Goal: Task Accomplishment & Management: Manage account settings

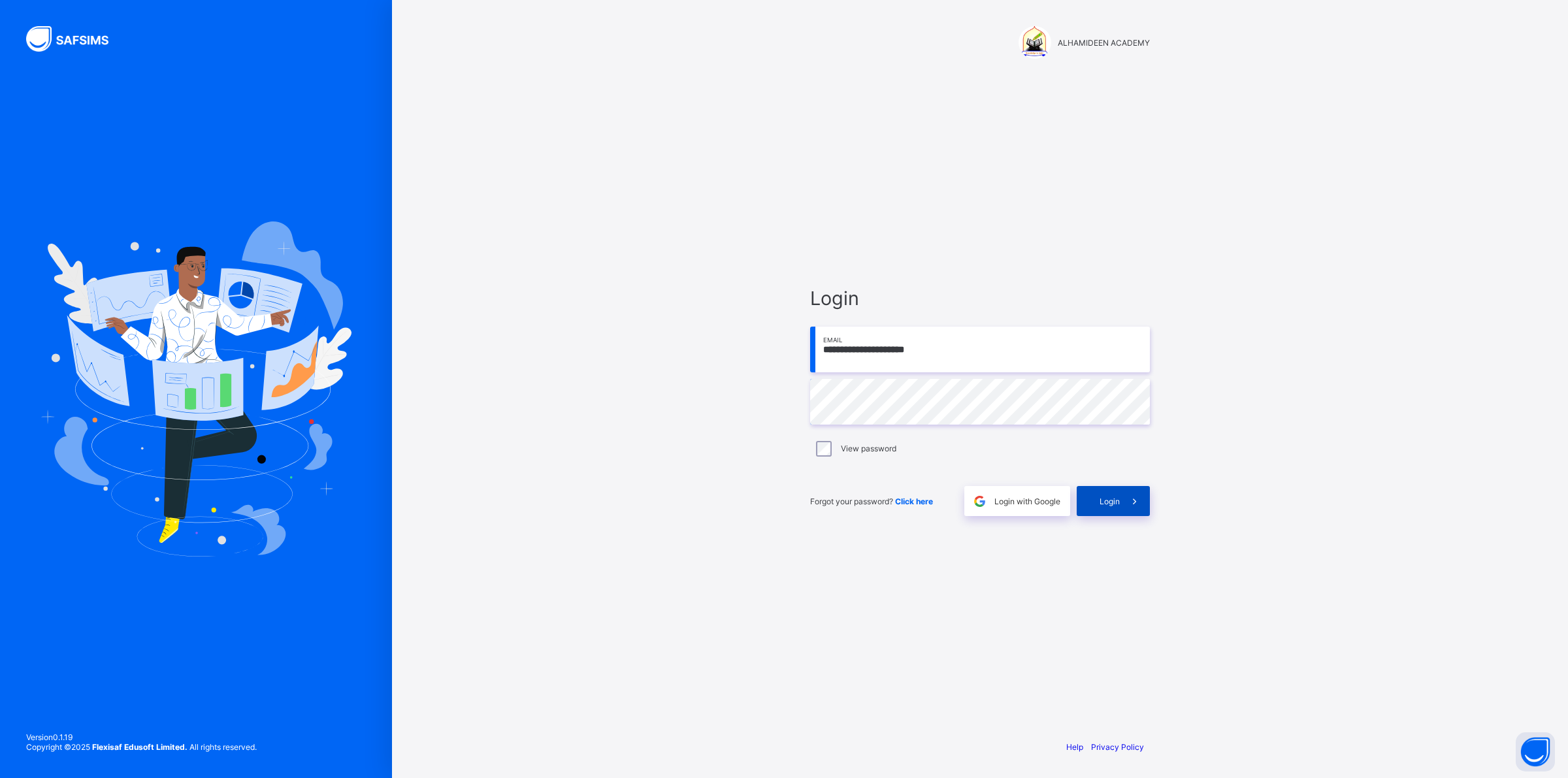
click at [1102, 503] on span "Login" at bounding box center [1110, 501] width 21 height 9
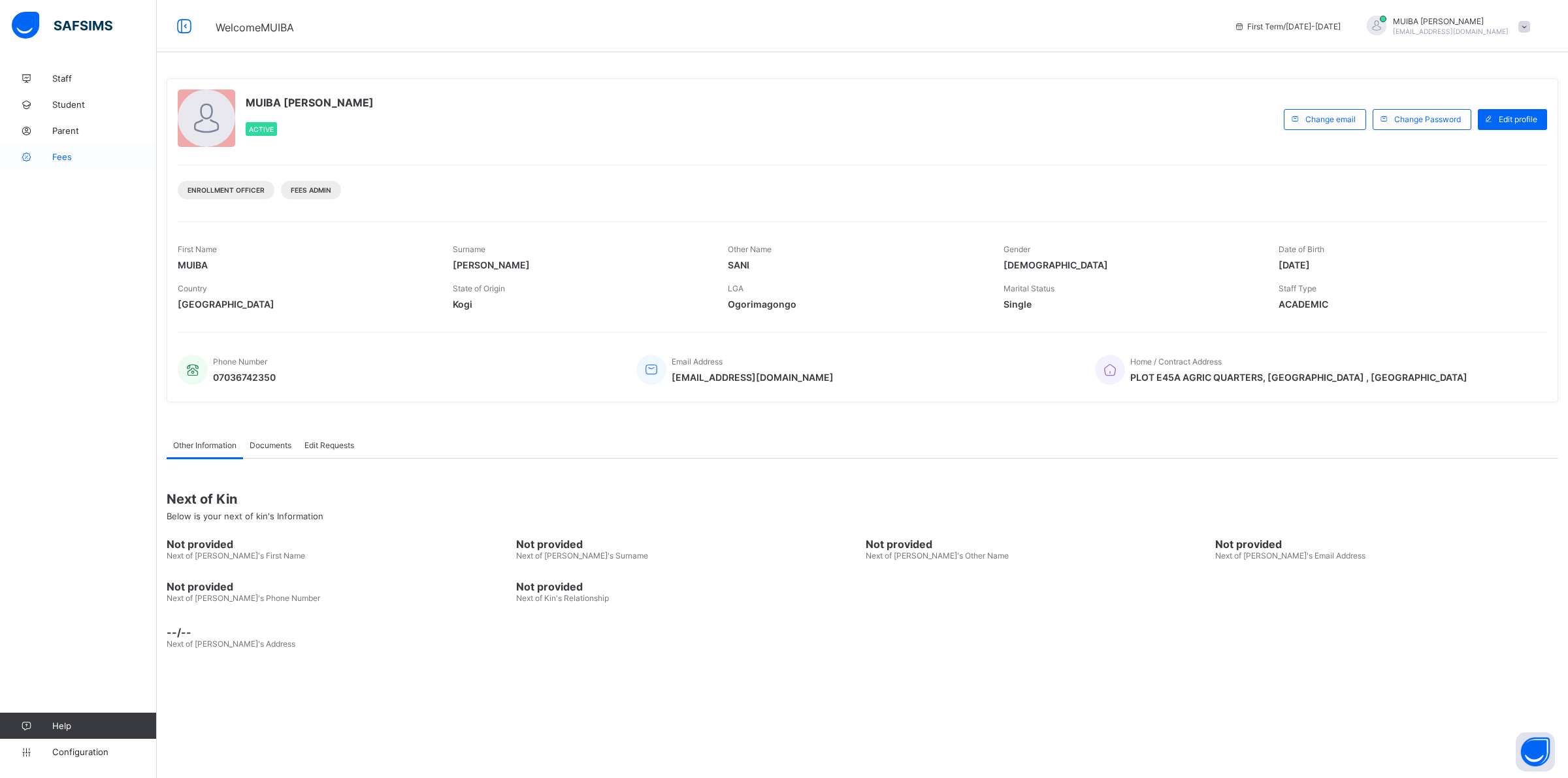
click at [69, 161] on span "Fees" at bounding box center [104, 156] width 104 height 10
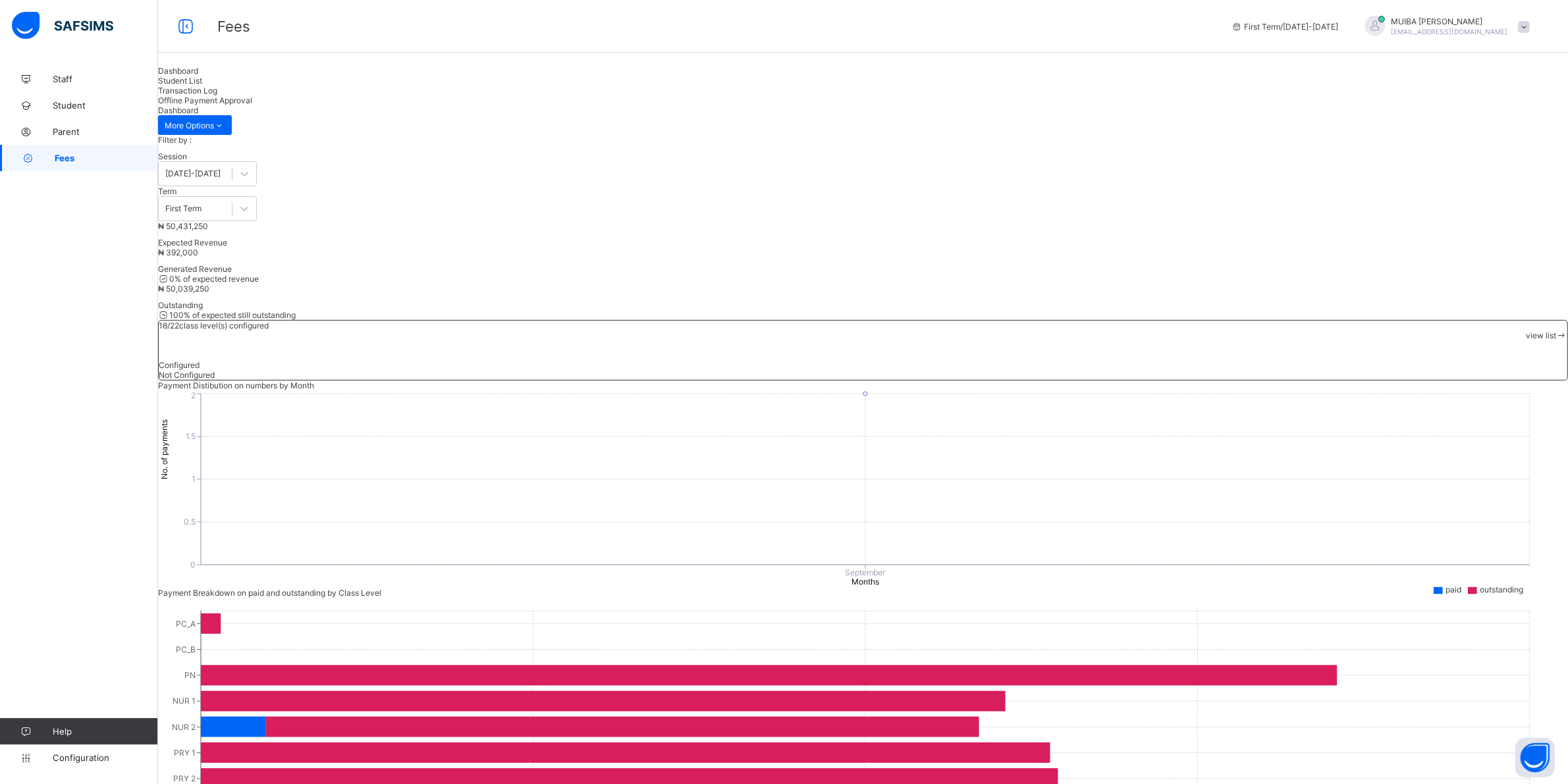
click at [264, 86] on div "Student List" at bounding box center [863, 80] width 1410 height 10
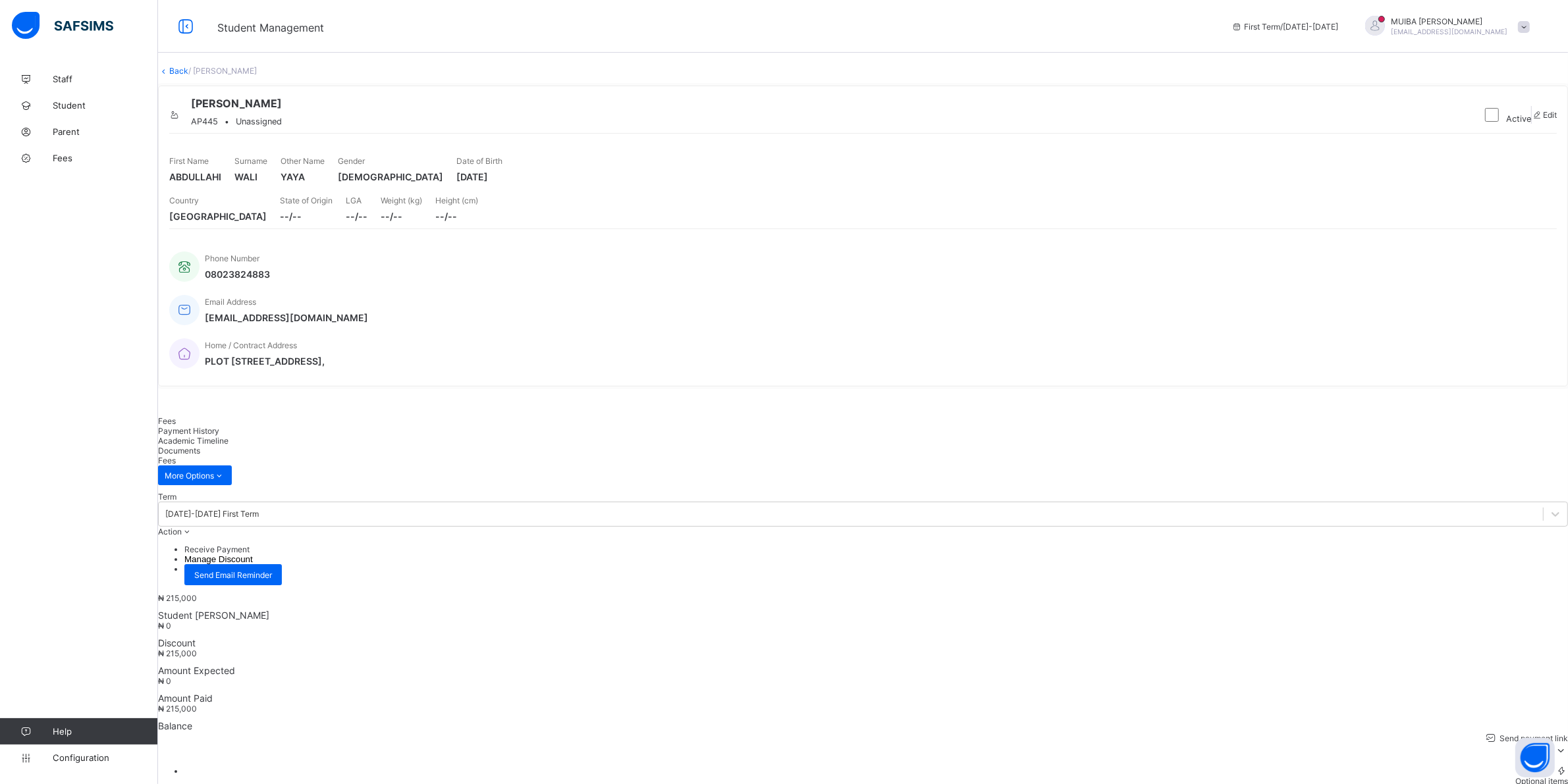
click at [1487, 544] on li "Receive Payment" at bounding box center [876, 549] width 1383 height 10
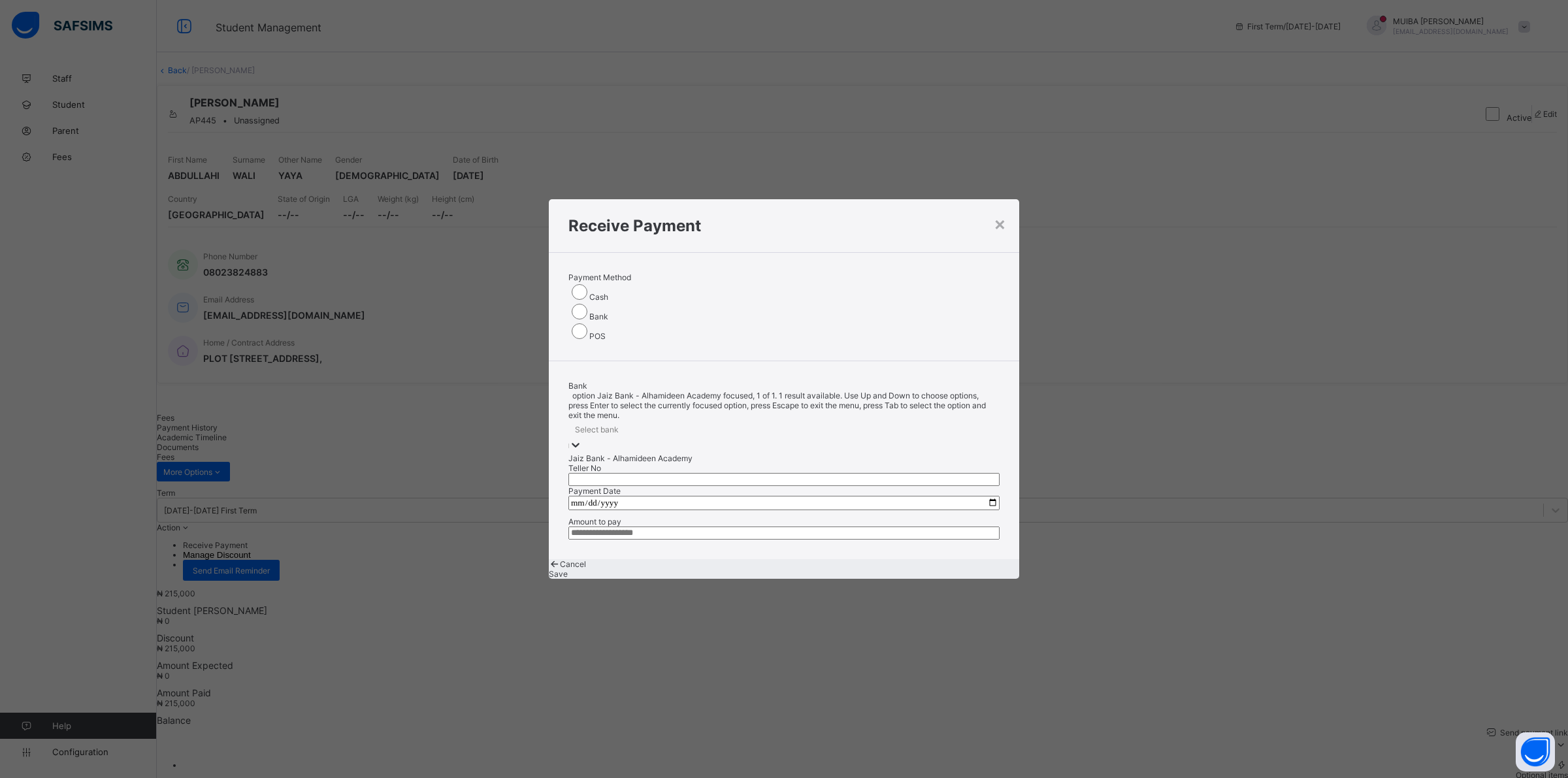
click at [582, 438] on icon at bounding box center [576, 444] width 13 height 13
click at [721, 453] on div "Jaiz Bank - Alhamideen Academy" at bounding box center [784, 458] width 431 height 9
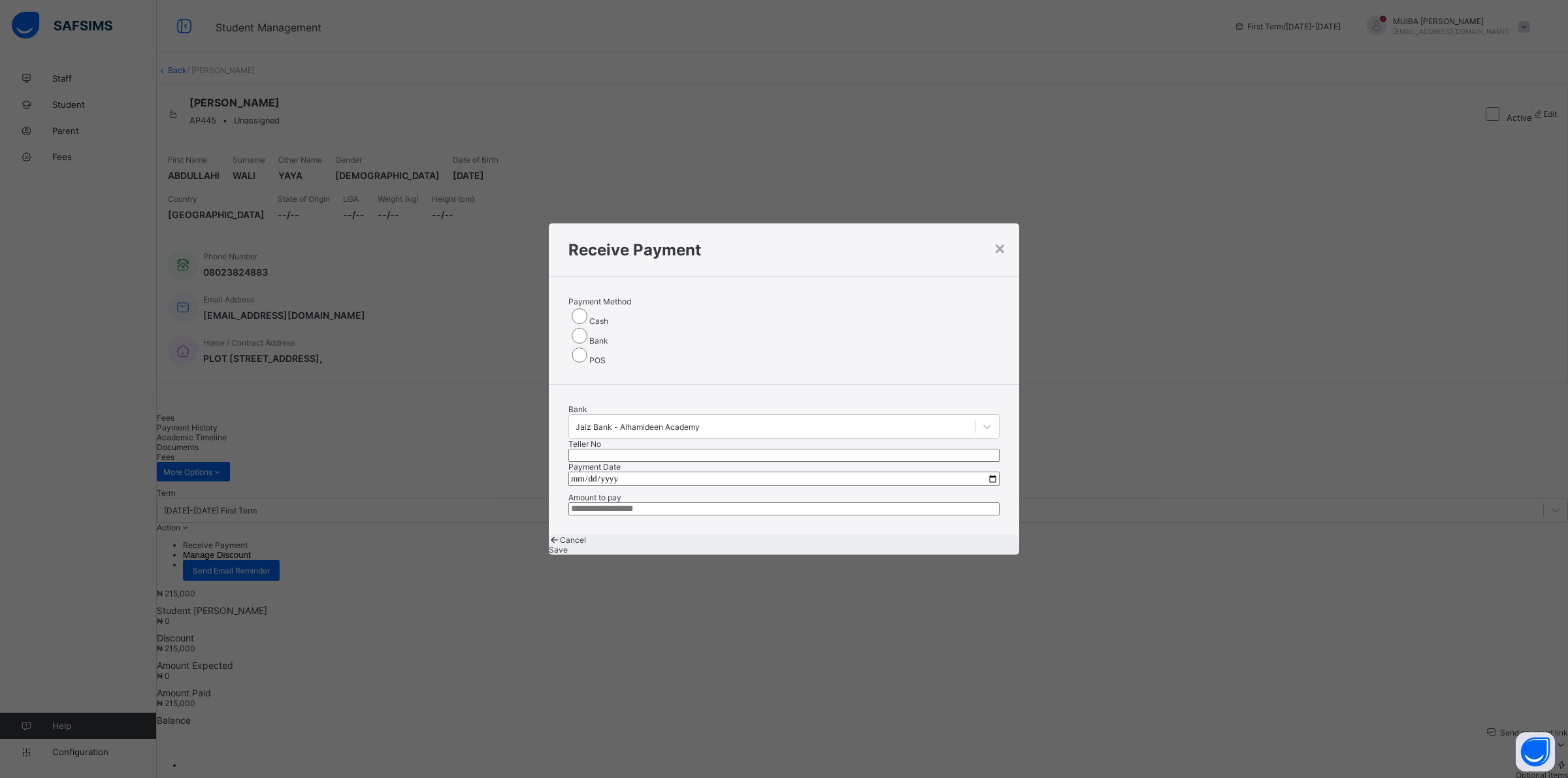
drag, startPoint x: 823, startPoint y: 371, endPoint x: 833, endPoint y: 369, distance: 10.2
click at [823, 449] on input "text" at bounding box center [784, 455] width 431 height 13
type input "******"
click at [578, 472] on input "date" at bounding box center [784, 479] width 431 height 14
type input "**********"
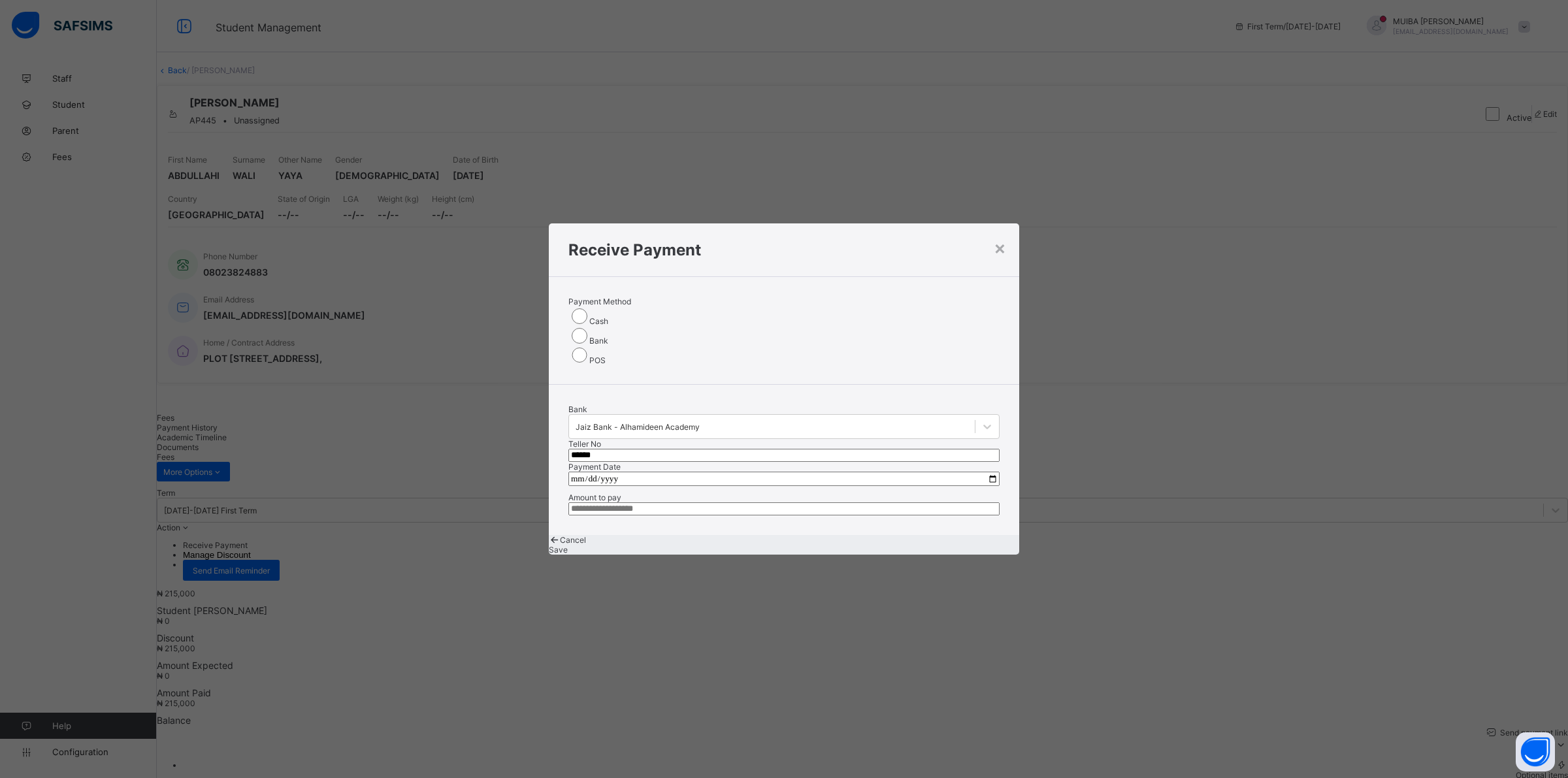
click at [597, 502] on input "currency" at bounding box center [784, 508] width 431 height 13
type input "*********"
click at [568, 544] on span "Save" at bounding box center [558, 549] width 19 height 9
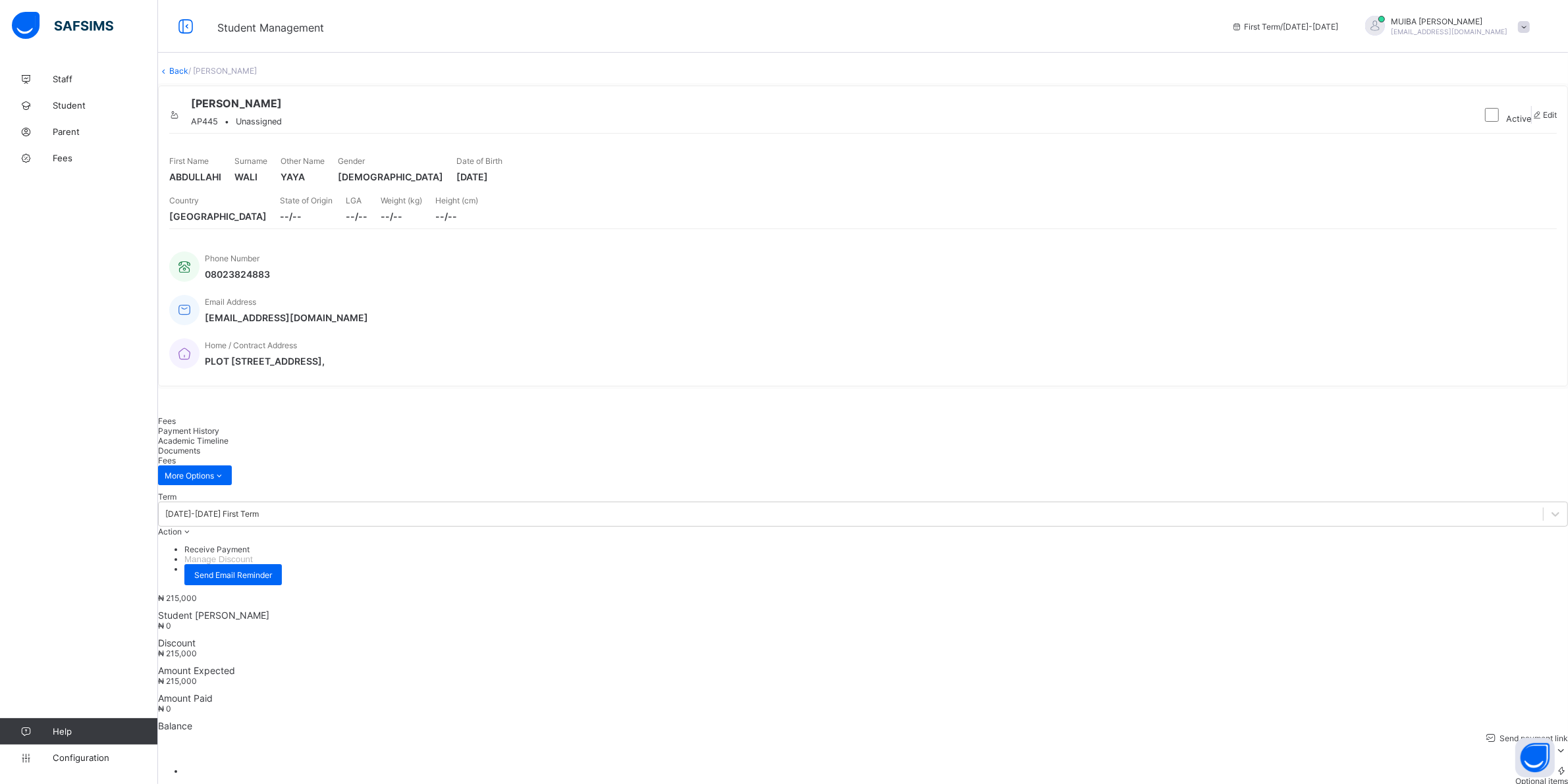
click at [220, 425] on span "Payment History" at bounding box center [189, 430] width 61 height 10
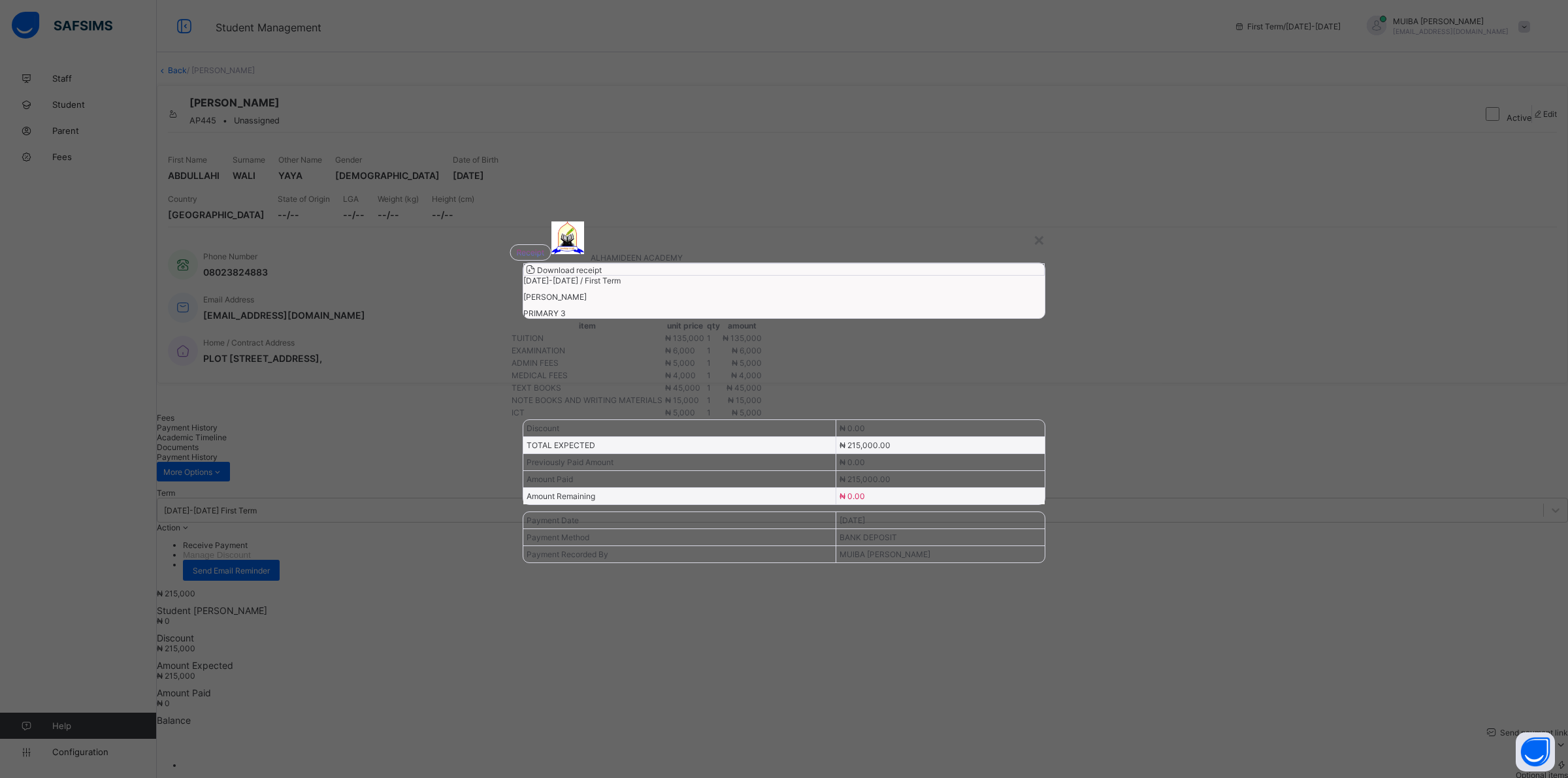
click at [537, 275] on icon at bounding box center [531, 269] width 13 height 11
click at [1042, 228] on div "×" at bounding box center [1040, 239] width 13 height 22
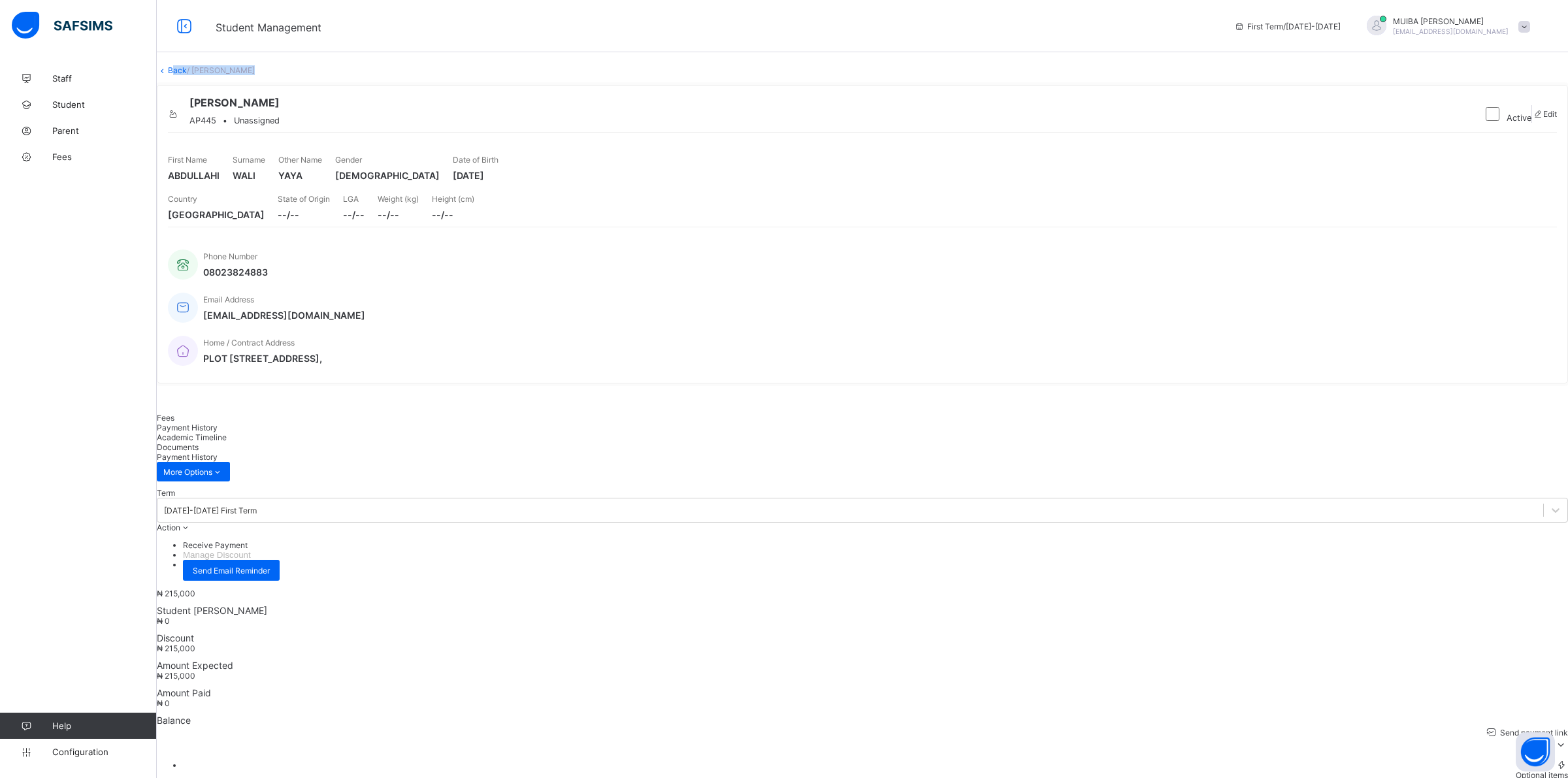
click at [187, 75] on link "Back" at bounding box center [178, 70] width 19 height 9
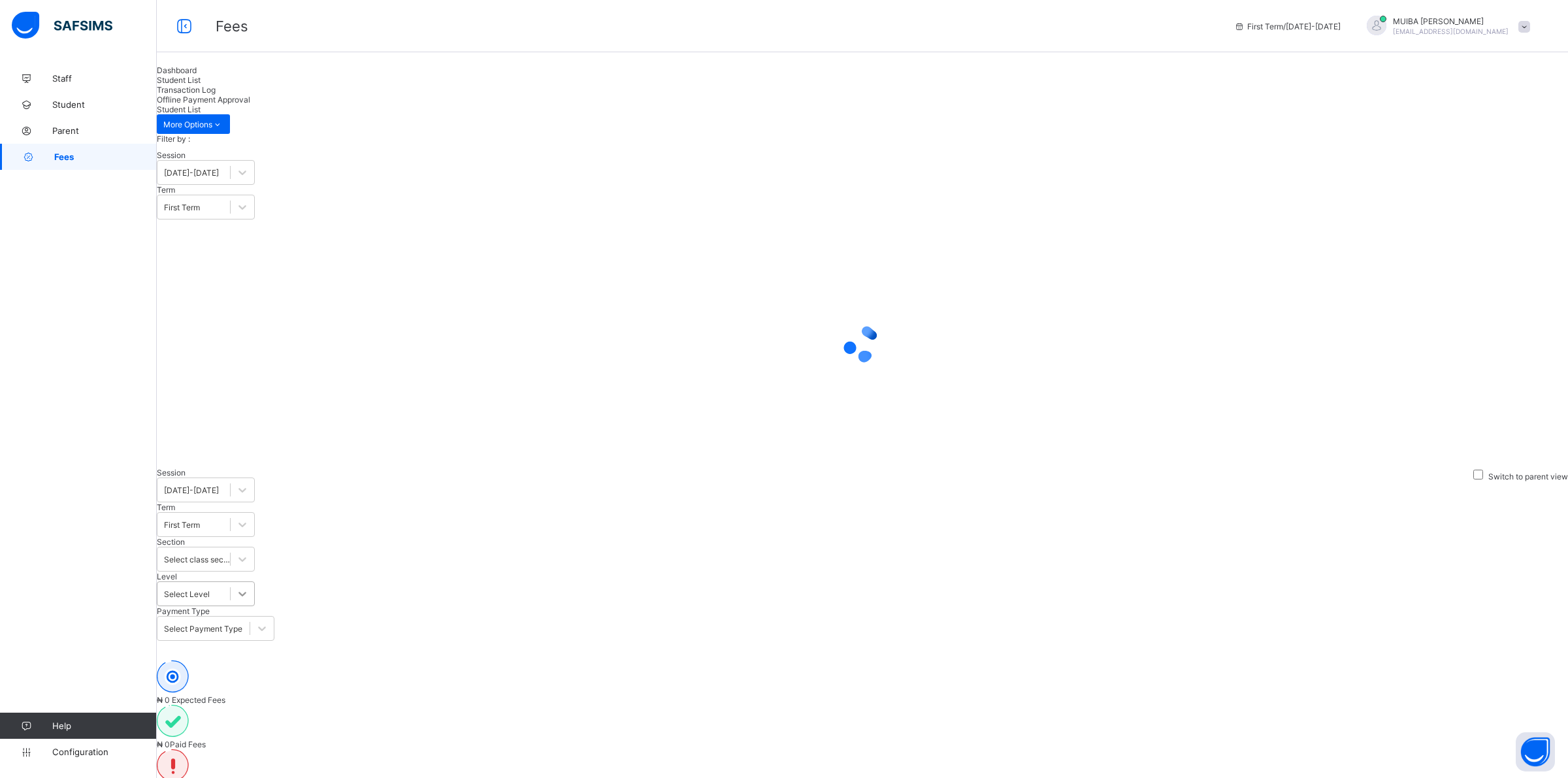
click at [249, 587] on icon at bounding box center [242, 593] width 13 height 13
click at [255, 732] on div "PN" at bounding box center [206, 737] width 98 height 9
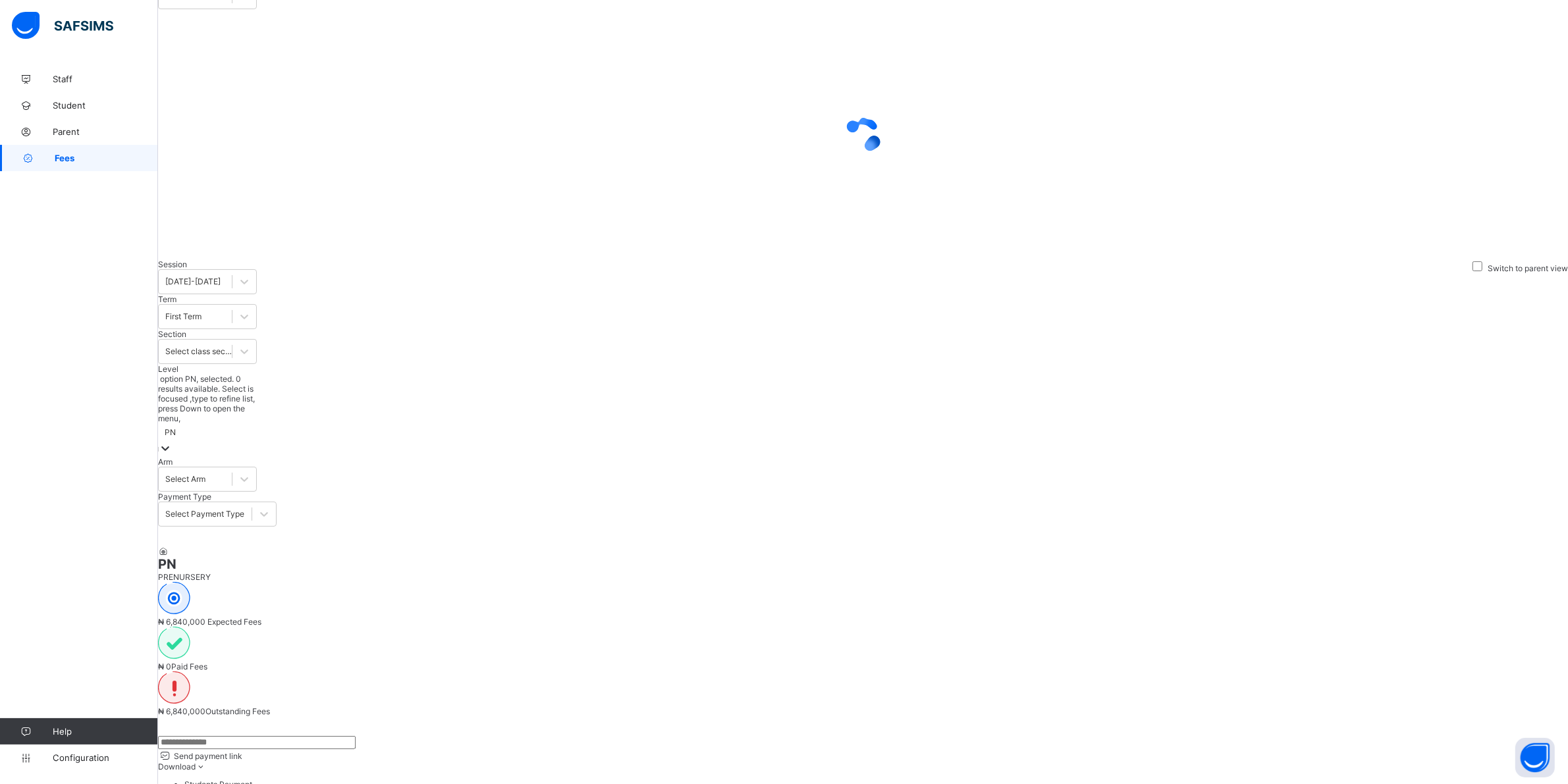
scroll to position [234, 0]
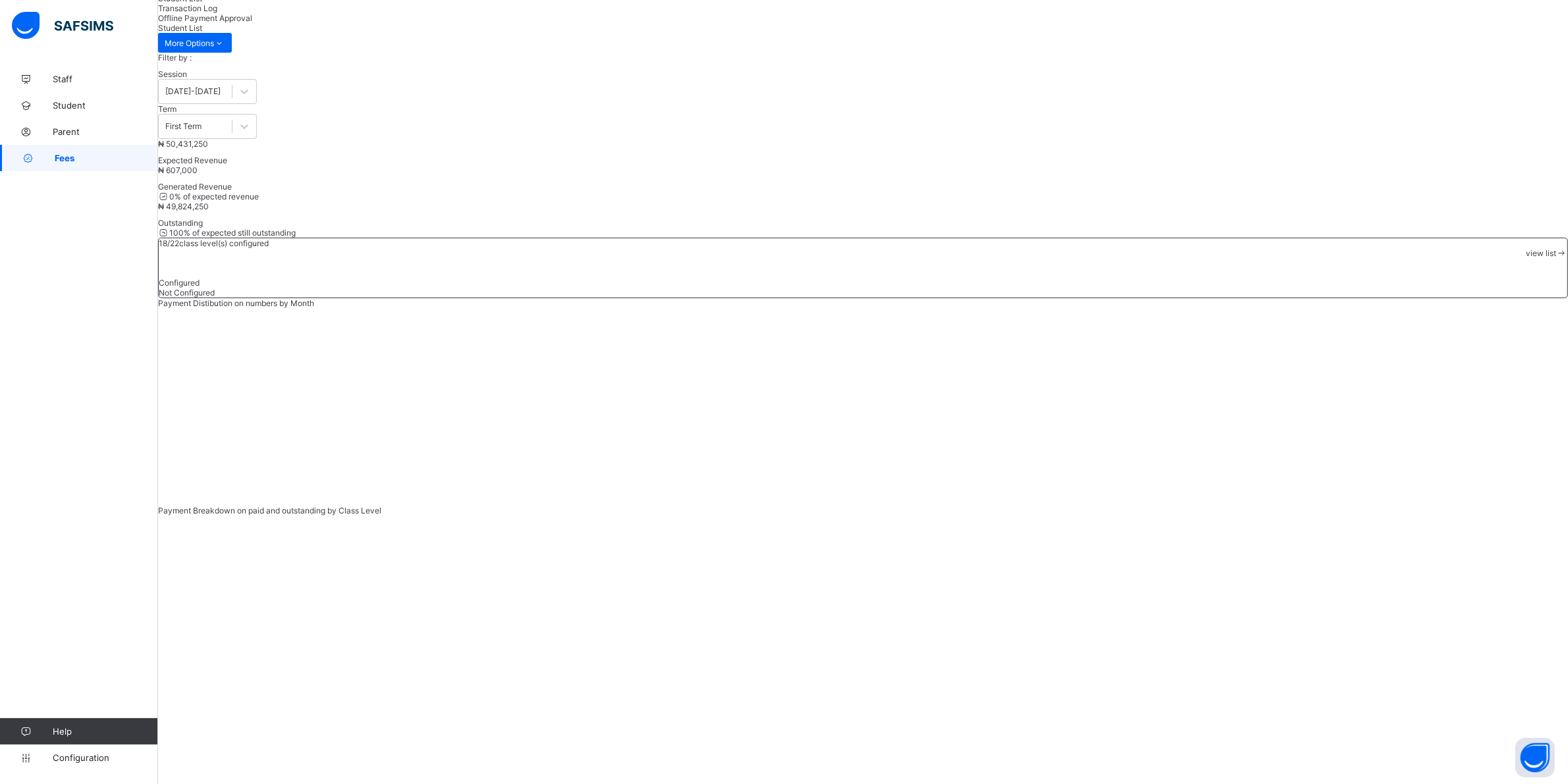
scroll to position [165, 0]
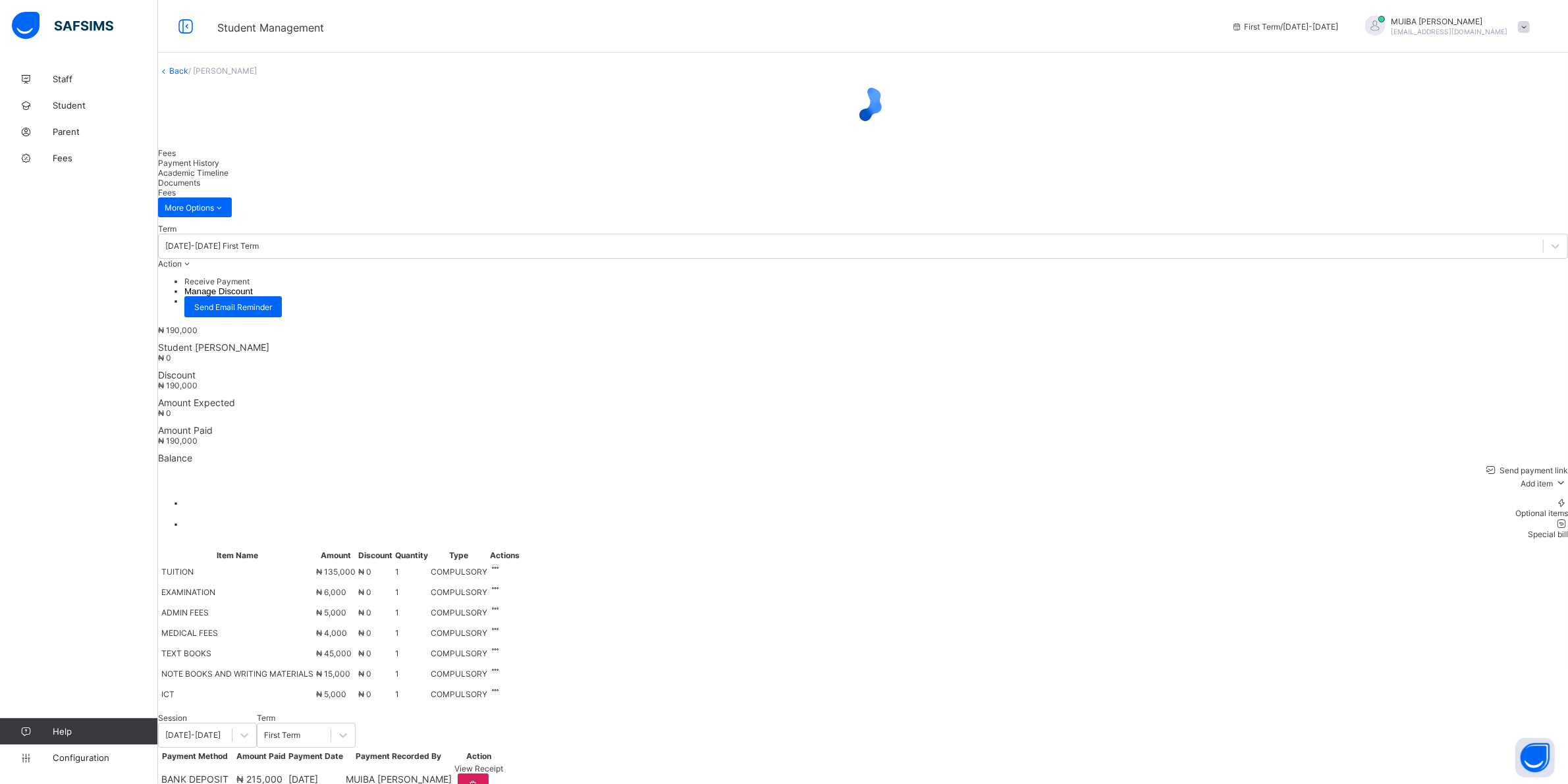
click at [1532, 529] on div "Special bill" at bounding box center [876, 534] width 1383 height 10
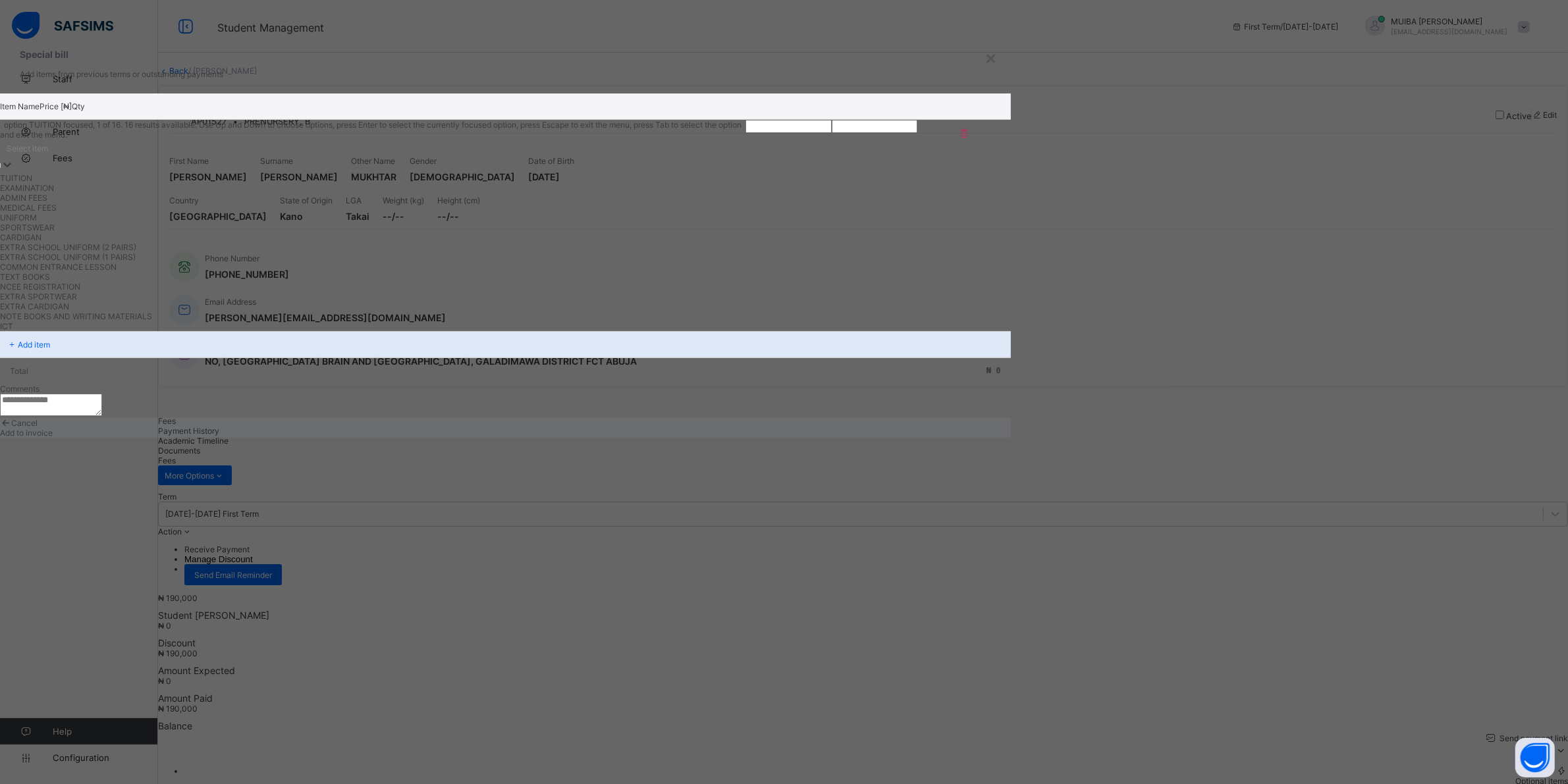
click at [14, 171] on icon at bounding box center [7, 165] width 14 height 14
click at [610, 252] on div "EXTRA SCHOOL UNIFORM (2 PAIRS)" at bounding box center [372, 247] width 745 height 10
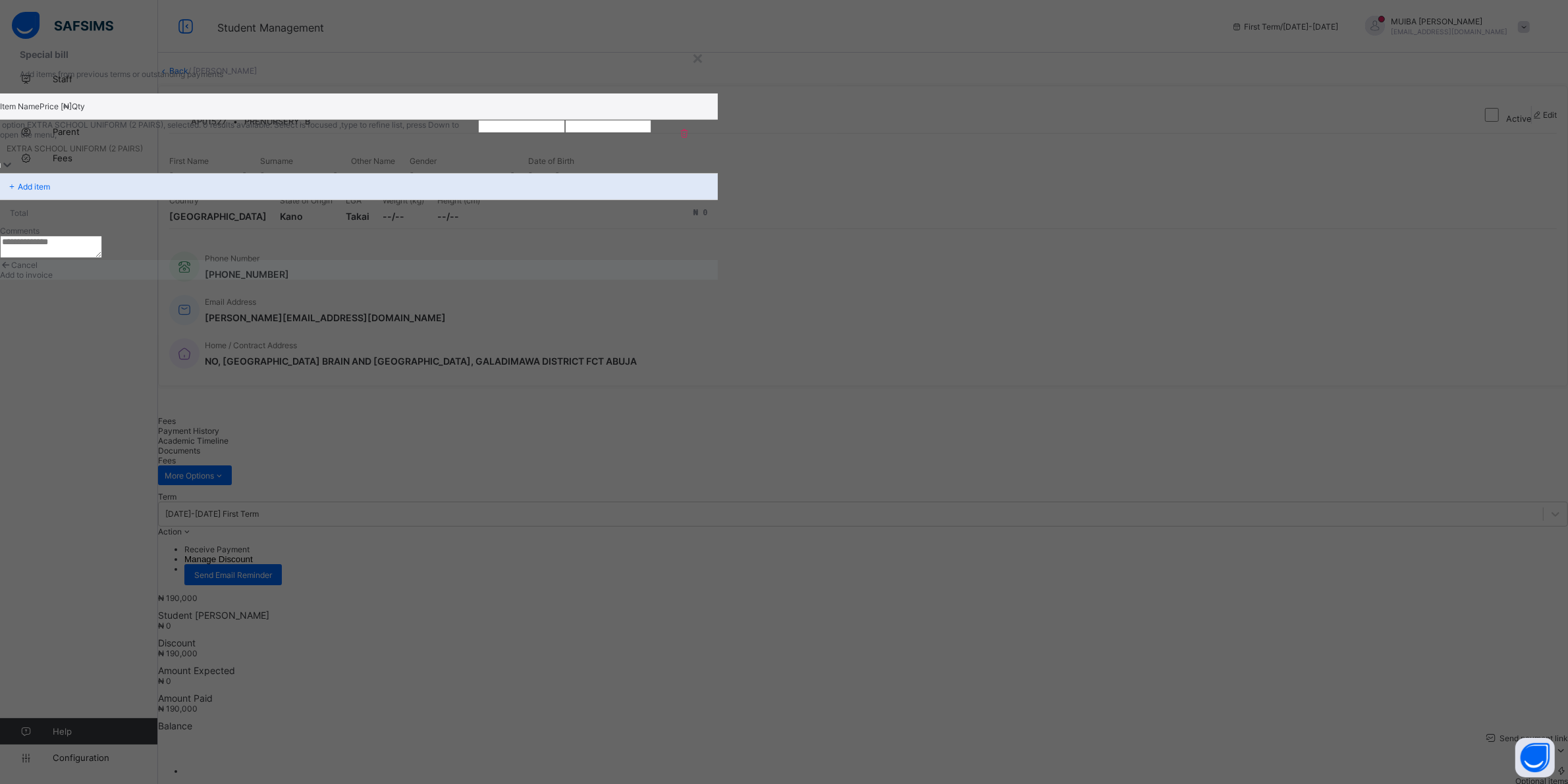
click at [564, 133] on input "number" at bounding box center [521, 126] width 86 height 14
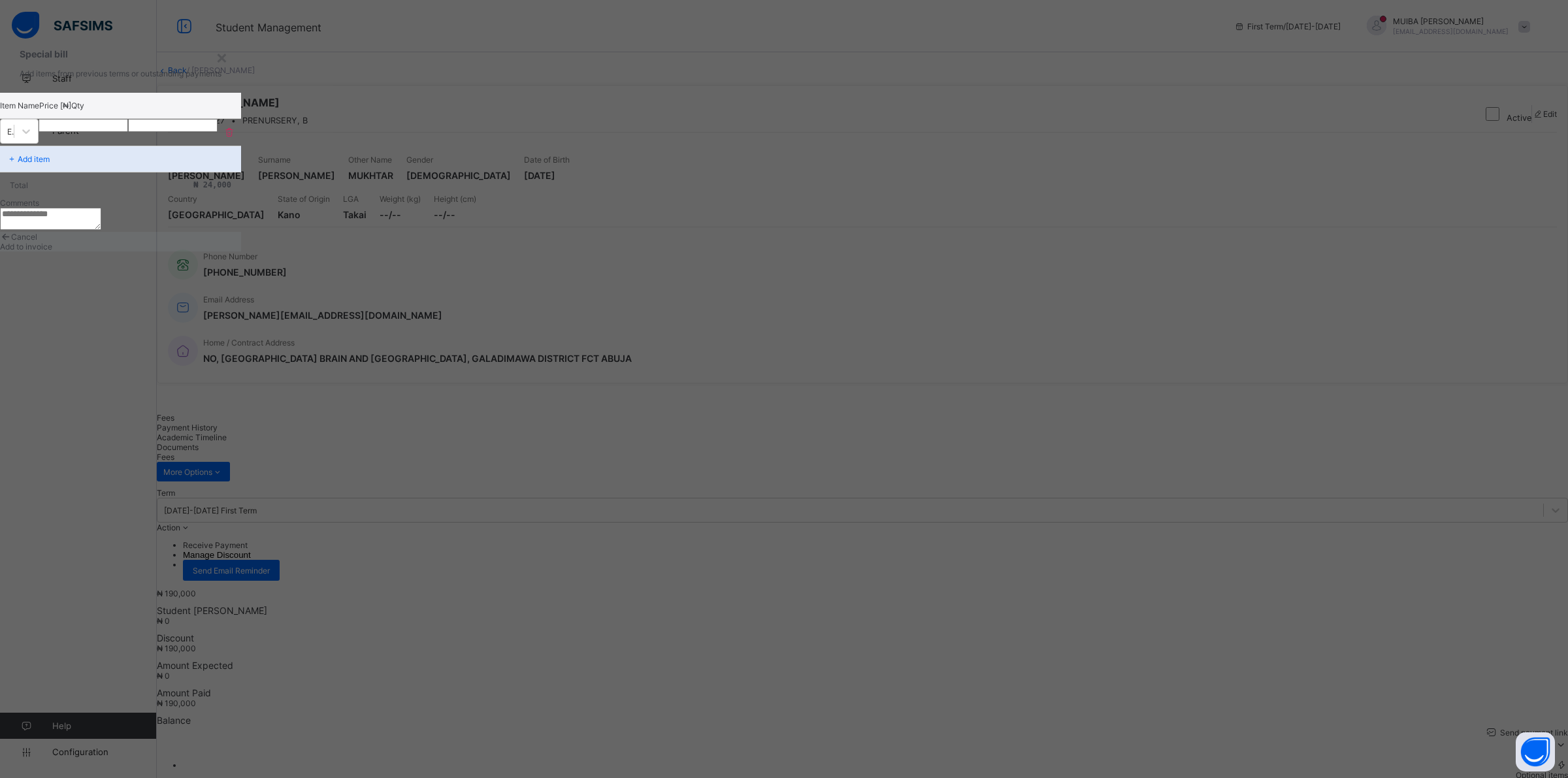
type input "*****"
click at [52, 252] on span "Add to invoice" at bounding box center [26, 246] width 52 height 9
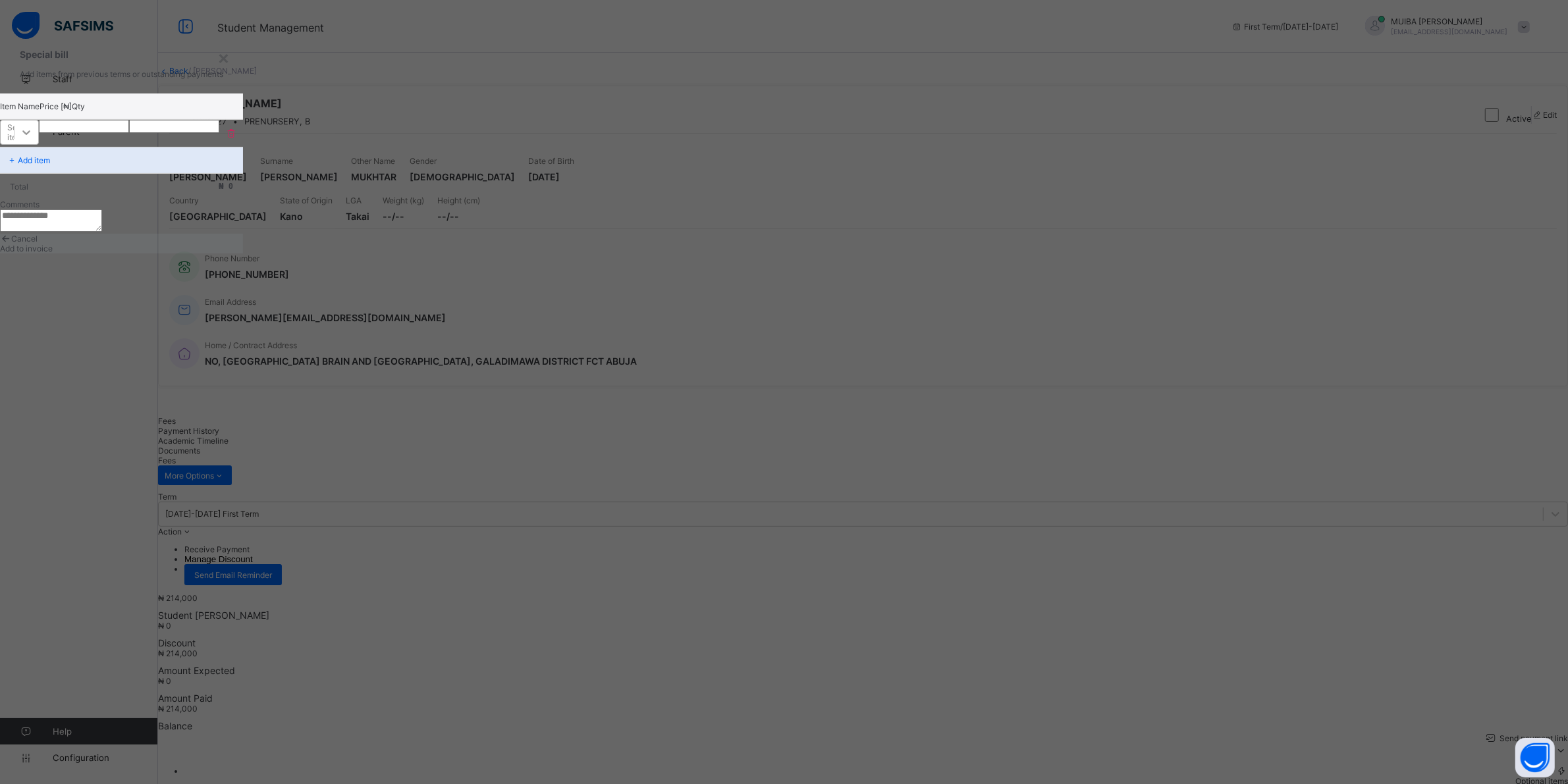
click at [33, 139] on icon at bounding box center [26, 132] width 14 height 14
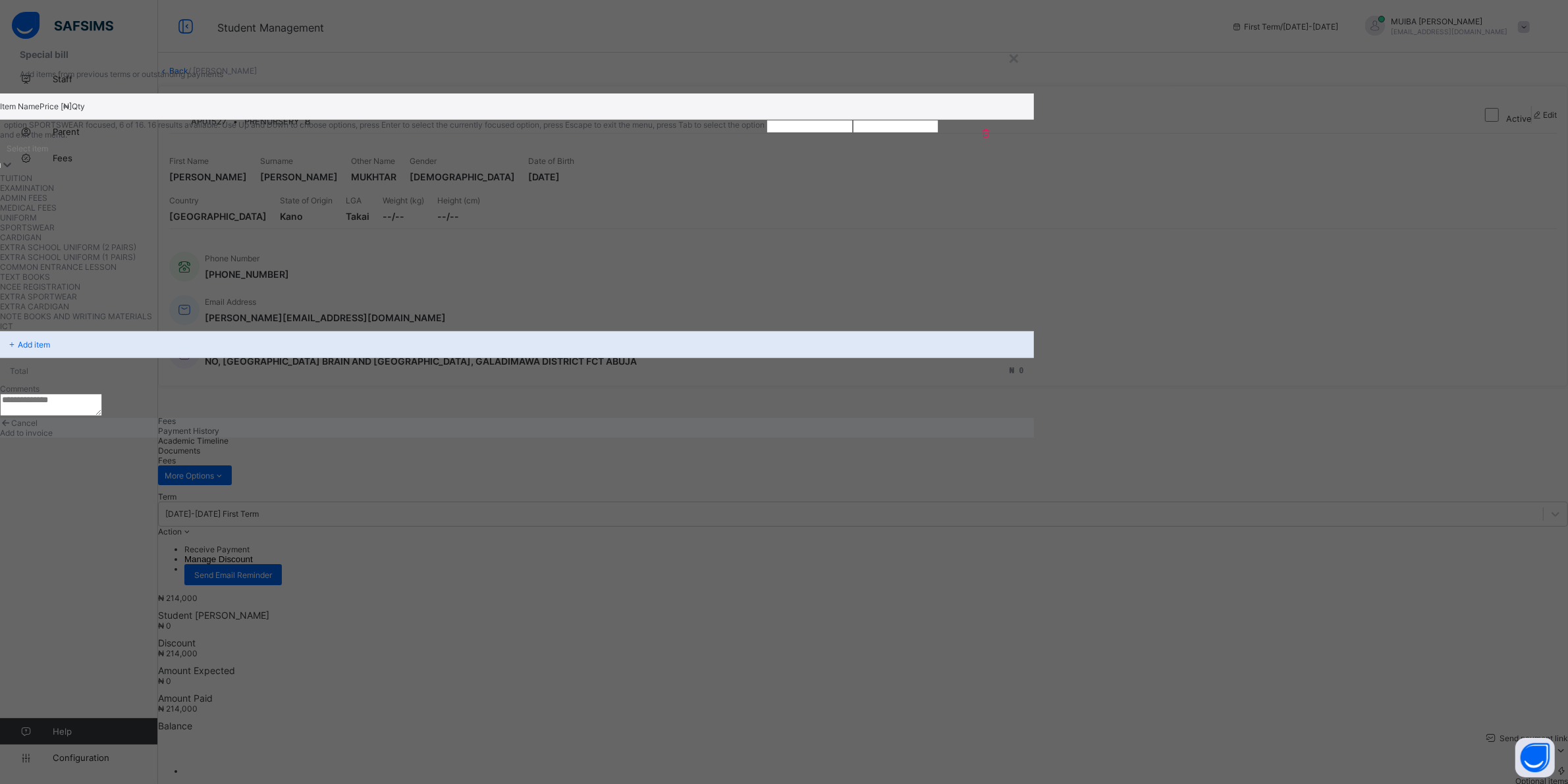
click at [521, 232] on div "SPORTSWEAR" at bounding box center [383, 227] width 766 height 10
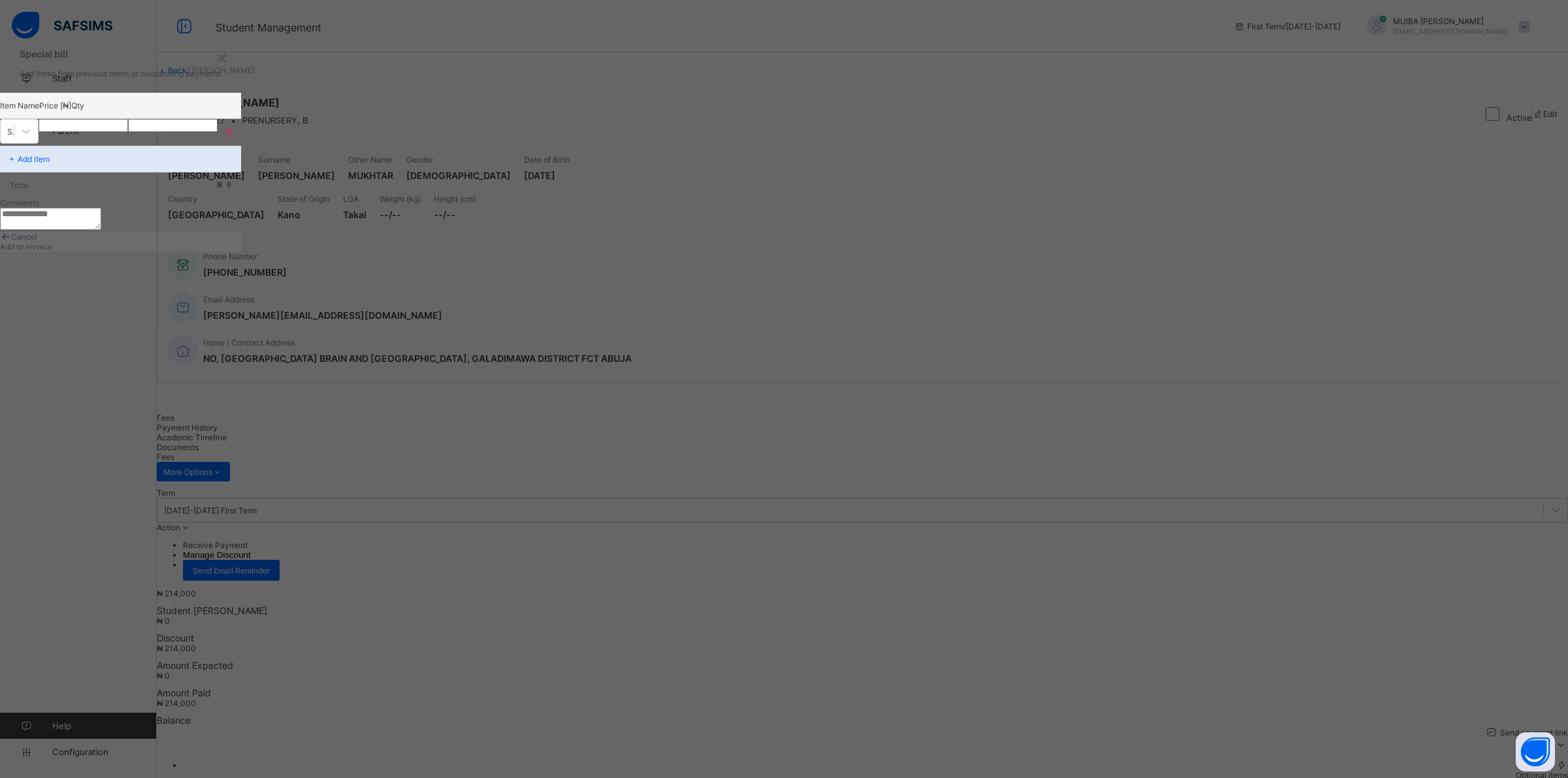
click at [128, 132] on input "number" at bounding box center [83, 125] width 89 height 13
type input "*****"
click at [52, 252] on span "Add to invoice" at bounding box center [26, 246] width 52 height 9
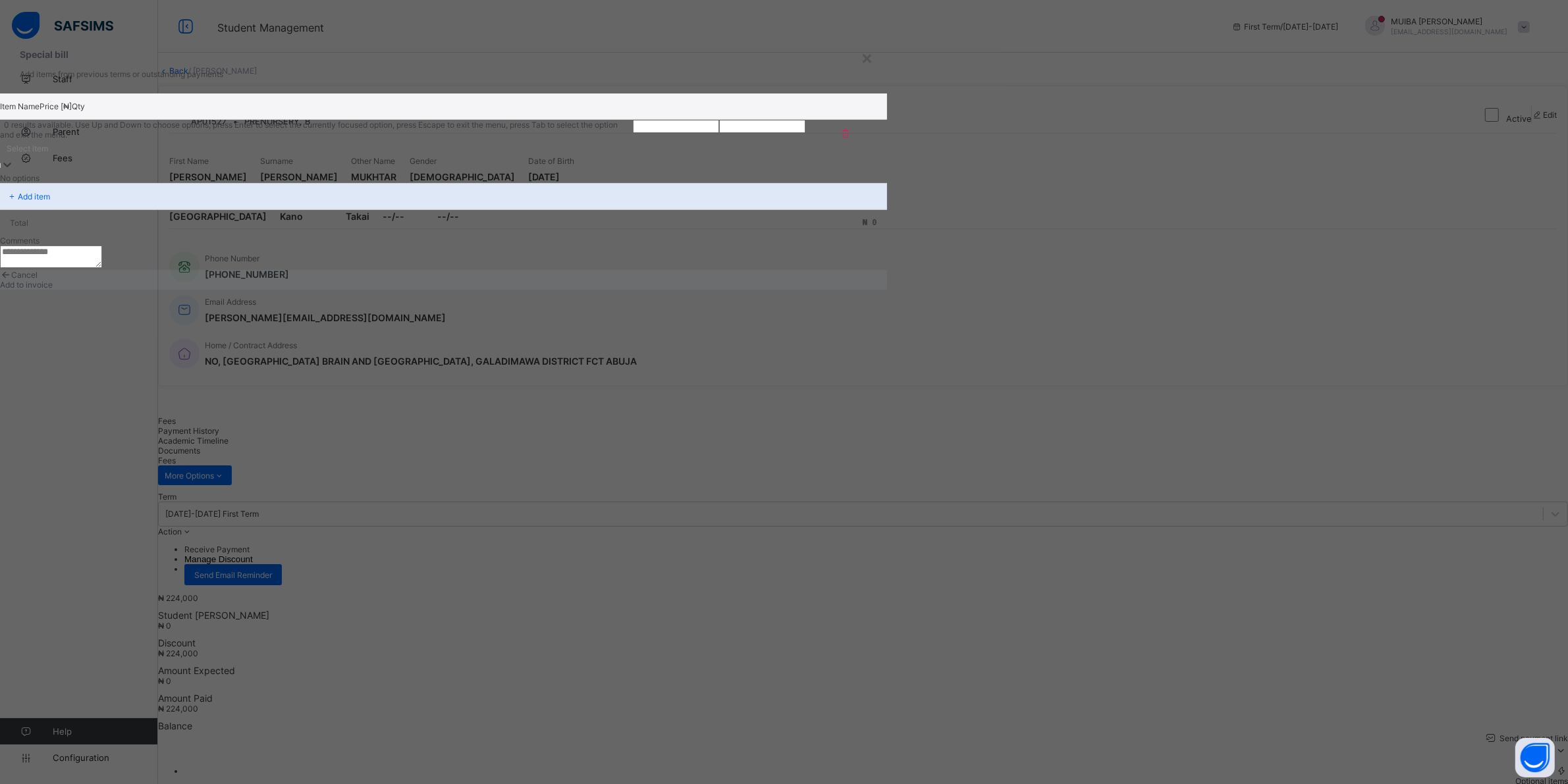
click at [14, 171] on icon at bounding box center [7, 165] width 14 height 14
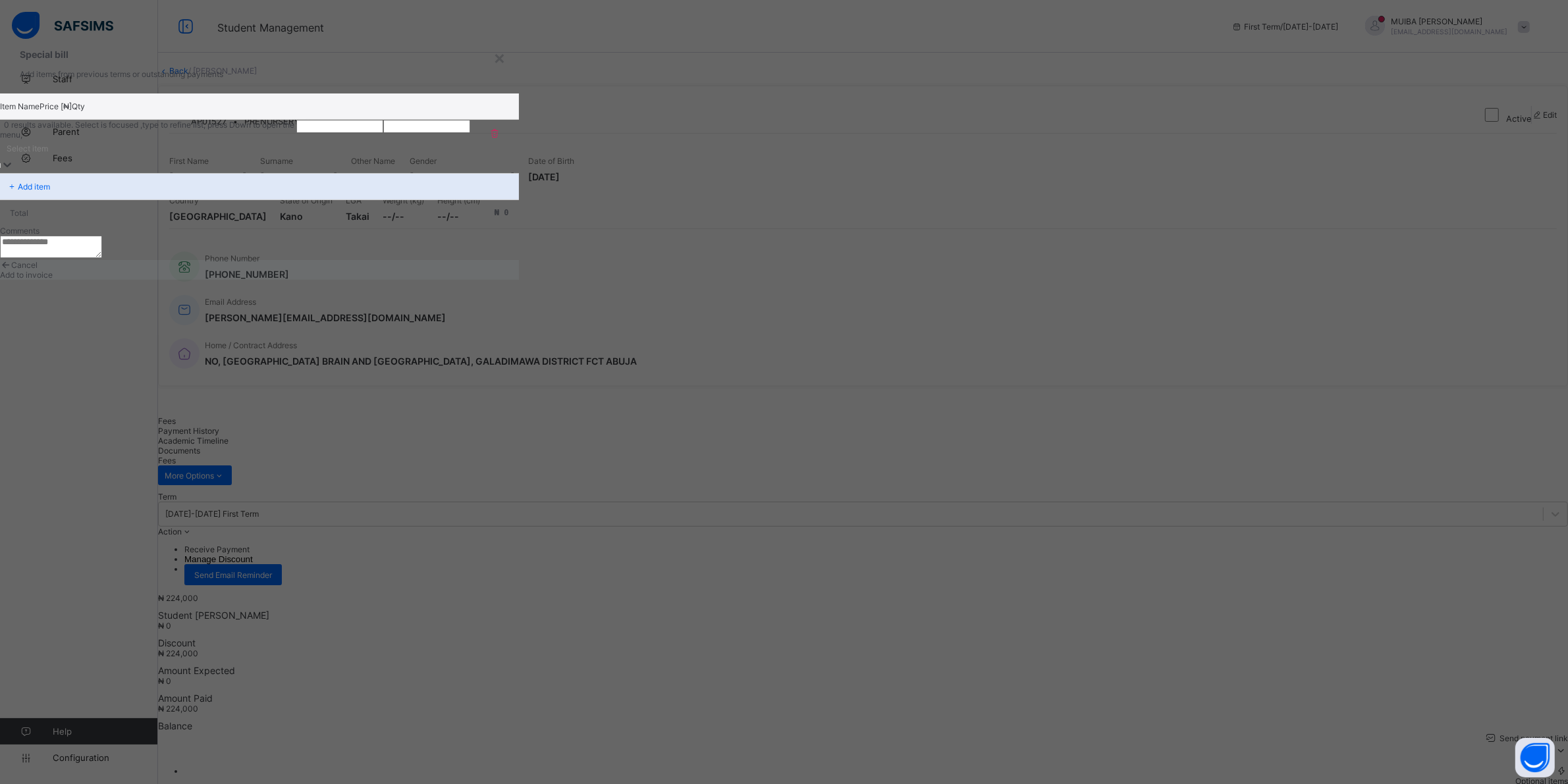
click at [14, 171] on icon at bounding box center [7, 165] width 14 height 14
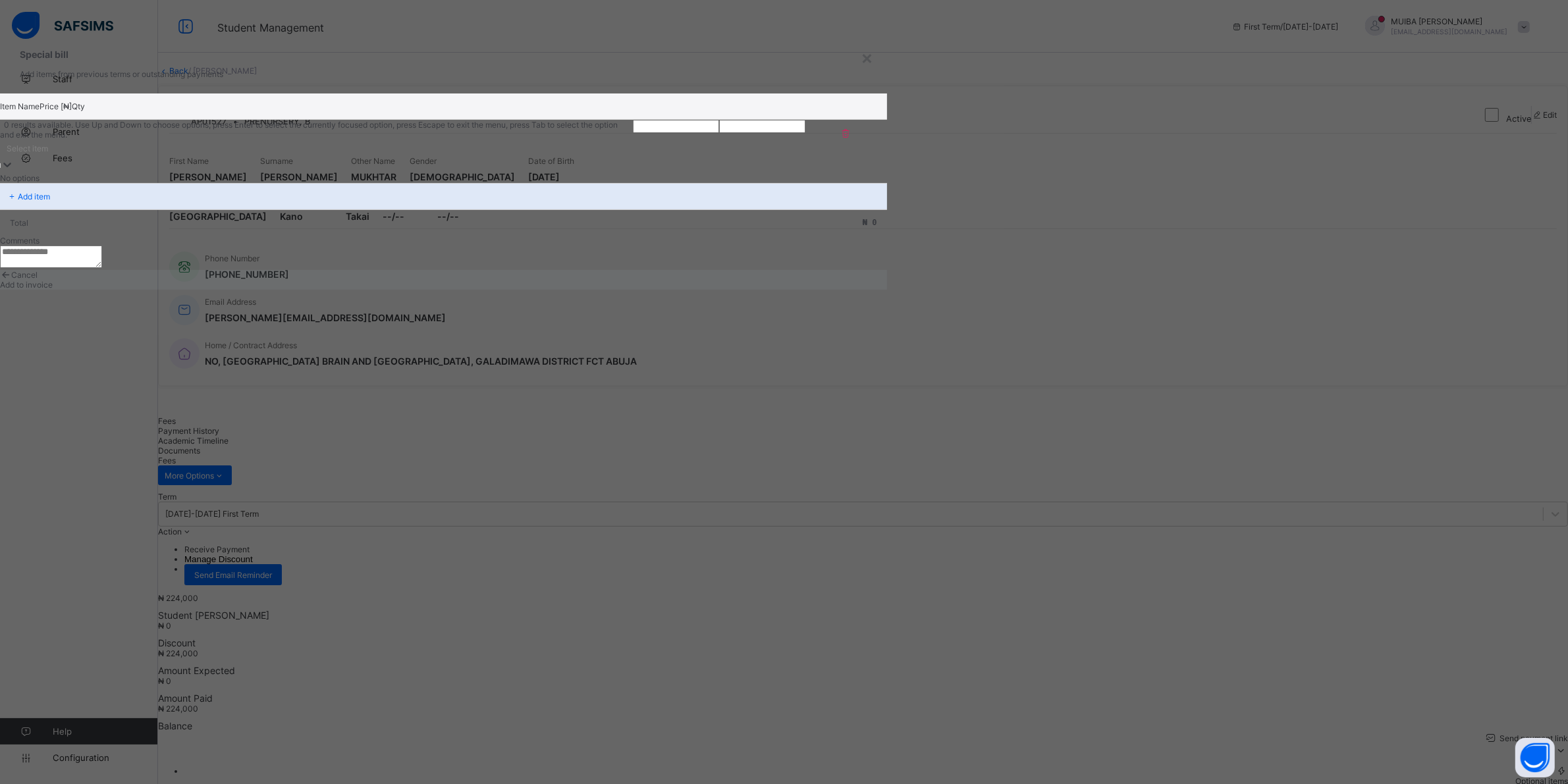
click at [14, 171] on icon at bounding box center [7, 165] width 14 height 14
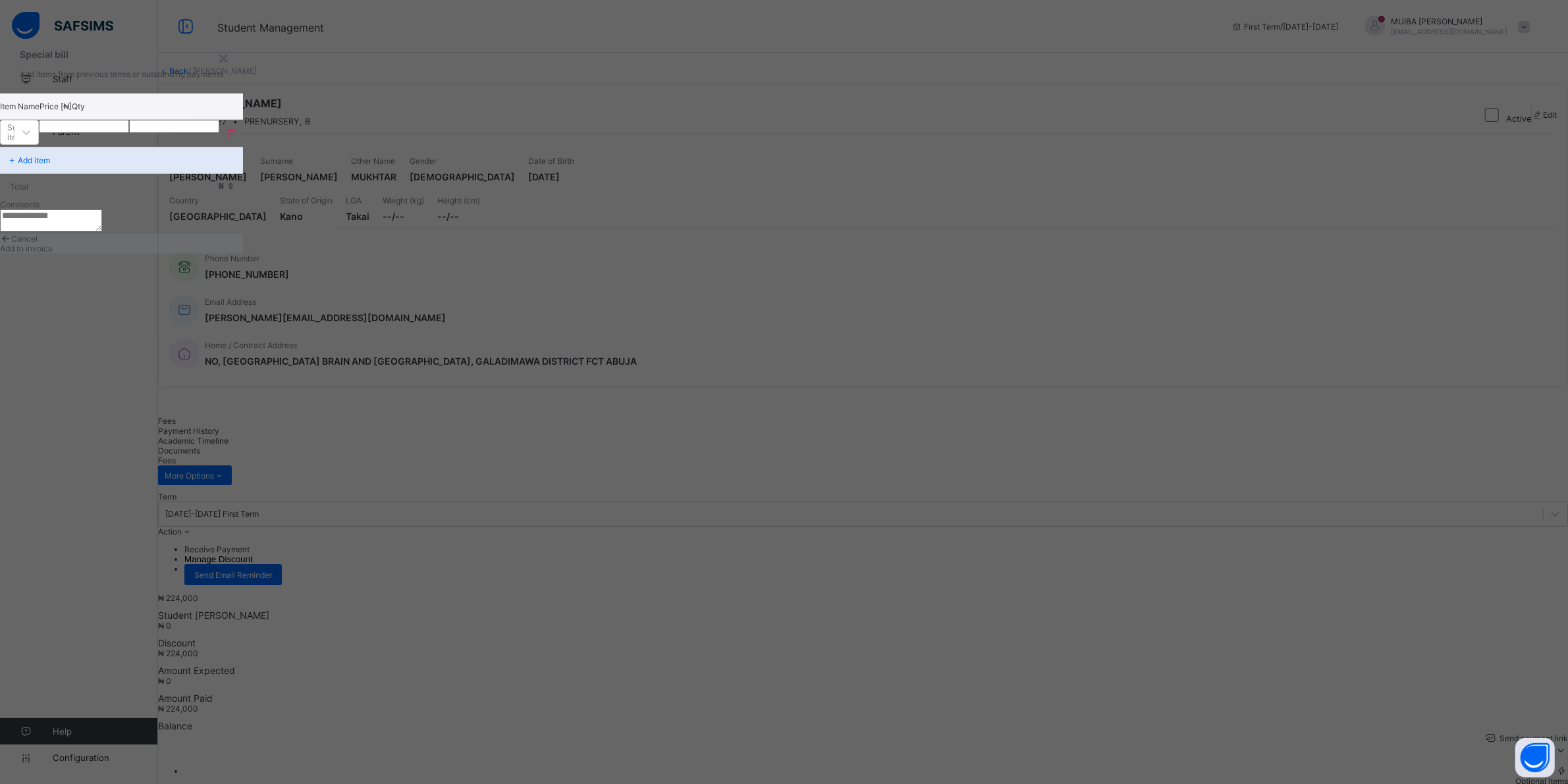
click at [1391, 533] on div "× Special bill Add items from previous terms or outstanding payments Item Name …" at bounding box center [784, 392] width 1568 height 784
click at [230, 68] on div "×" at bounding box center [224, 57] width 13 height 22
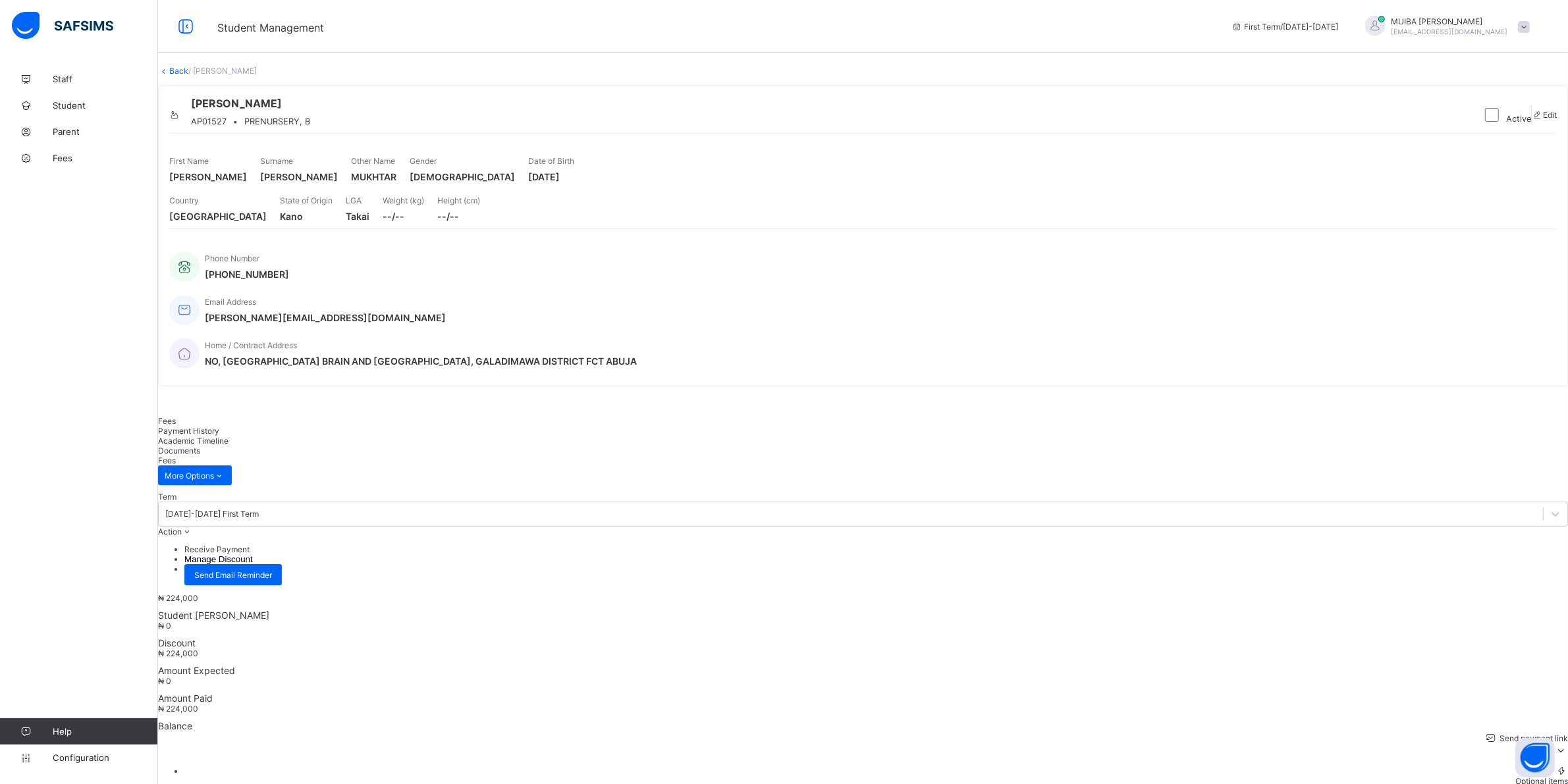
click at [1525, 776] on div "Optional items" at bounding box center [876, 781] width 1383 height 10
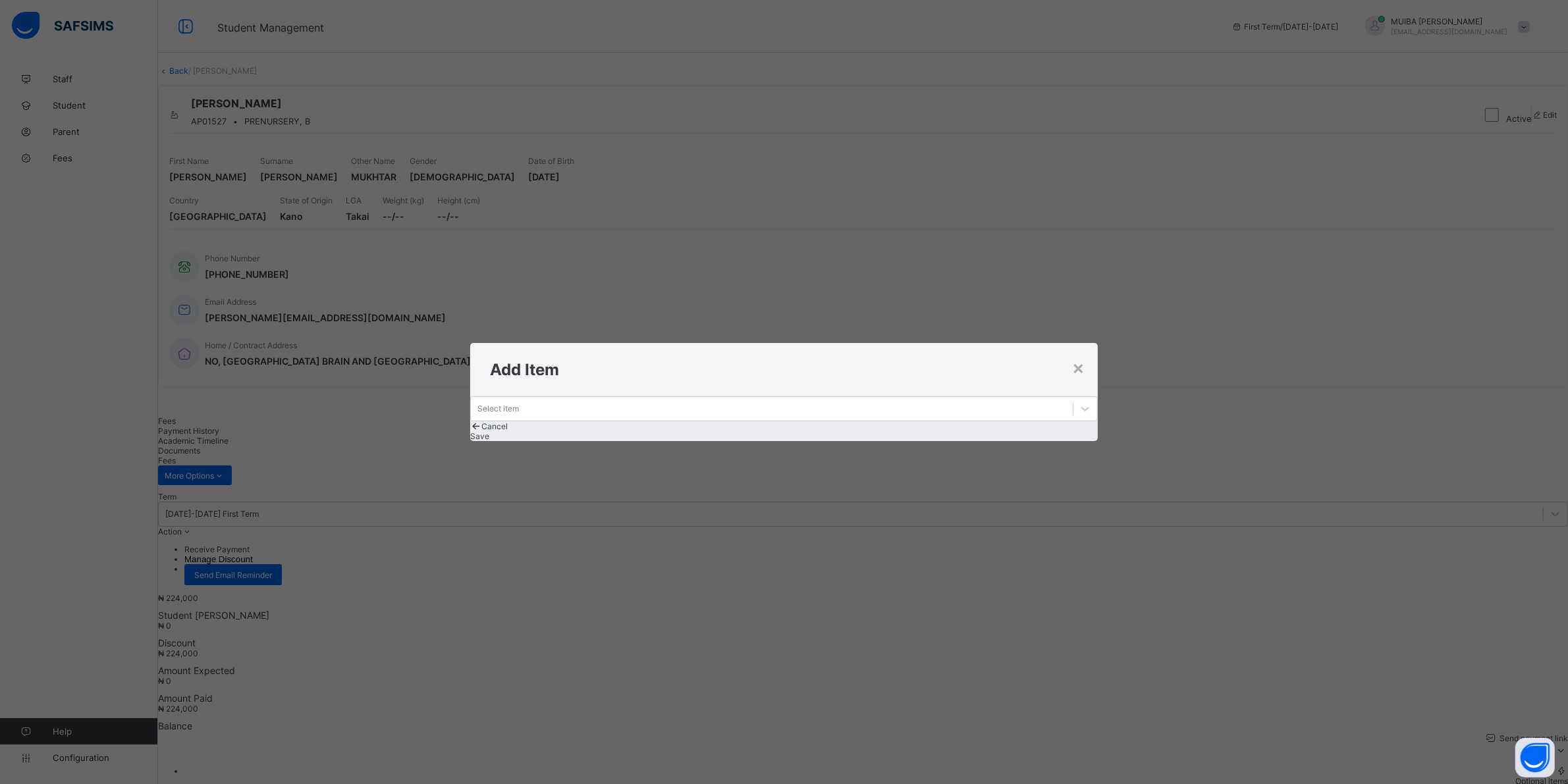
drag, startPoint x: 1075, startPoint y: 340, endPoint x: 1080, endPoint y: 343, distance: 5.8
click at [1080, 356] on div "×" at bounding box center [1078, 367] width 13 height 22
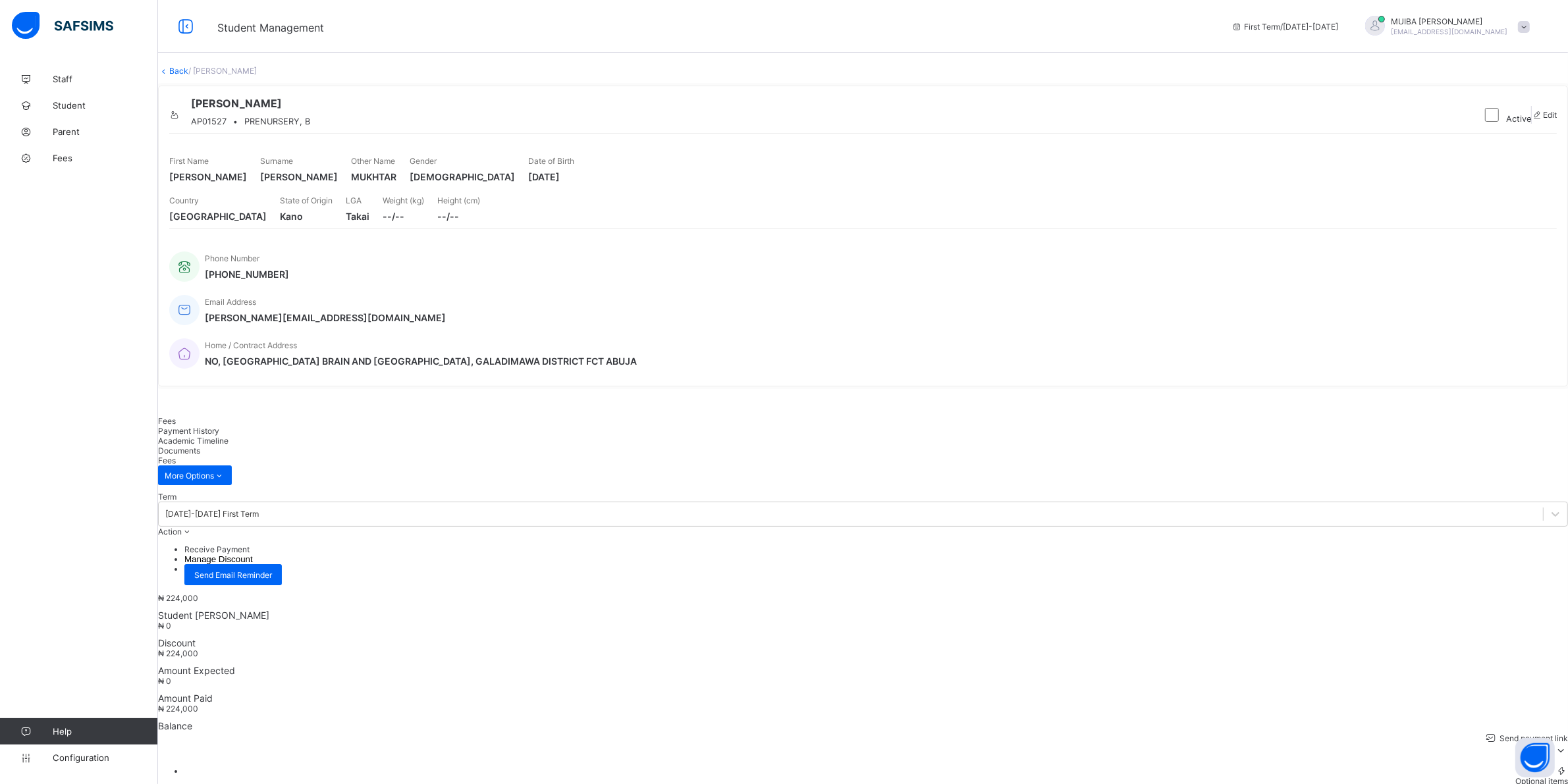
click at [1553, 743] on icon at bounding box center [1560, 750] width 14 height 14
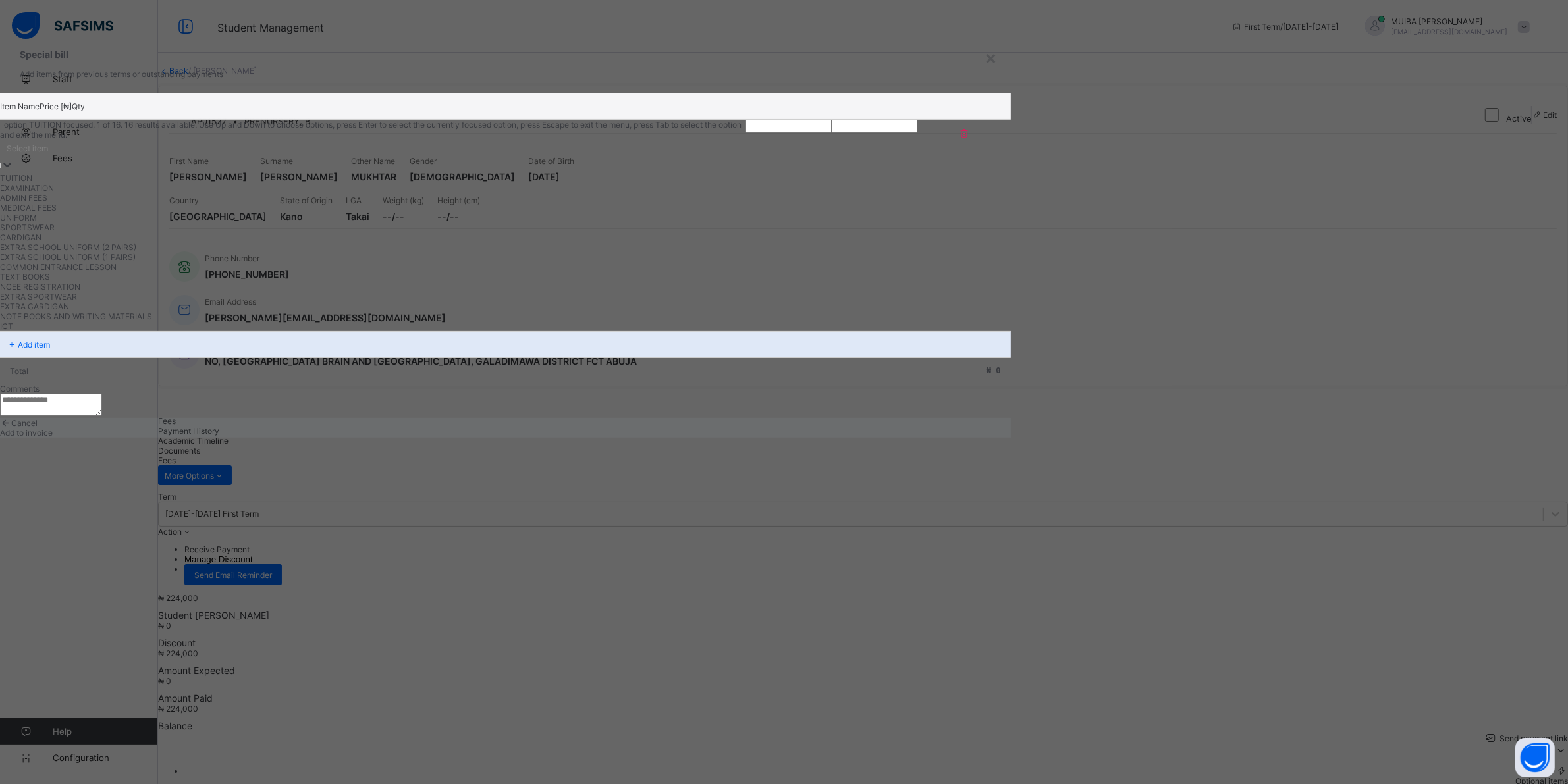
click at [14, 171] on icon at bounding box center [7, 165] width 14 height 14
click at [533, 243] on div "CARDIGAN" at bounding box center [387, 237] width 775 height 10
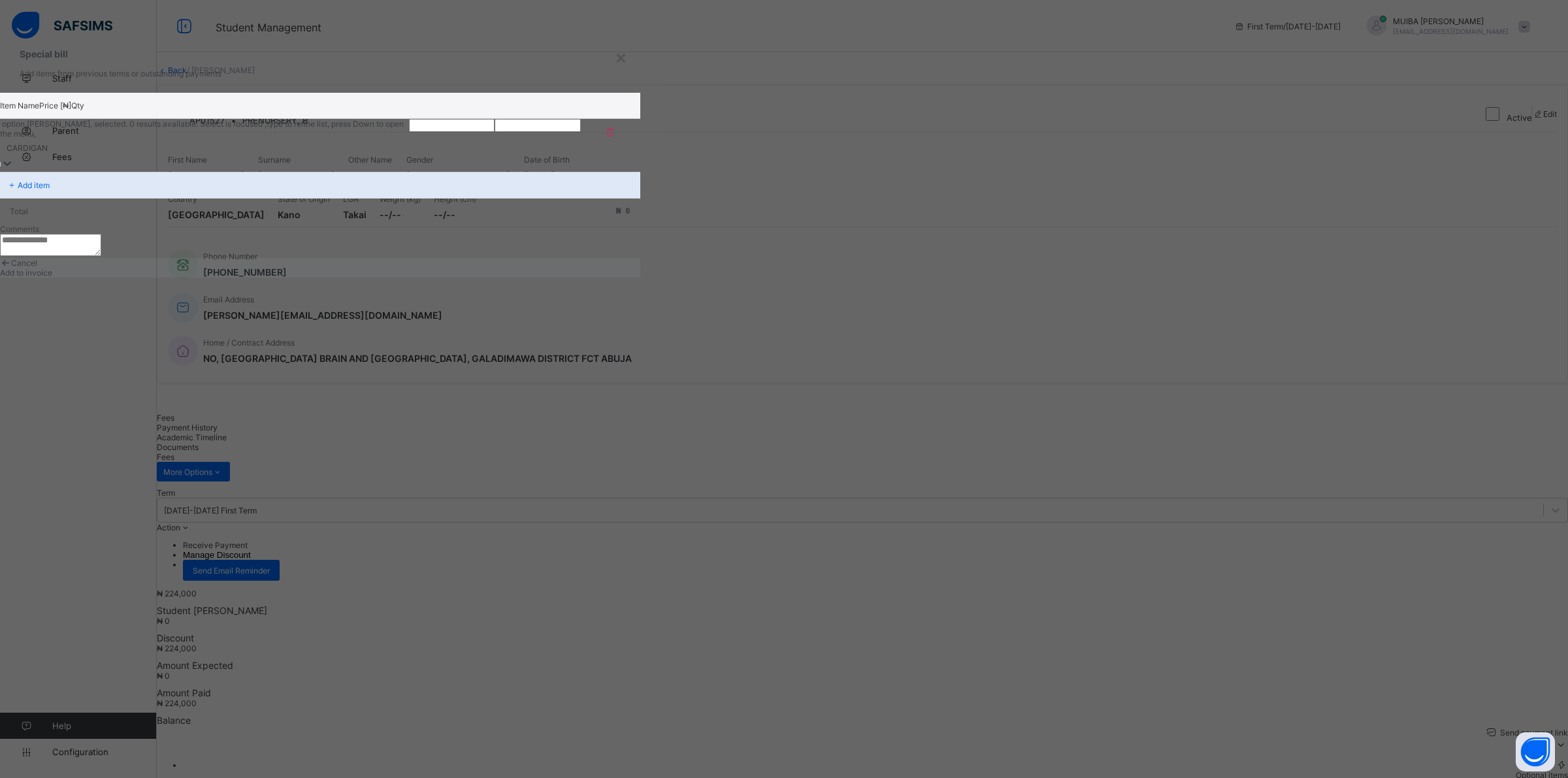
click at [495, 132] on input "number" at bounding box center [452, 125] width 85 height 13
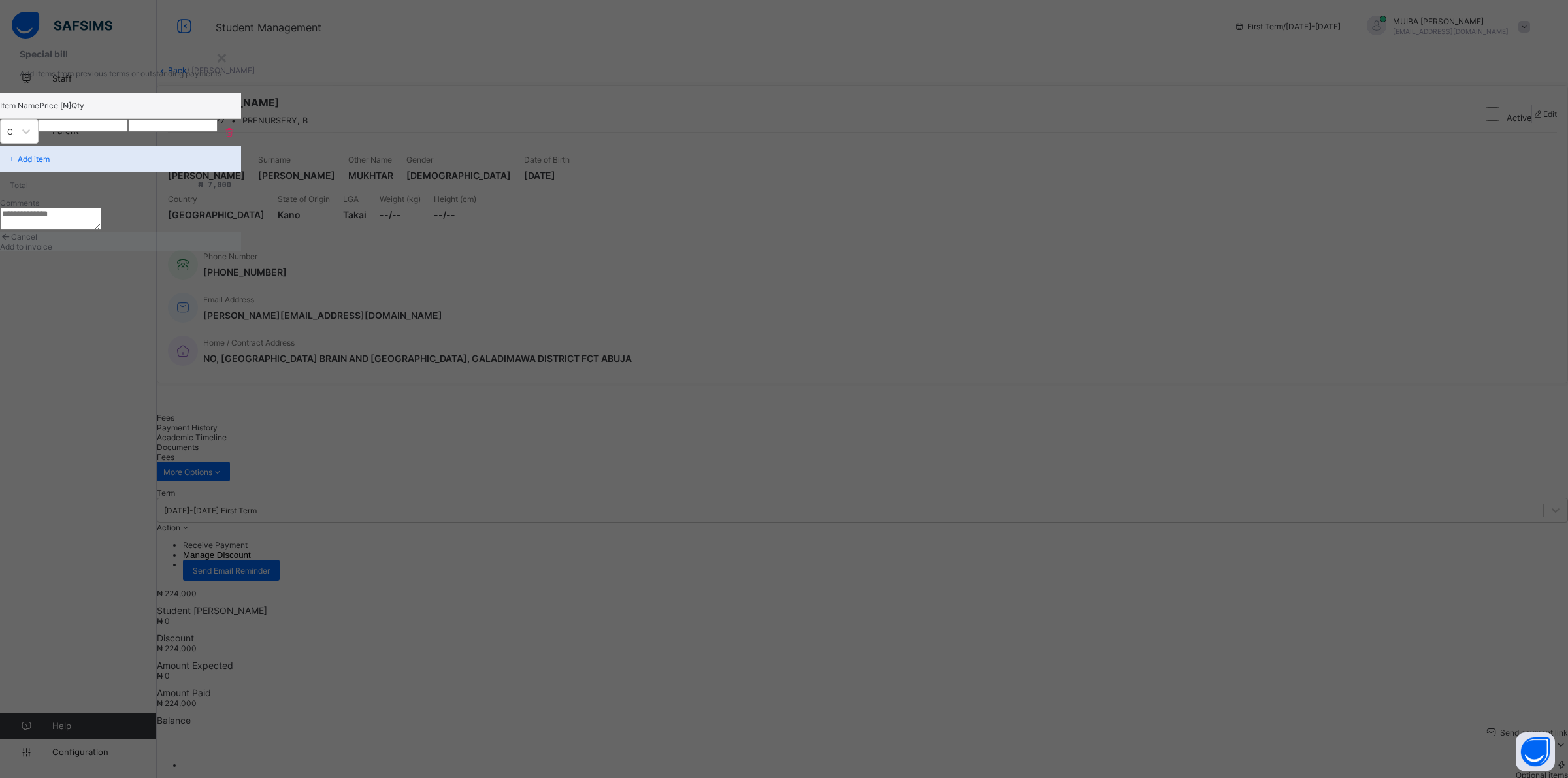
type input "****"
click at [52, 252] on span "Add to invoice" at bounding box center [26, 246] width 52 height 9
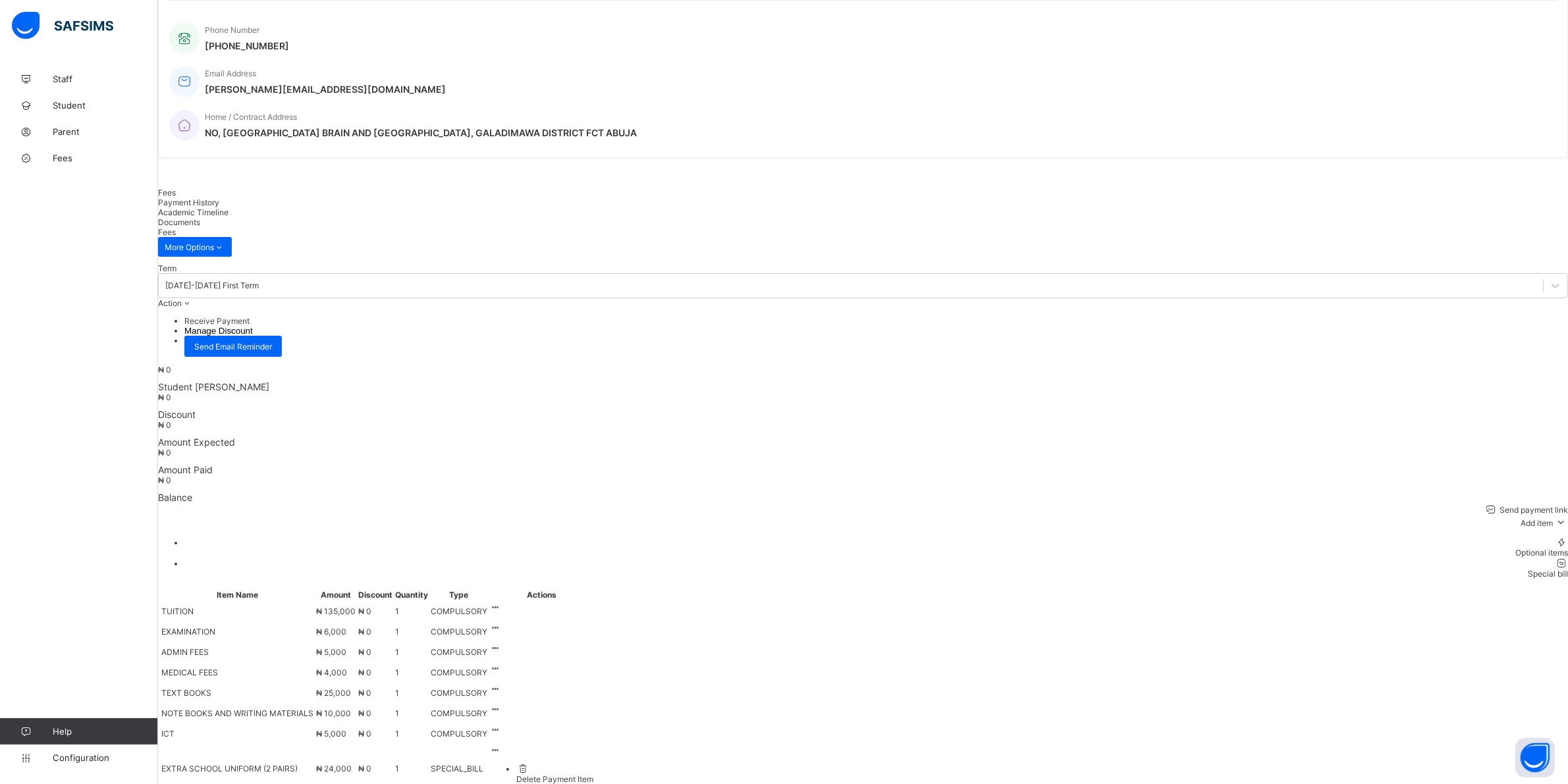
scroll to position [304, 0]
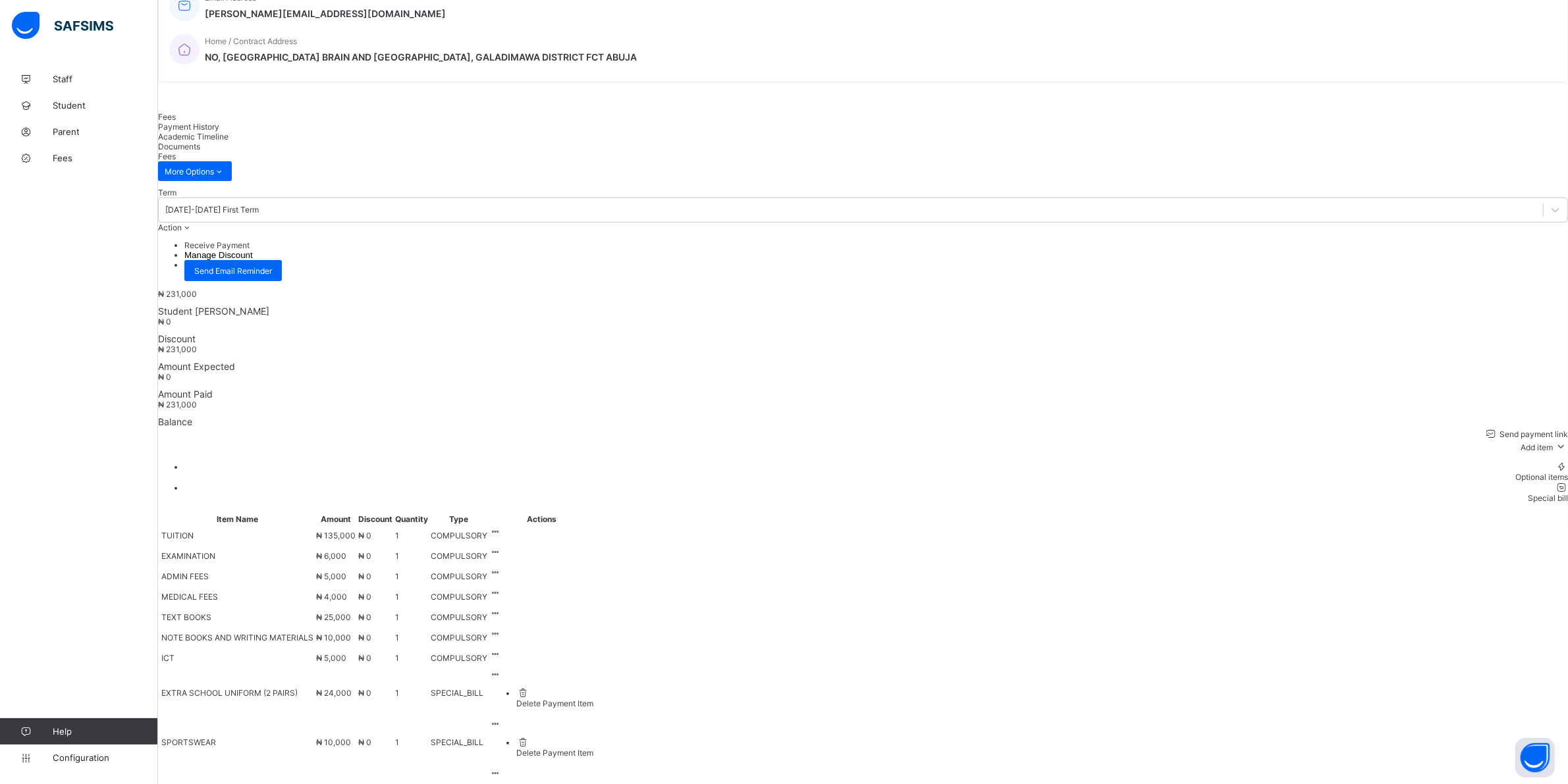
drag, startPoint x: 1430, startPoint y: 579, endPoint x: 1381, endPoint y: 600, distance: 53.3
click at [593, 698] on div "Delete Payment Item" at bounding box center [554, 703] width 77 height 10
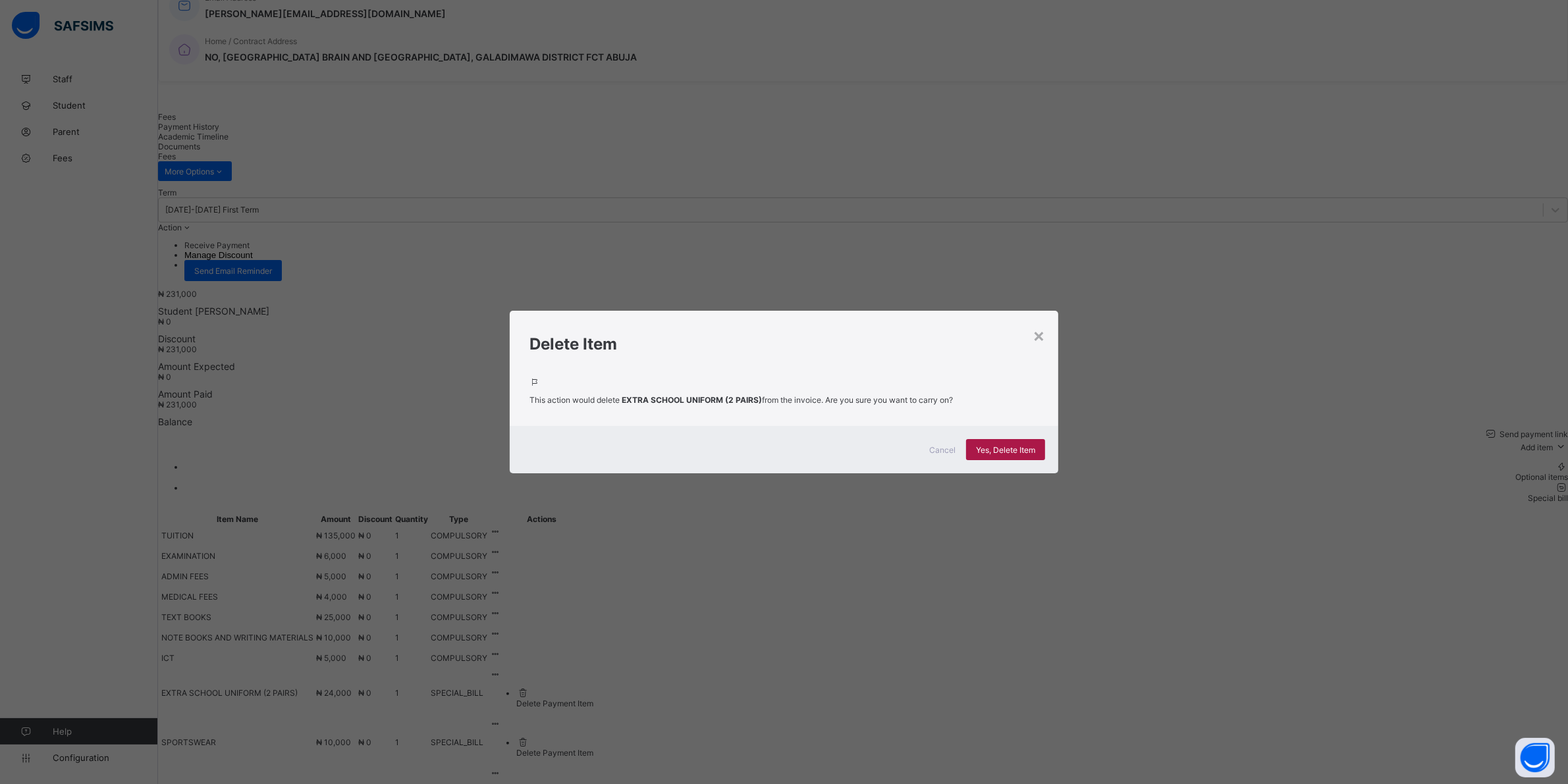
click at [1015, 449] on span "Yes, Delete Item" at bounding box center [1006, 449] width 59 height 10
click at [1013, 446] on span "Yes, Delete Item" at bounding box center [1014, 449] width 59 height 10
click at [1002, 448] on span "Yes, Delete Item" at bounding box center [1014, 449] width 59 height 10
click at [995, 440] on div "Yes, Delete Item" at bounding box center [1014, 449] width 79 height 21
click at [1017, 444] on span "Yes, Delete Item" at bounding box center [1014, 449] width 59 height 10
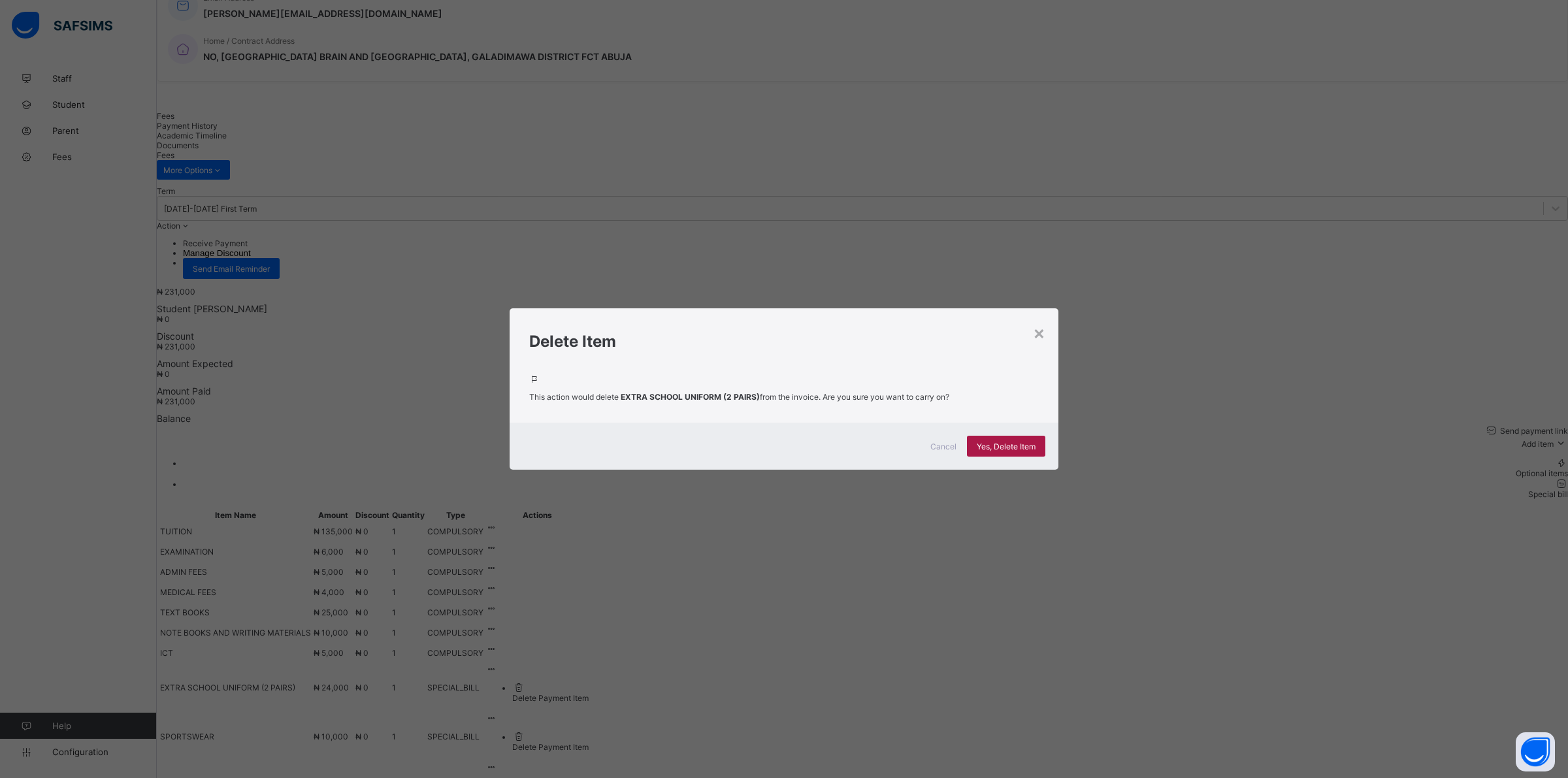
click at [1008, 446] on span "Yes, Delete Item" at bounding box center [1006, 446] width 58 height 9
click at [1011, 446] on span "Yes, Delete Item" at bounding box center [1006, 446] width 58 height 9
click at [1011, 445] on span "Yes, Delete Item" at bounding box center [1006, 446] width 58 height 9
click at [1011, 444] on span "Yes, Delete Item" at bounding box center [1006, 446] width 58 height 9
click at [1030, 446] on span "Yes, Delete Item" at bounding box center [1006, 446] width 58 height 9
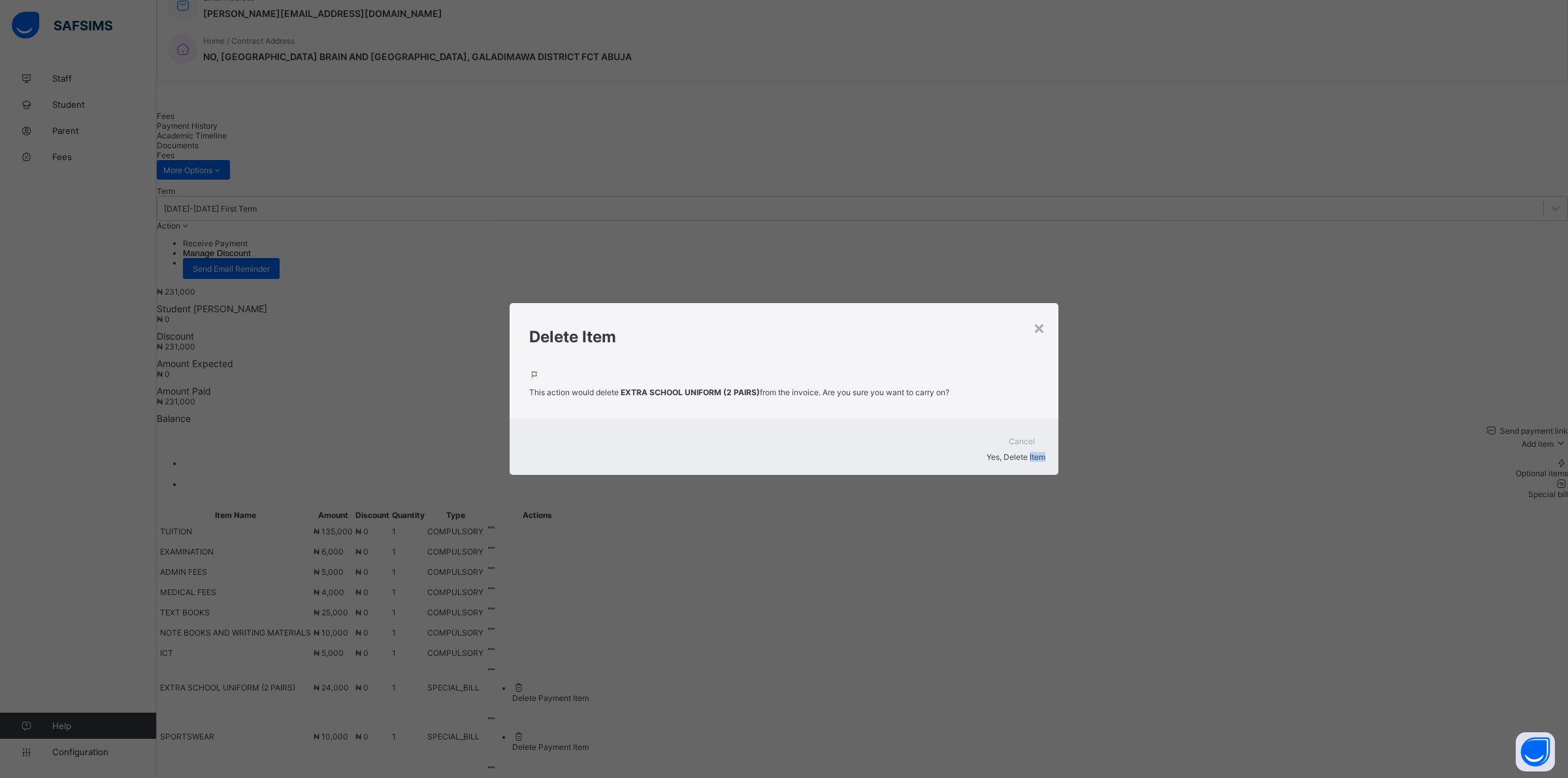
click at [1031, 452] on span "Yes, Delete Item" at bounding box center [1016, 457] width 58 height 9
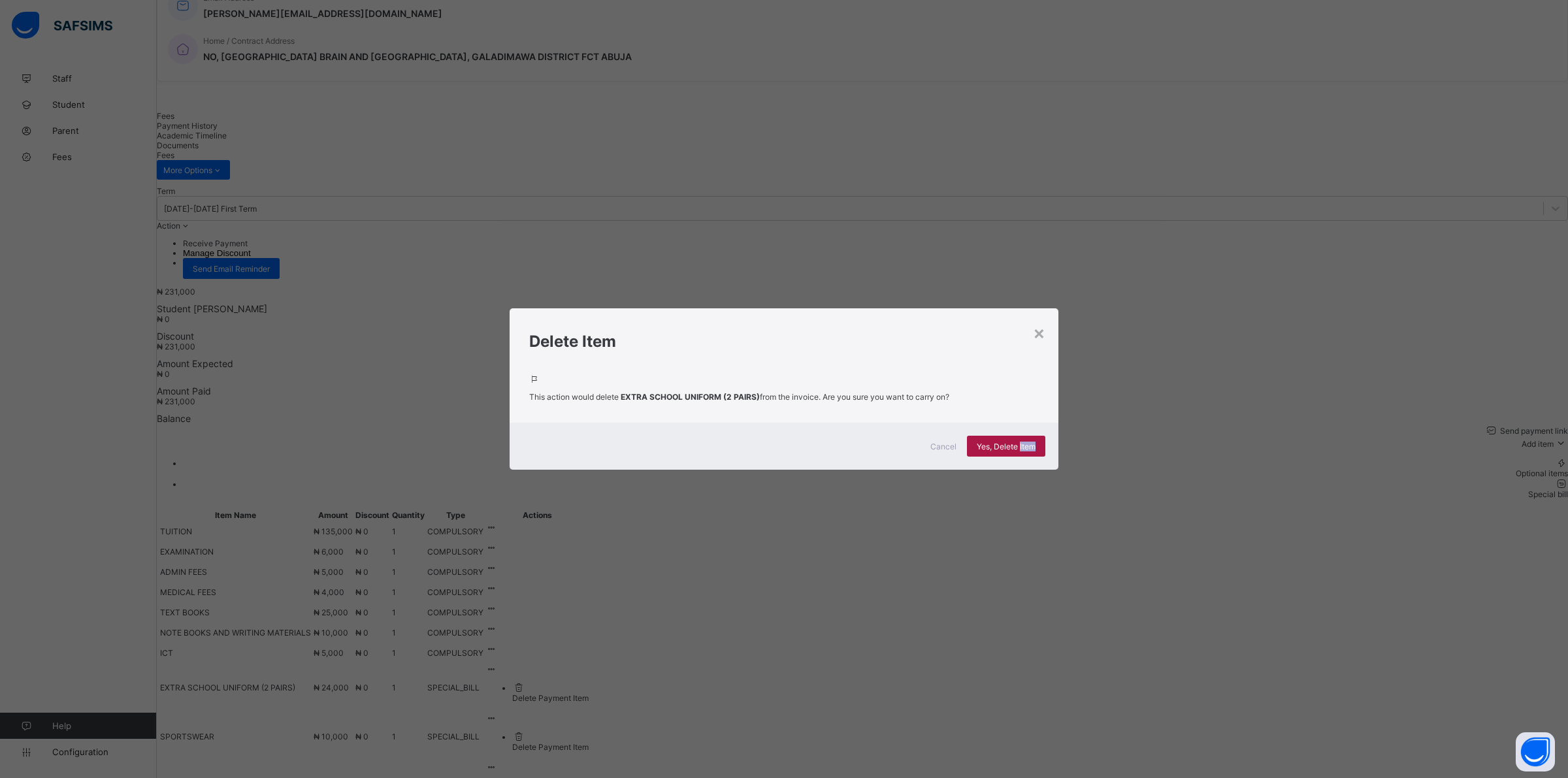
click at [1033, 445] on span "Yes, Delete Item" at bounding box center [1006, 446] width 58 height 9
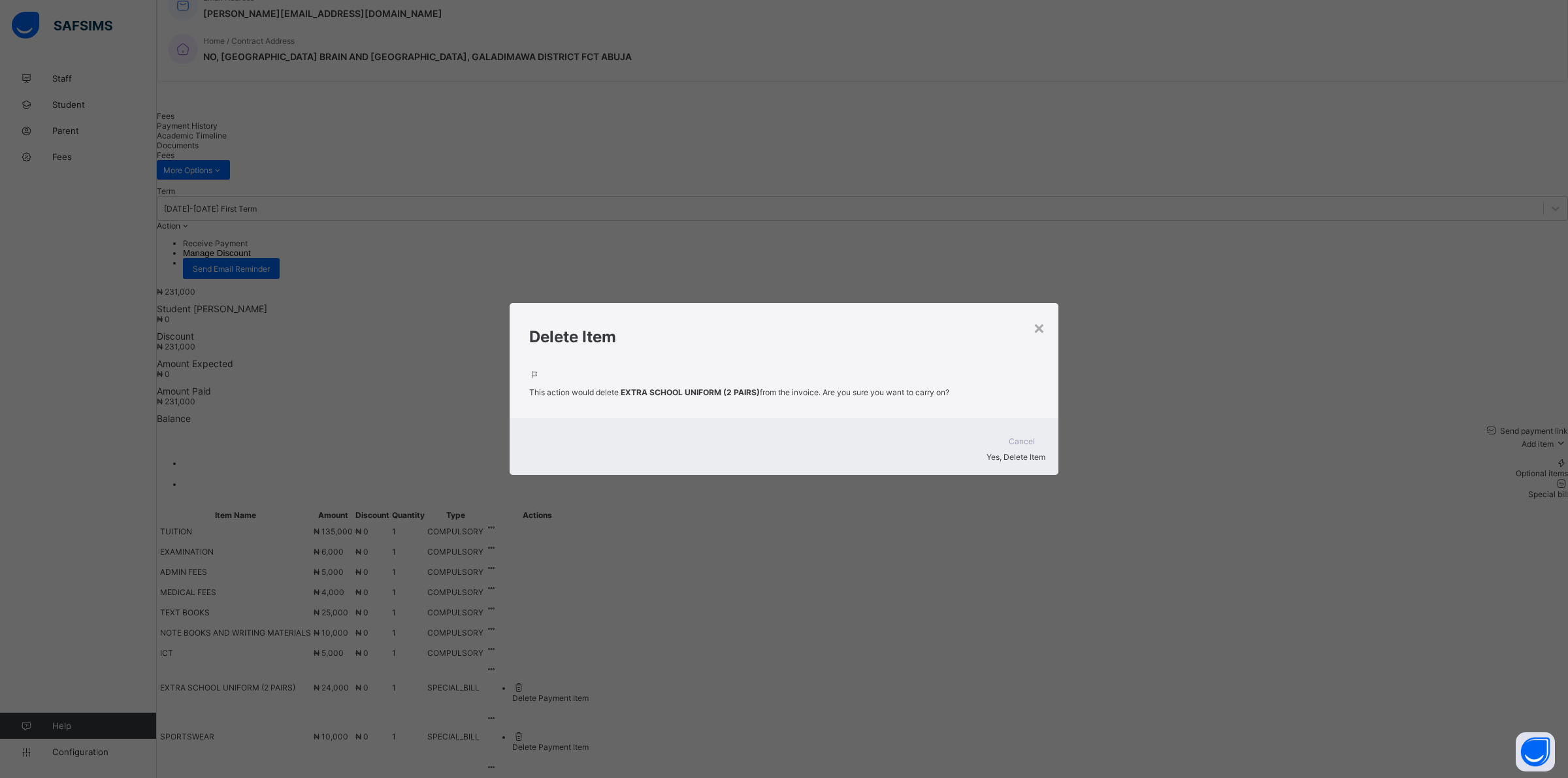
click at [1033, 452] on span "Yes, Delete Item" at bounding box center [1016, 457] width 58 height 9
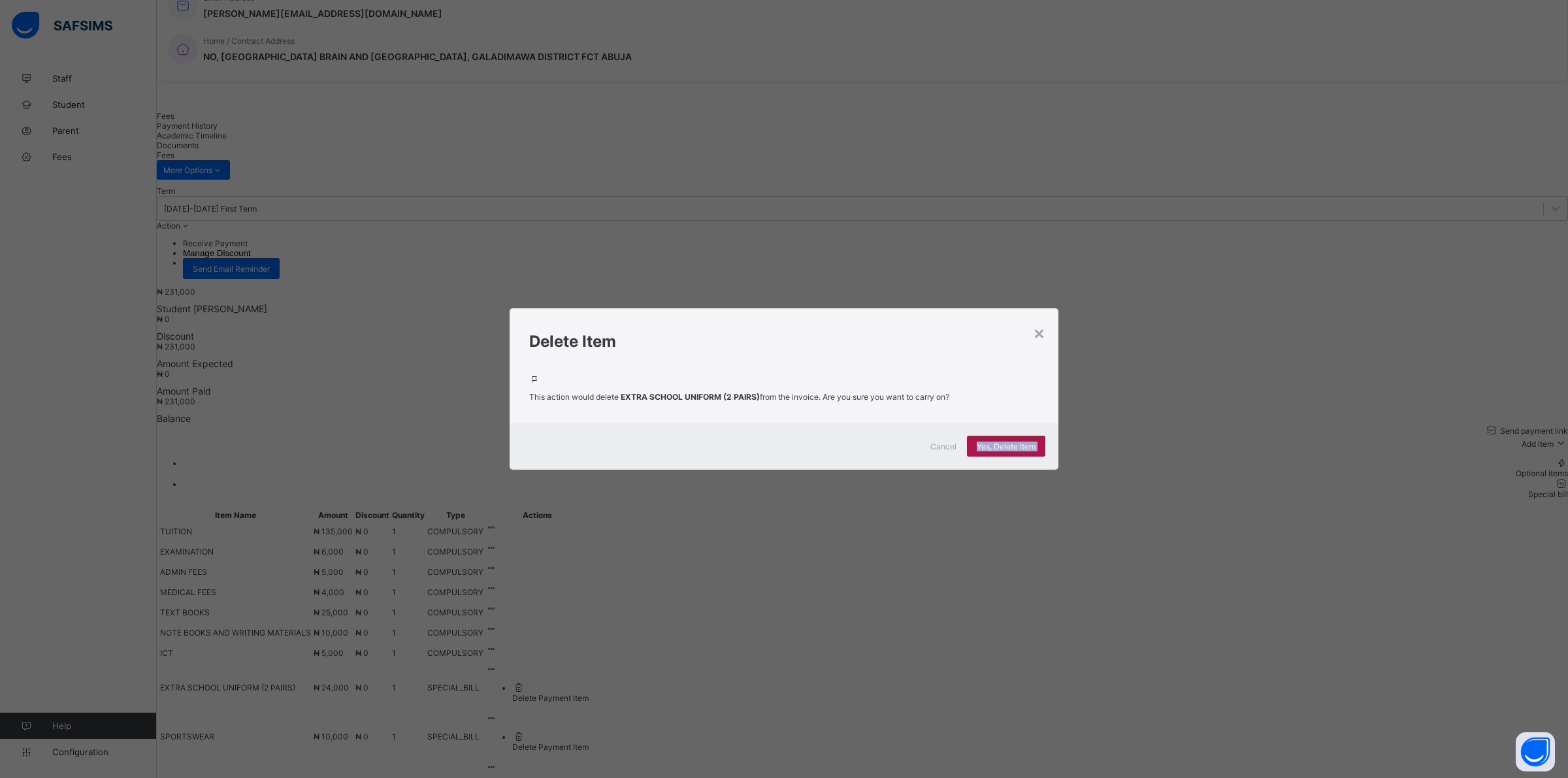
click at [1030, 444] on span "Yes, Delete Item" at bounding box center [1006, 446] width 58 height 9
click at [990, 445] on span "Yes, Delete Item" at bounding box center [1006, 446] width 58 height 9
click at [978, 454] on div "Yes, Delete Item" at bounding box center [1006, 446] width 78 height 21
click at [1033, 340] on div "× Delete Item This action would delete EXTRA SCHOOL UNIFORM (2 PAIRS) from the …" at bounding box center [784, 389] width 549 height 161
click at [1042, 335] on div "×" at bounding box center [1040, 332] width 13 height 22
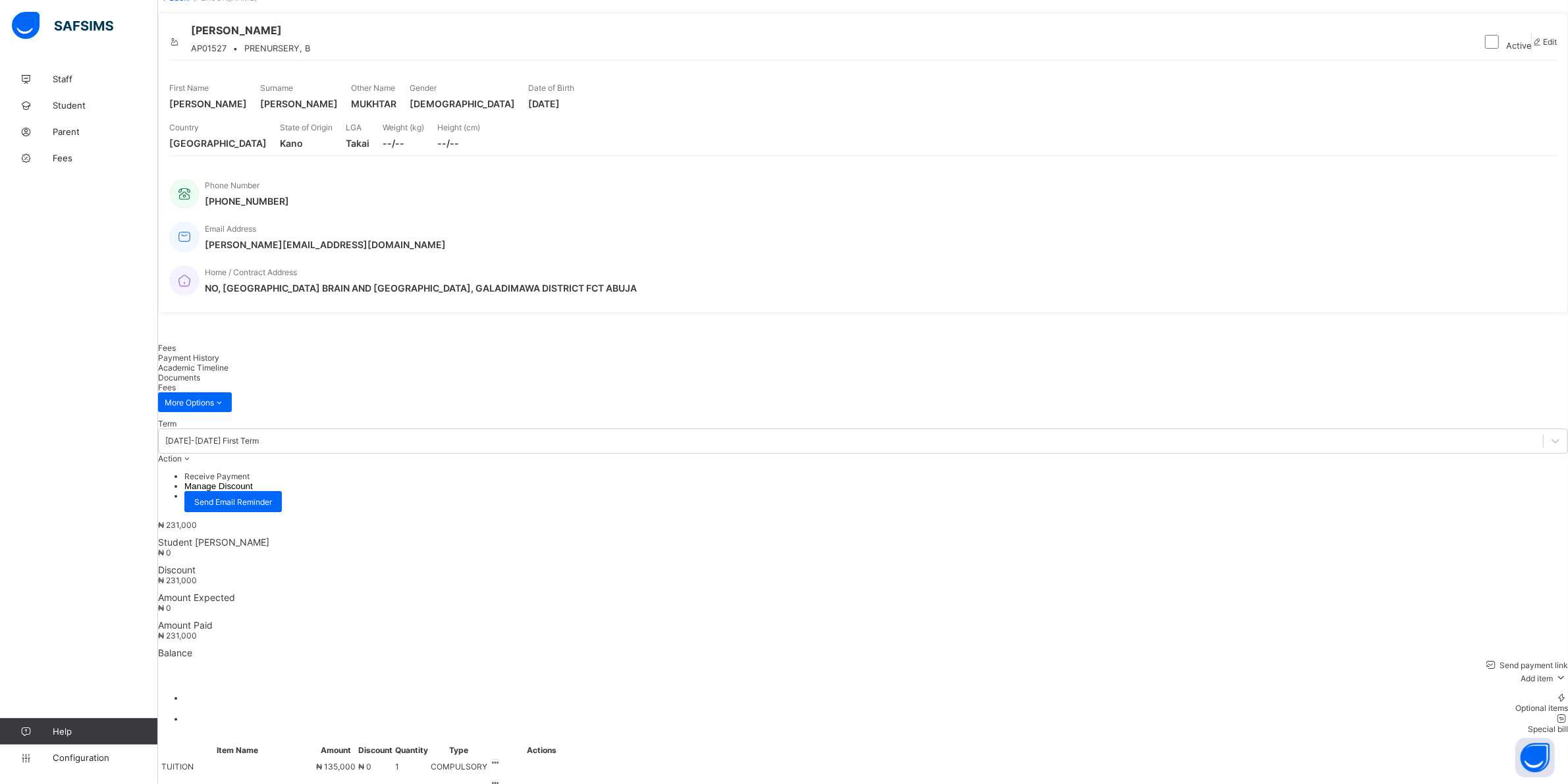
scroll to position [57, 0]
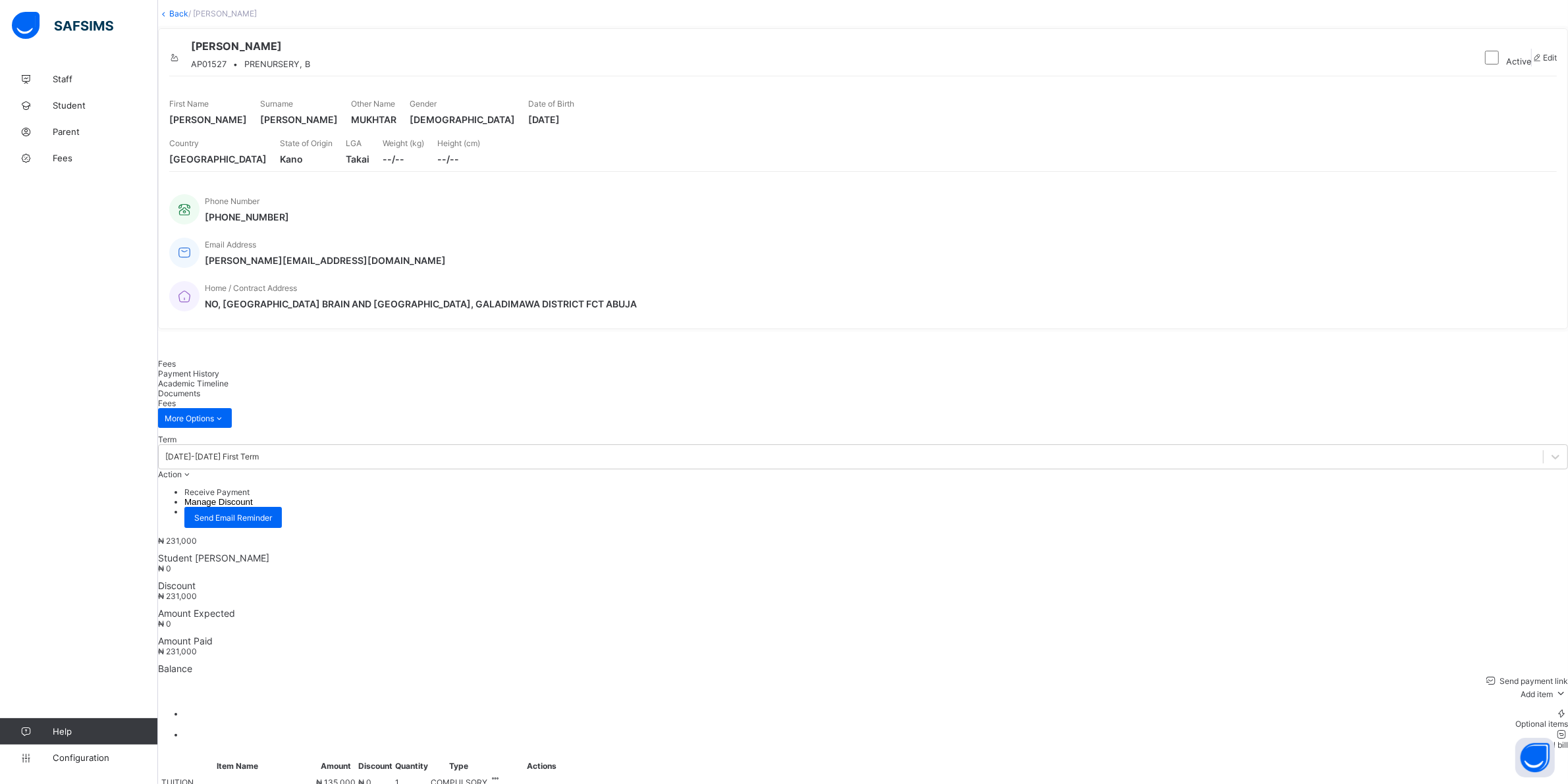
click at [1504, 487] on li "Receive Payment" at bounding box center [876, 491] width 1383 height 10
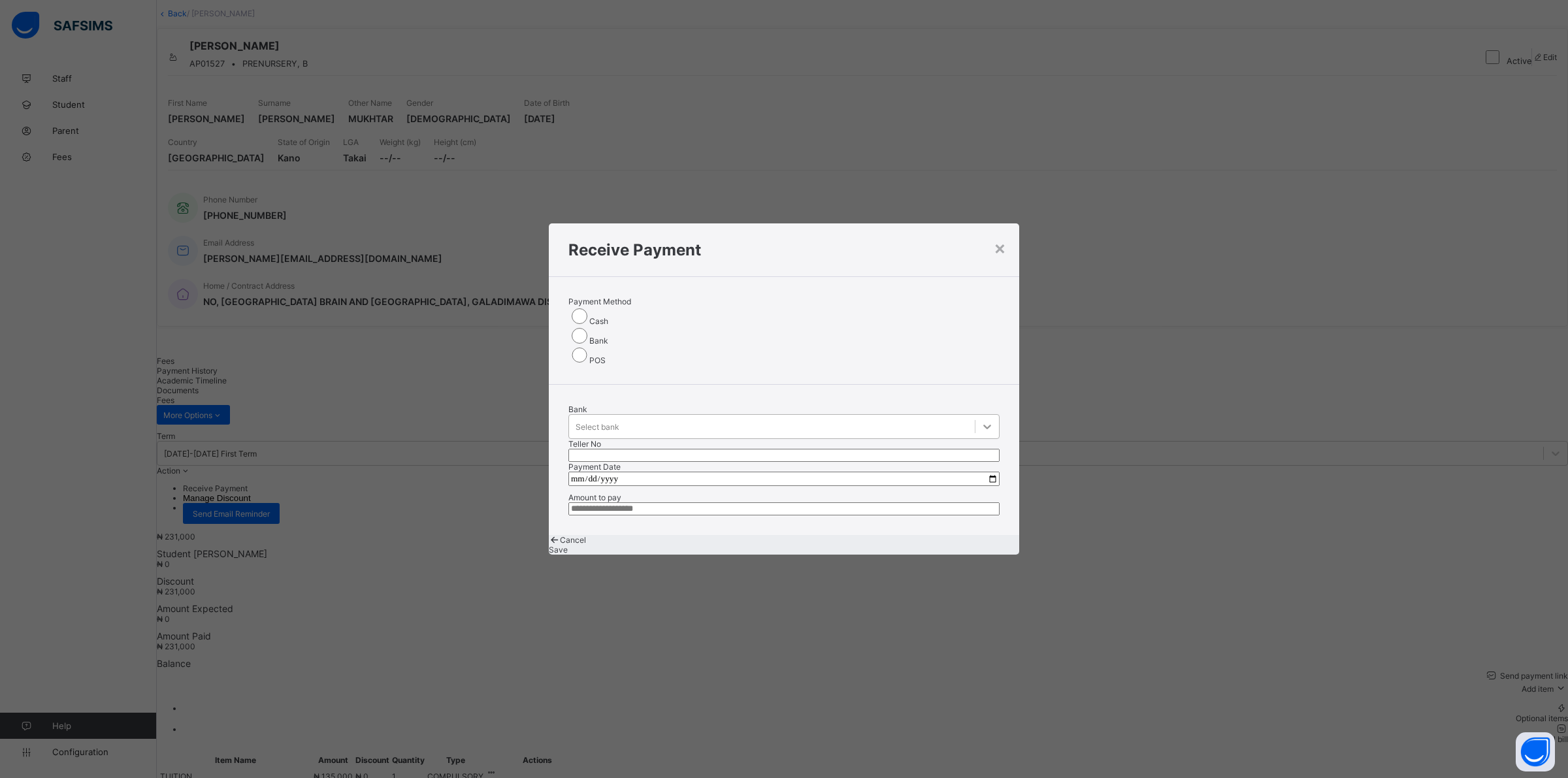
click at [976, 415] on div at bounding box center [988, 427] width 24 height 24
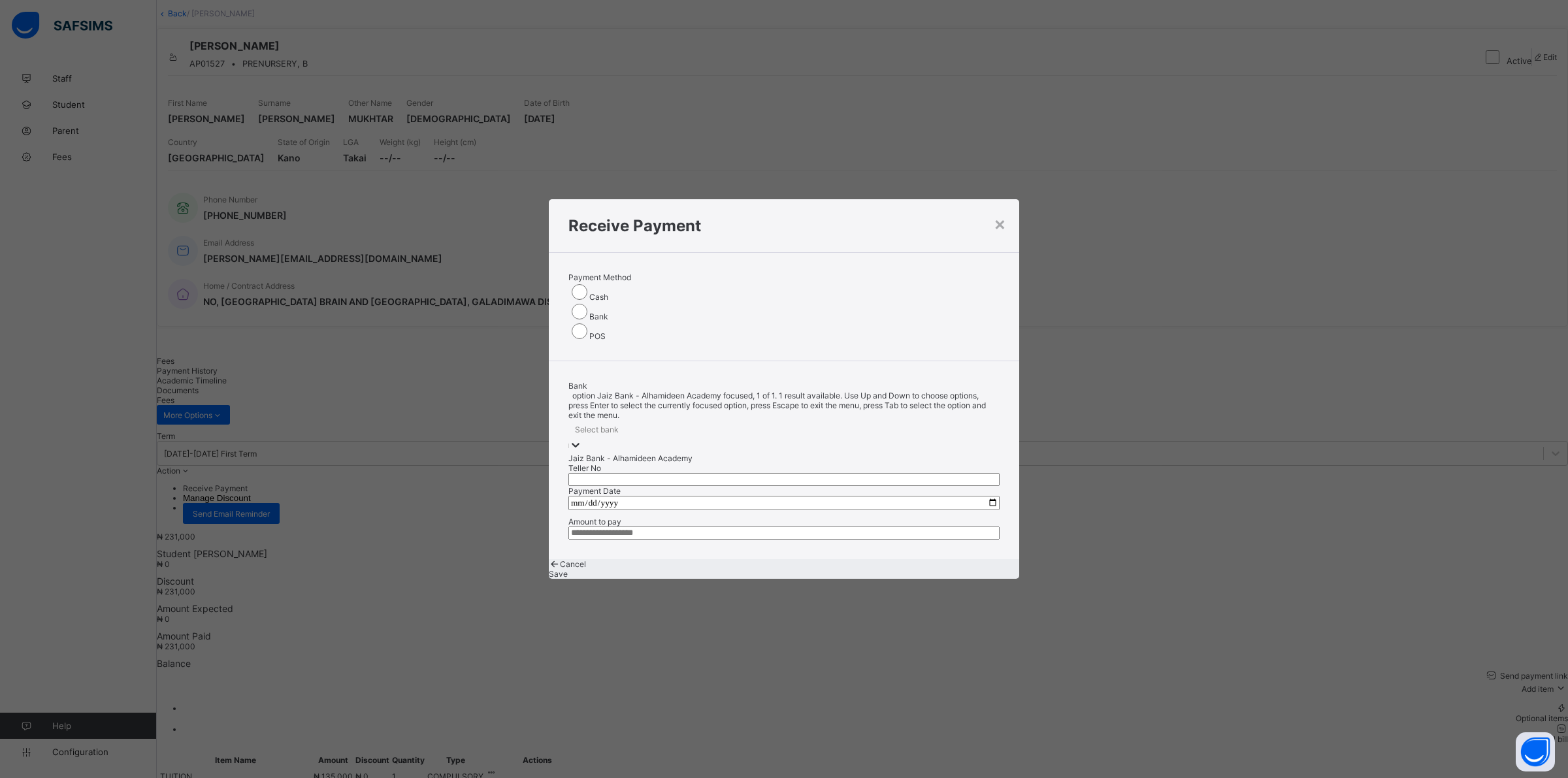
drag, startPoint x: 718, startPoint y: 396, endPoint x: 726, endPoint y: 393, distance: 8.5
click at [722, 453] on div "Jaiz Bank - Alhamideen Academy" at bounding box center [784, 458] width 431 height 9
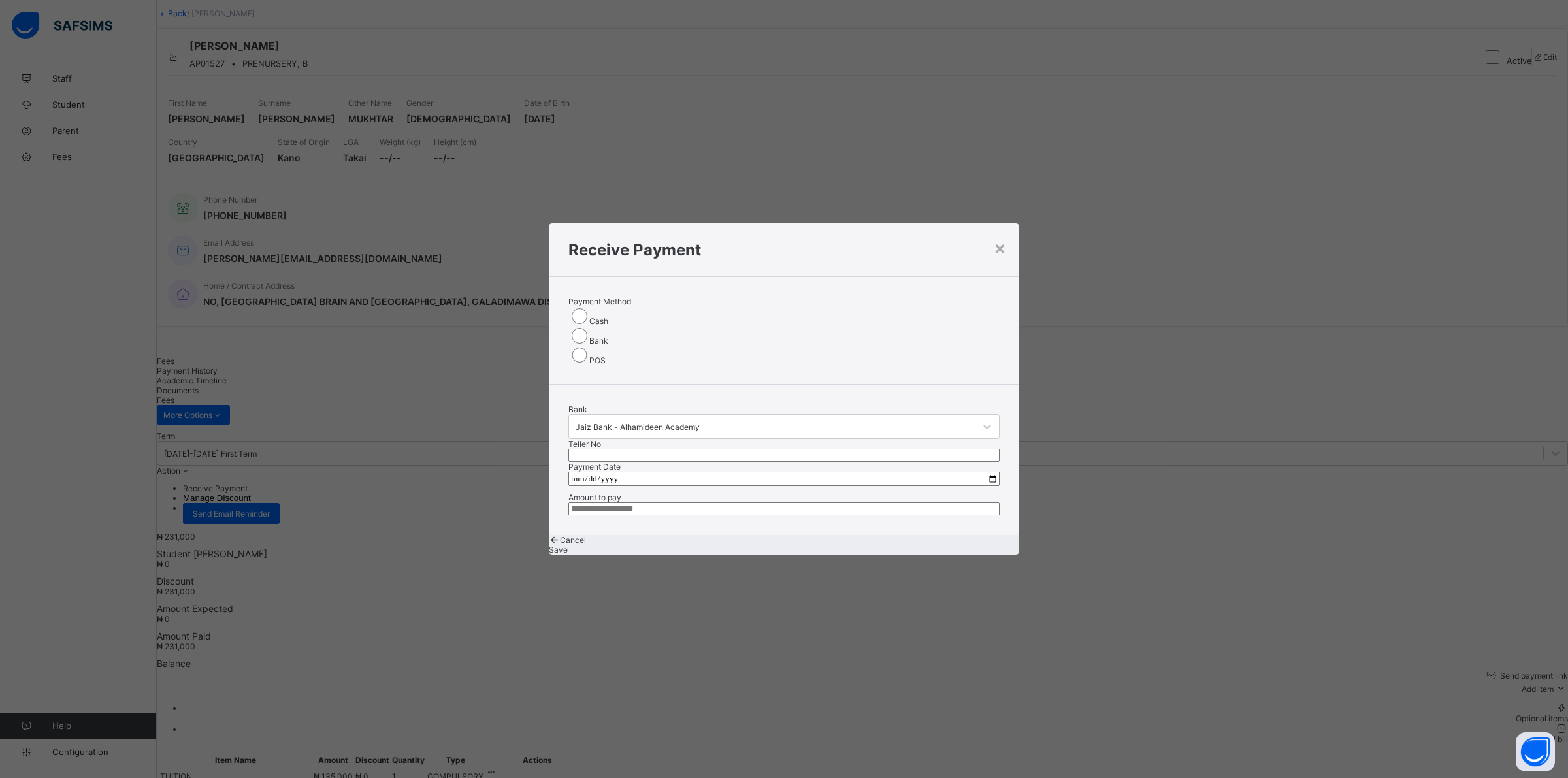
drag, startPoint x: 817, startPoint y: 377, endPoint x: 831, endPoint y: 361, distance: 21.3
click at [817, 449] on input "text" at bounding box center [784, 455] width 431 height 13
type input "******"
click at [580, 472] on input "date" at bounding box center [784, 479] width 431 height 14
type input "**********"
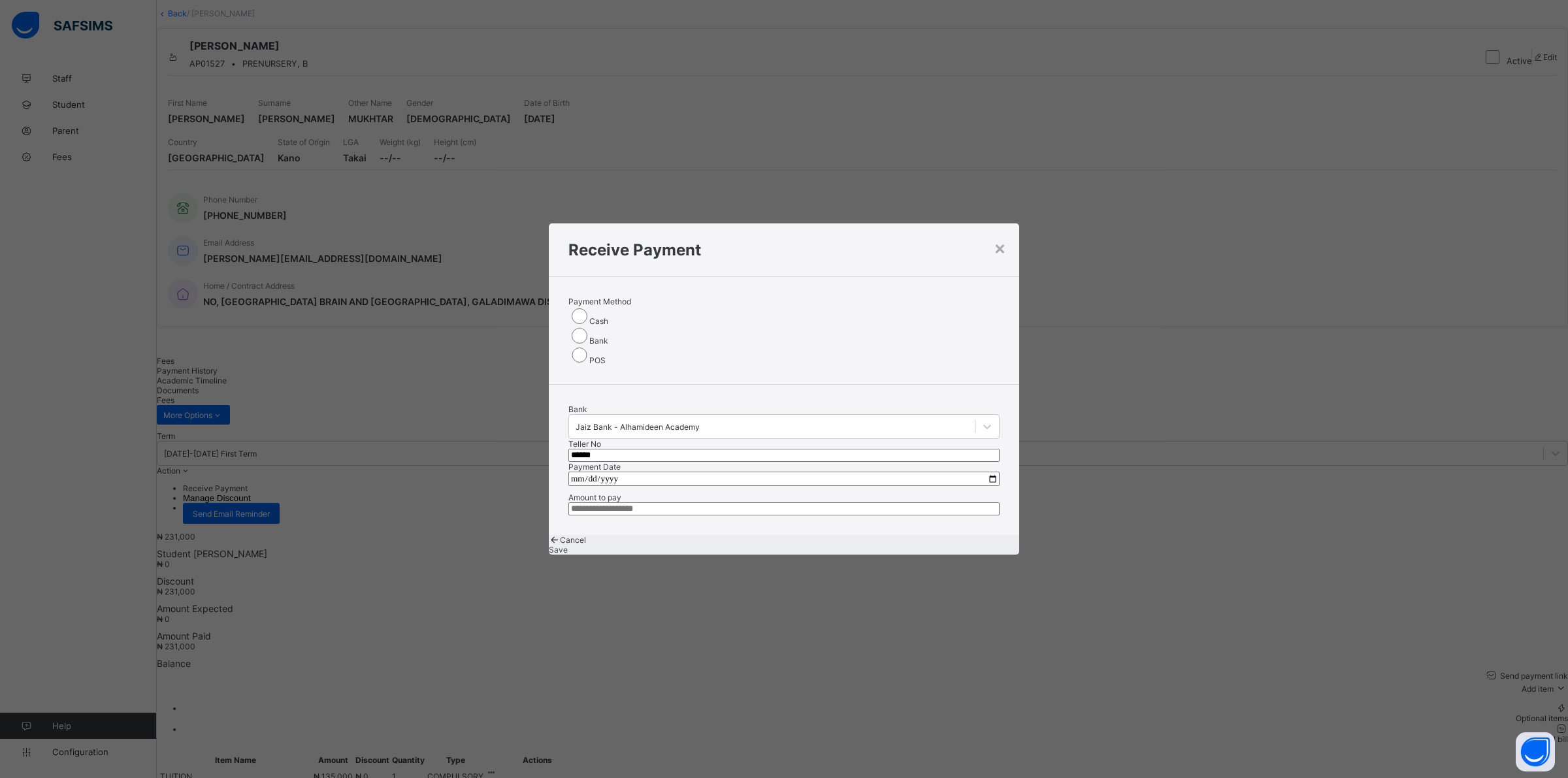
drag, startPoint x: 692, startPoint y: 490, endPoint x: 693, endPoint y: 481, distance: 9.1
click at [692, 502] on input "currency" at bounding box center [784, 508] width 431 height 13
type input "*********"
click at [946, 544] on div "Save" at bounding box center [784, 549] width 471 height 9
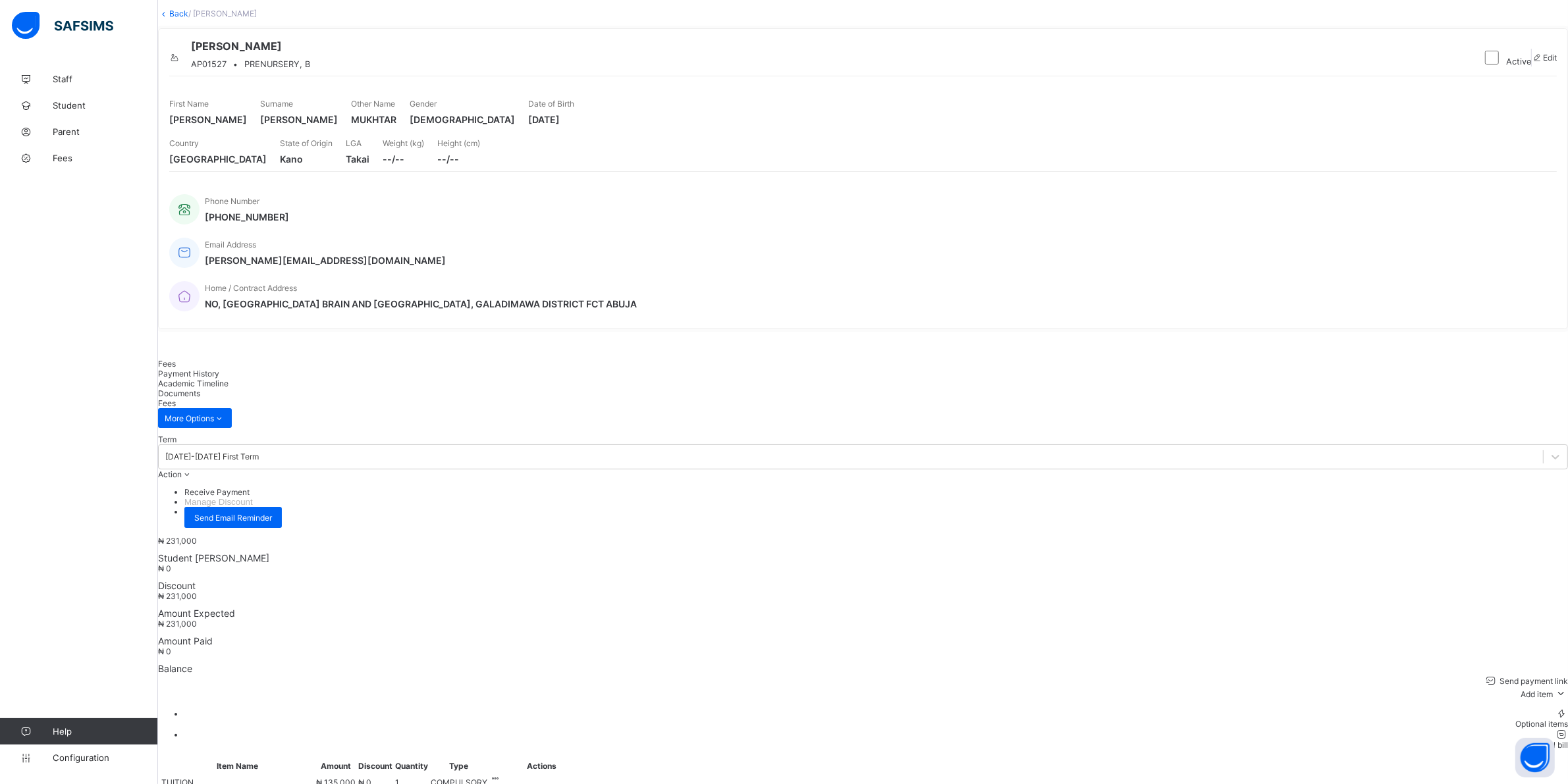
click at [220, 368] on span "Payment History" at bounding box center [189, 373] width 61 height 10
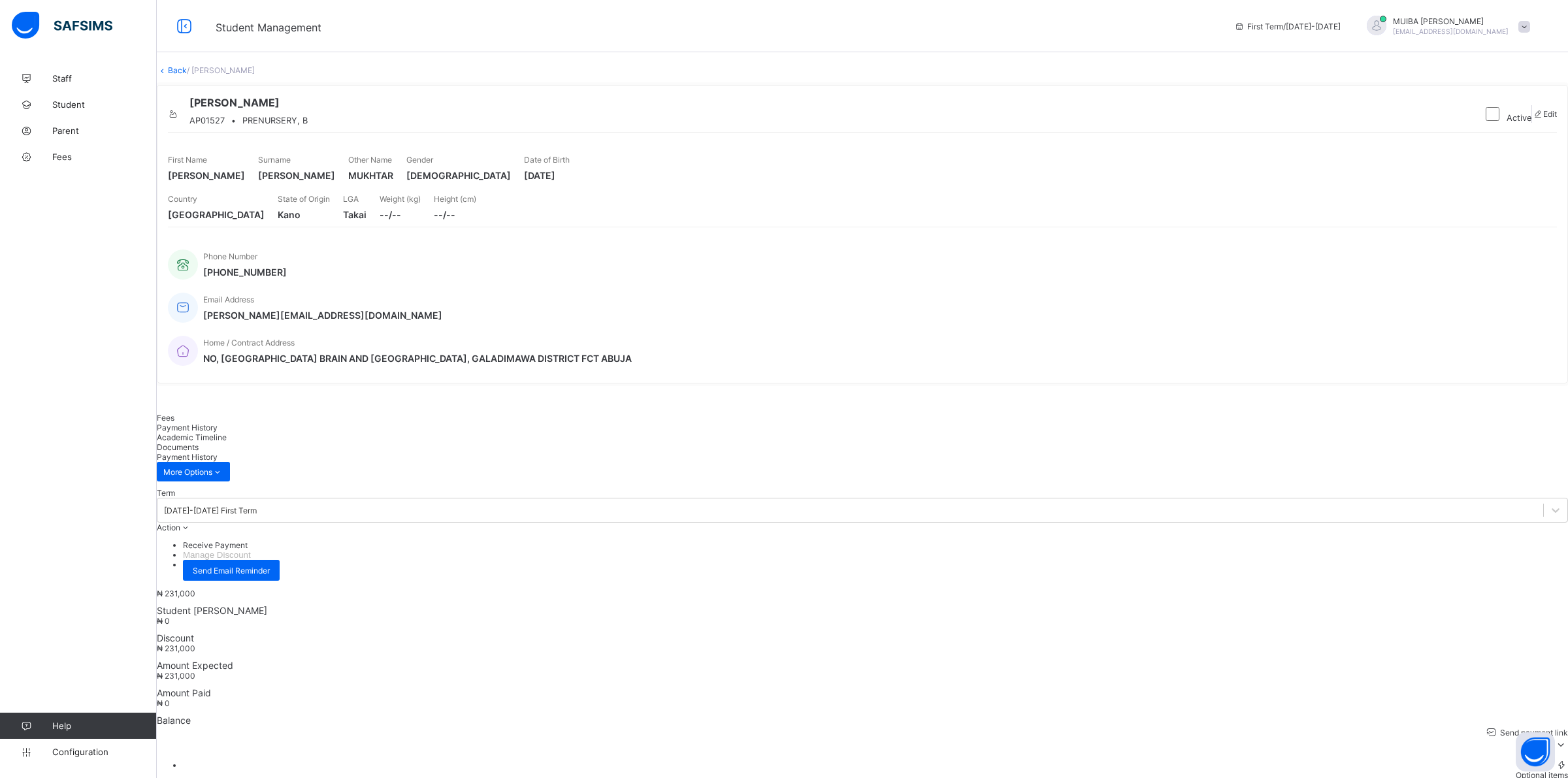
drag, startPoint x: 1258, startPoint y: 540, endPoint x: 1242, endPoint y: 548, distance: 17.9
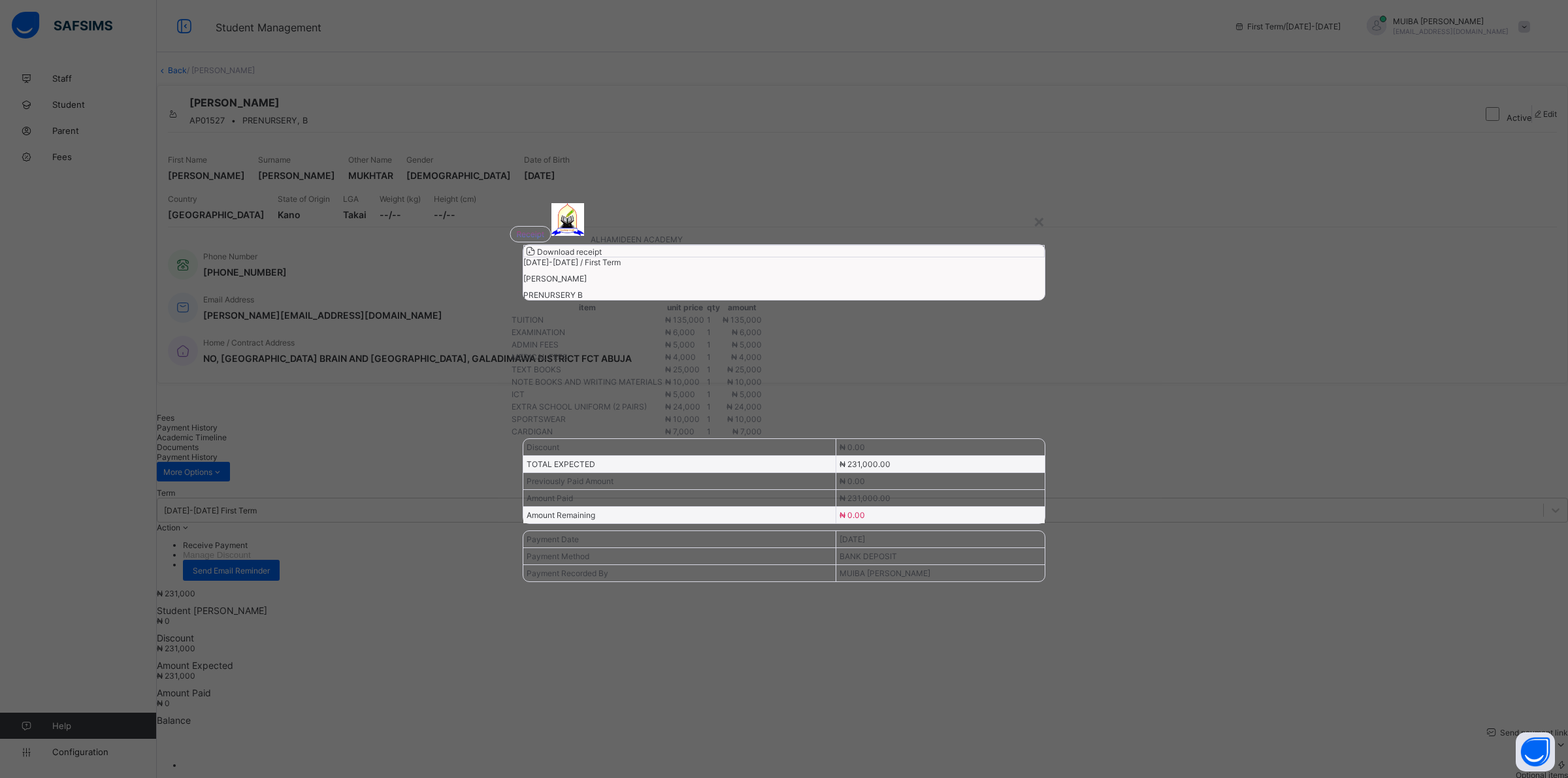
click at [602, 256] on span "Download receipt" at bounding box center [569, 252] width 65 height 9
click at [1041, 210] on div "×" at bounding box center [1040, 221] width 13 height 22
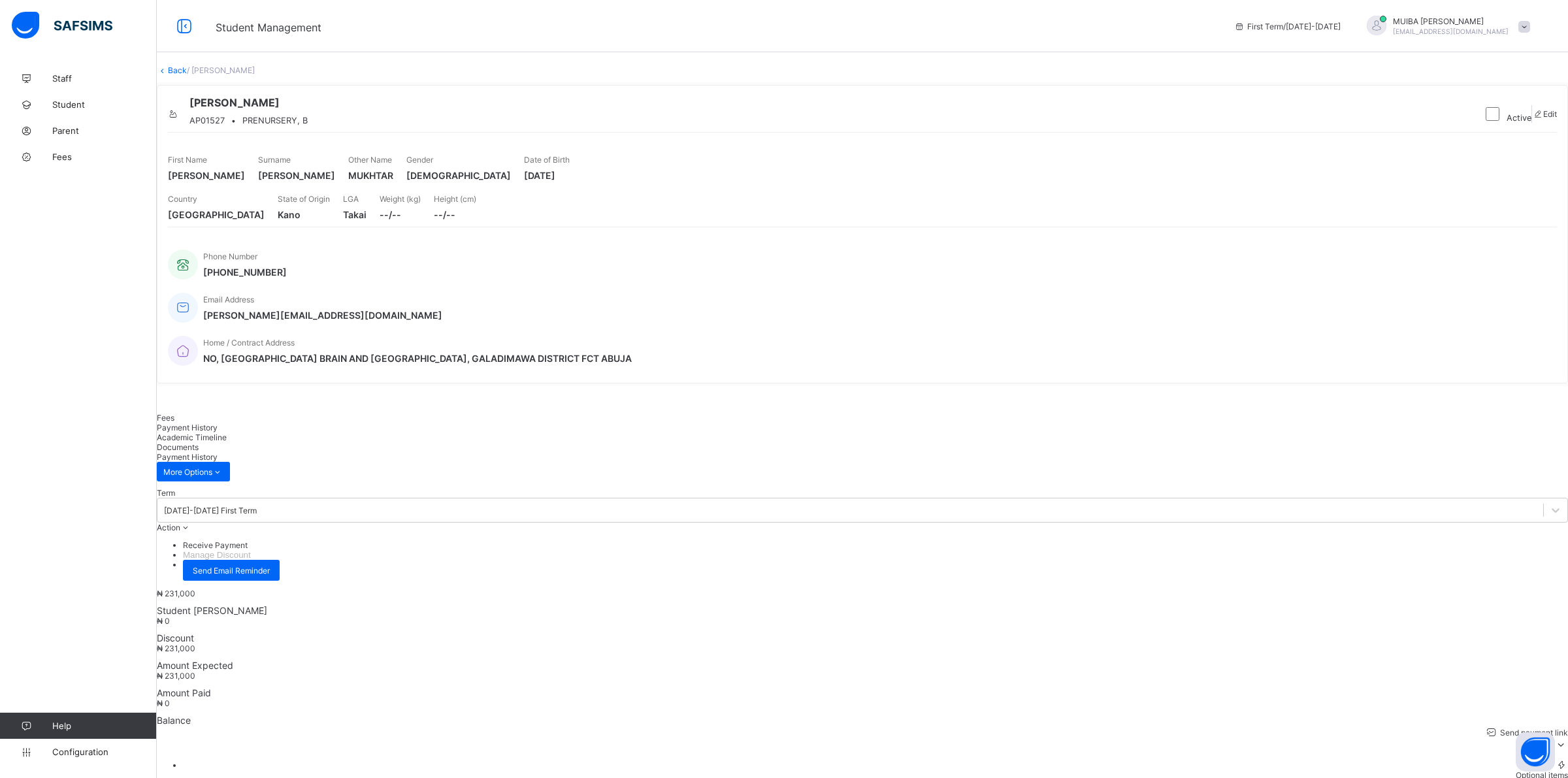
click at [187, 75] on link "Back" at bounding box center [178, 70] width 19 height 9
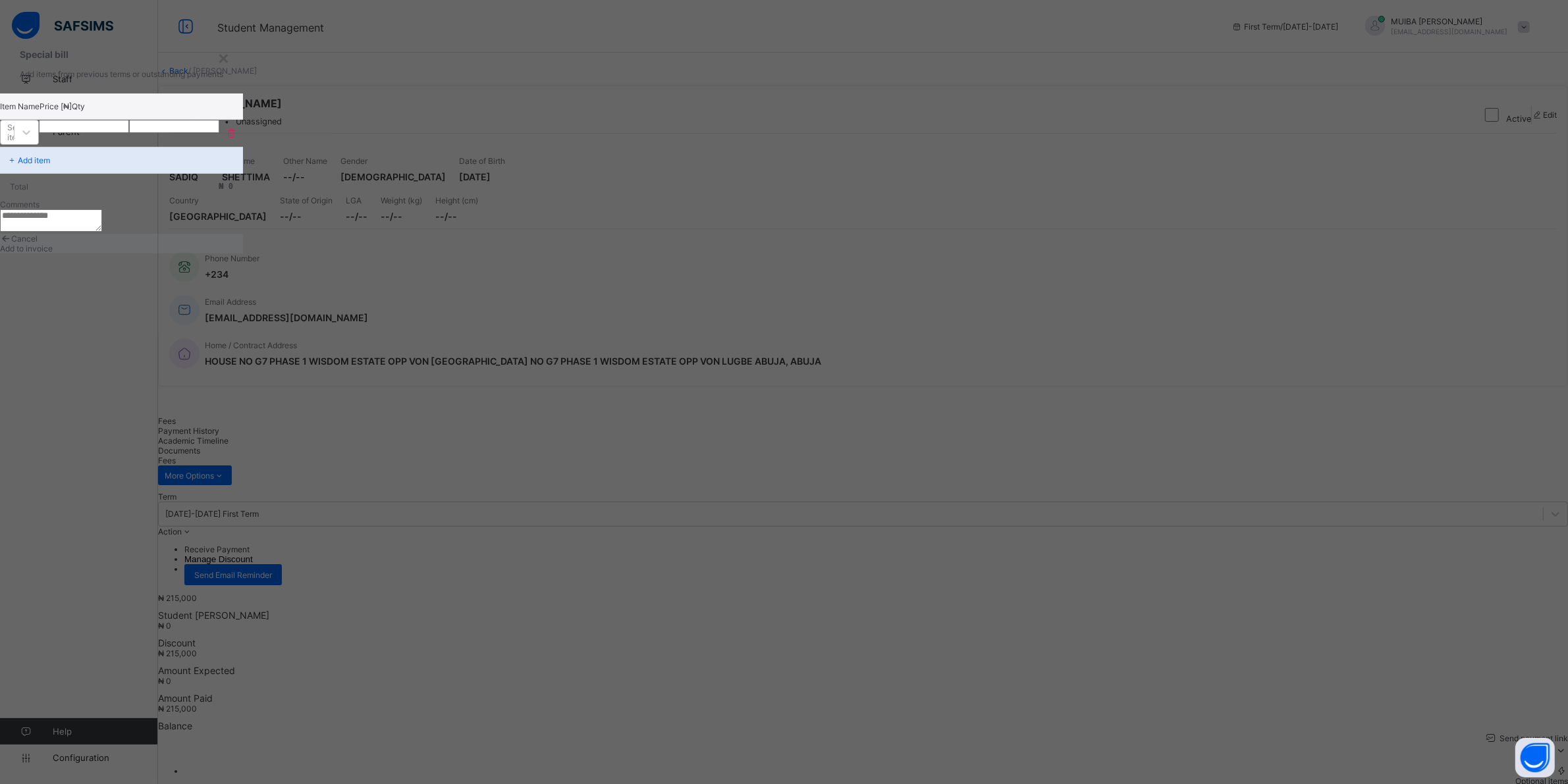
click at [14, 142] on div "Select item" at bounding box center [7, 132] width 14 height 18
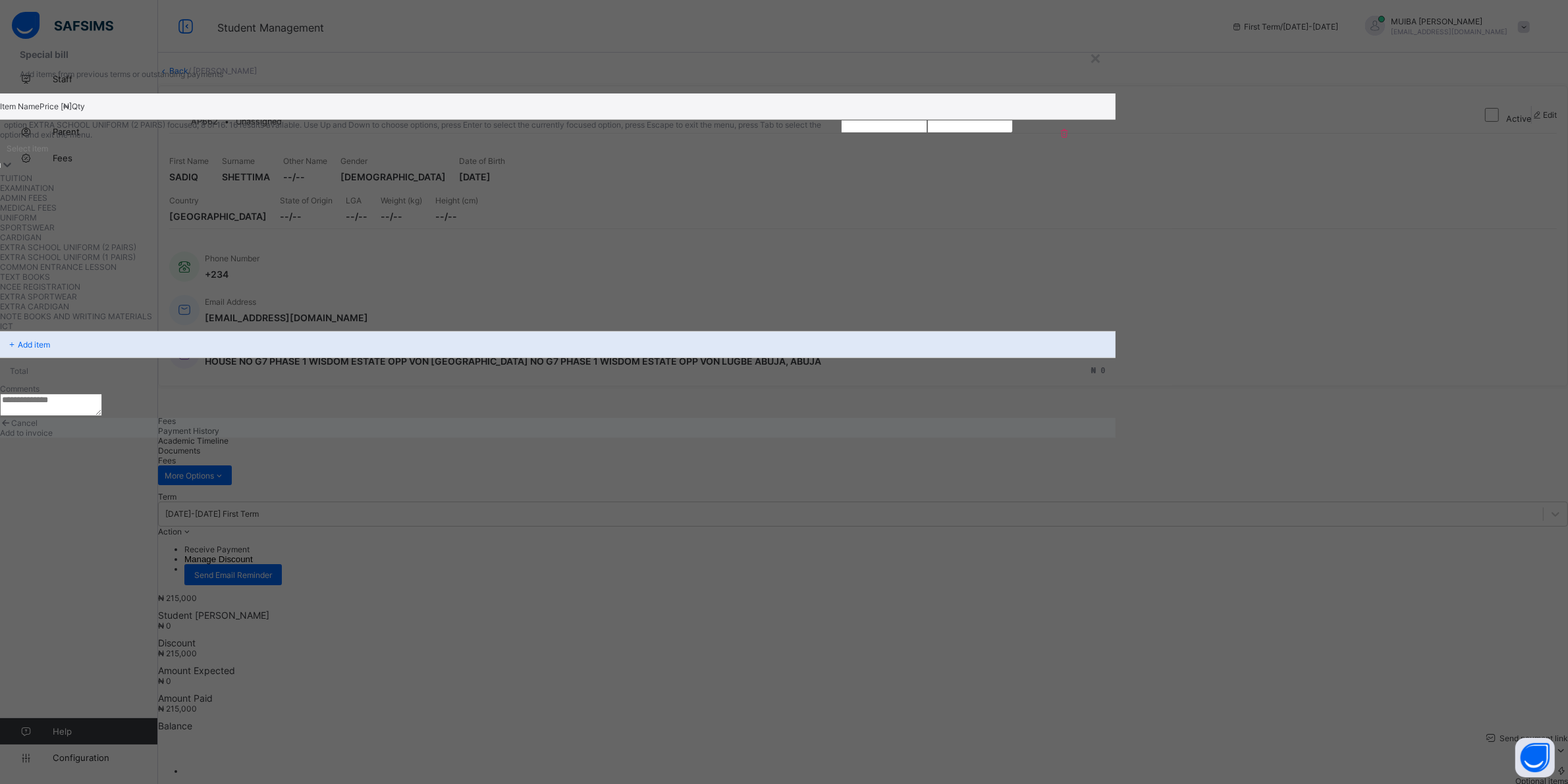
click at [608, 252] on div "EXTRA SCHOOL UNIFORM (2 PAIRS)" at bounding box center [420, 247] width 841 height 10
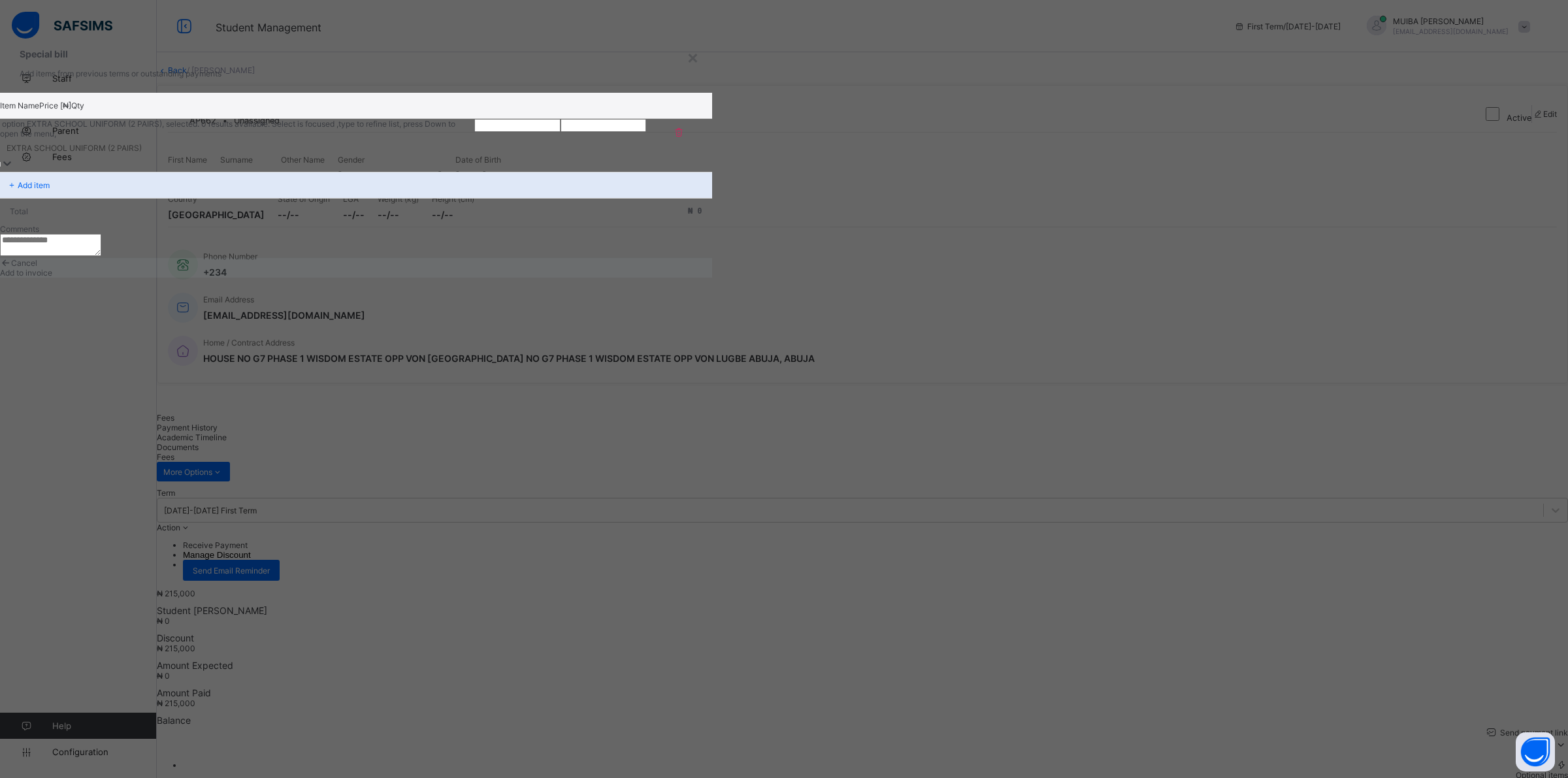
click at [560, 132] on input "number" at bounding box center [517, 125] width 85 height 13
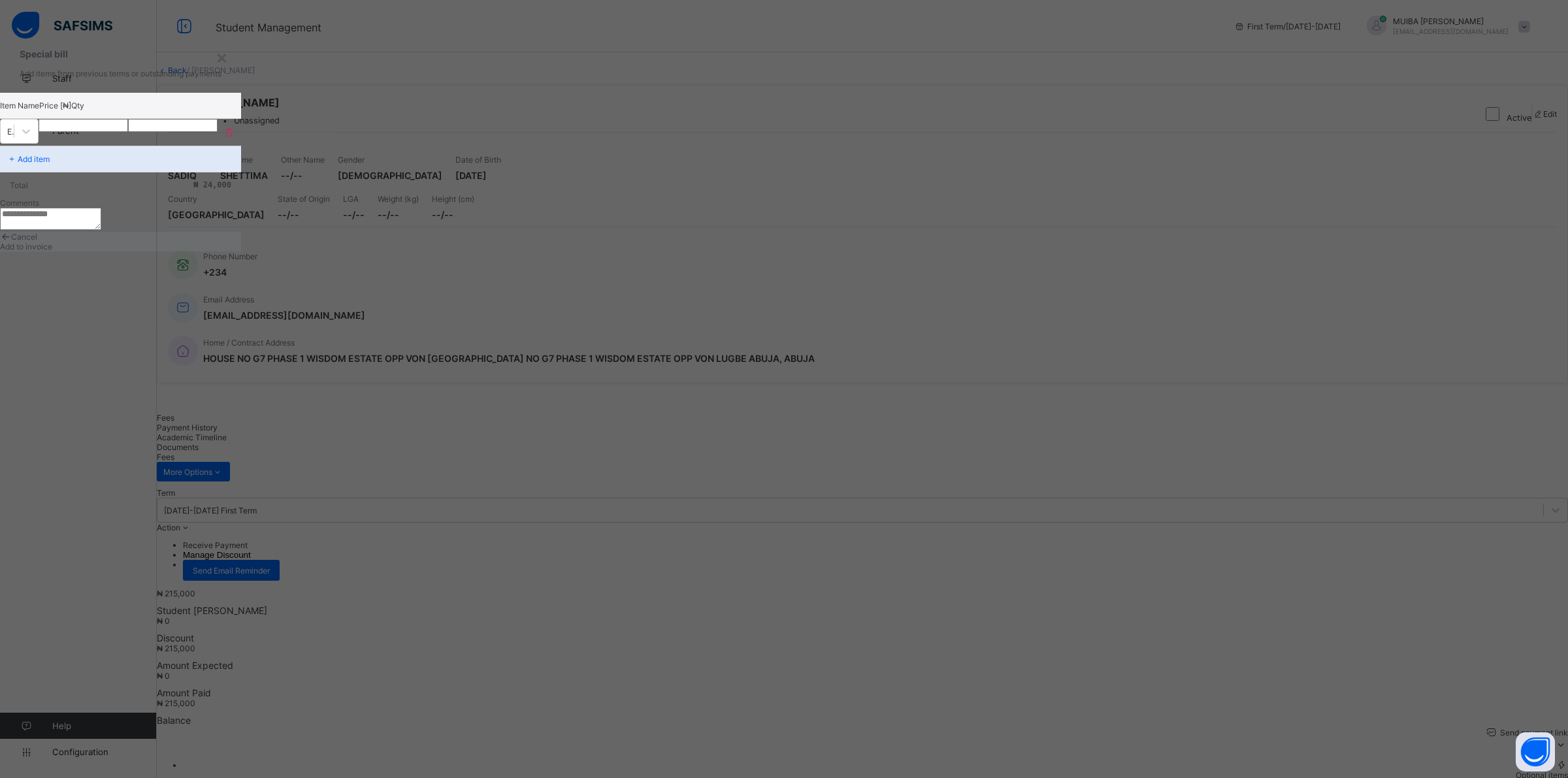
type input "*****"
click at [52, 252] on span "Add to invoice" at bounding box center [26, 246] width 52 height 9
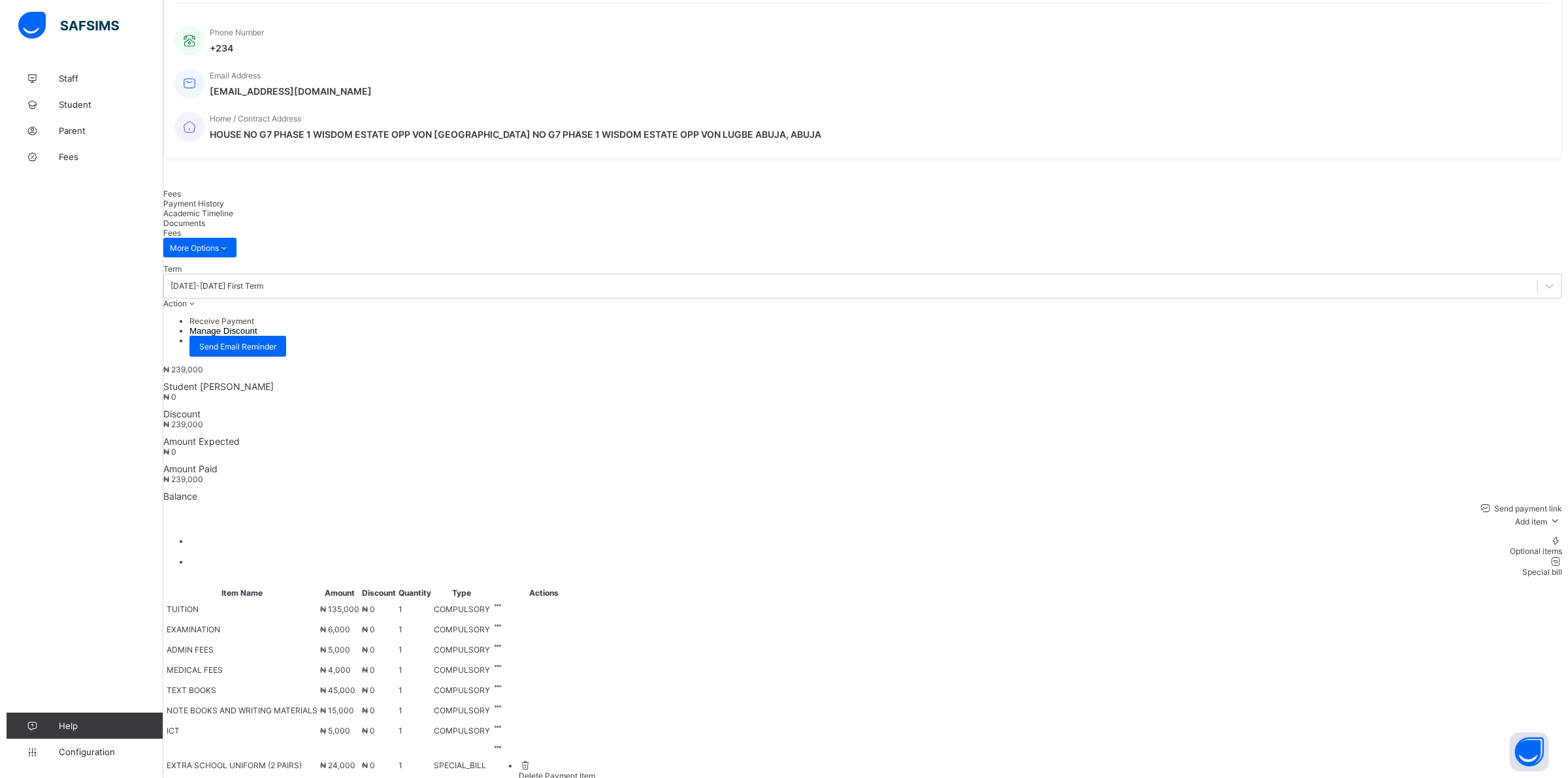
scroll to position [245, 0]
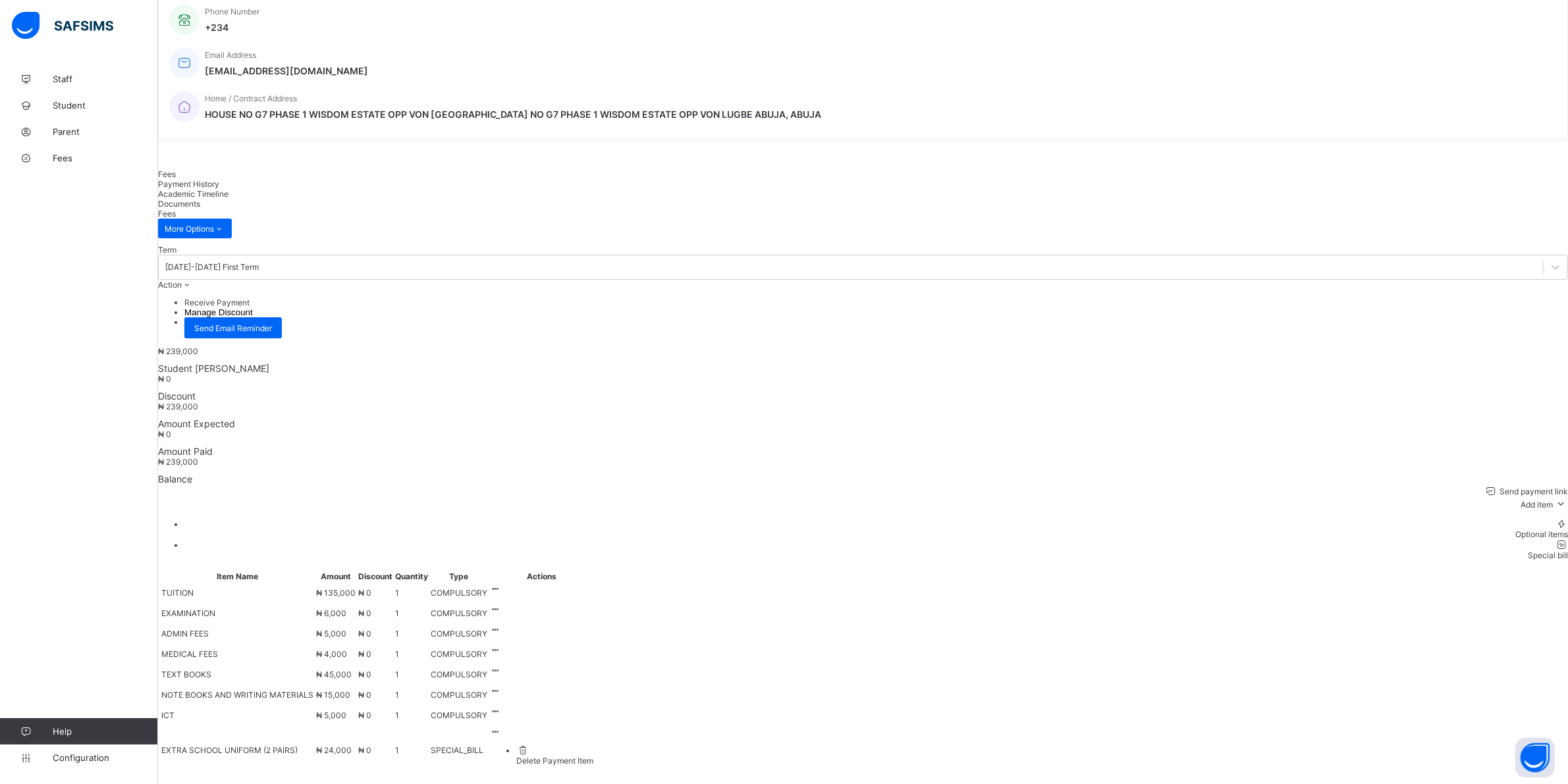
click at [1525, 550] on div "Special bill" at bounding box center [876, 555] width 1383 height 10
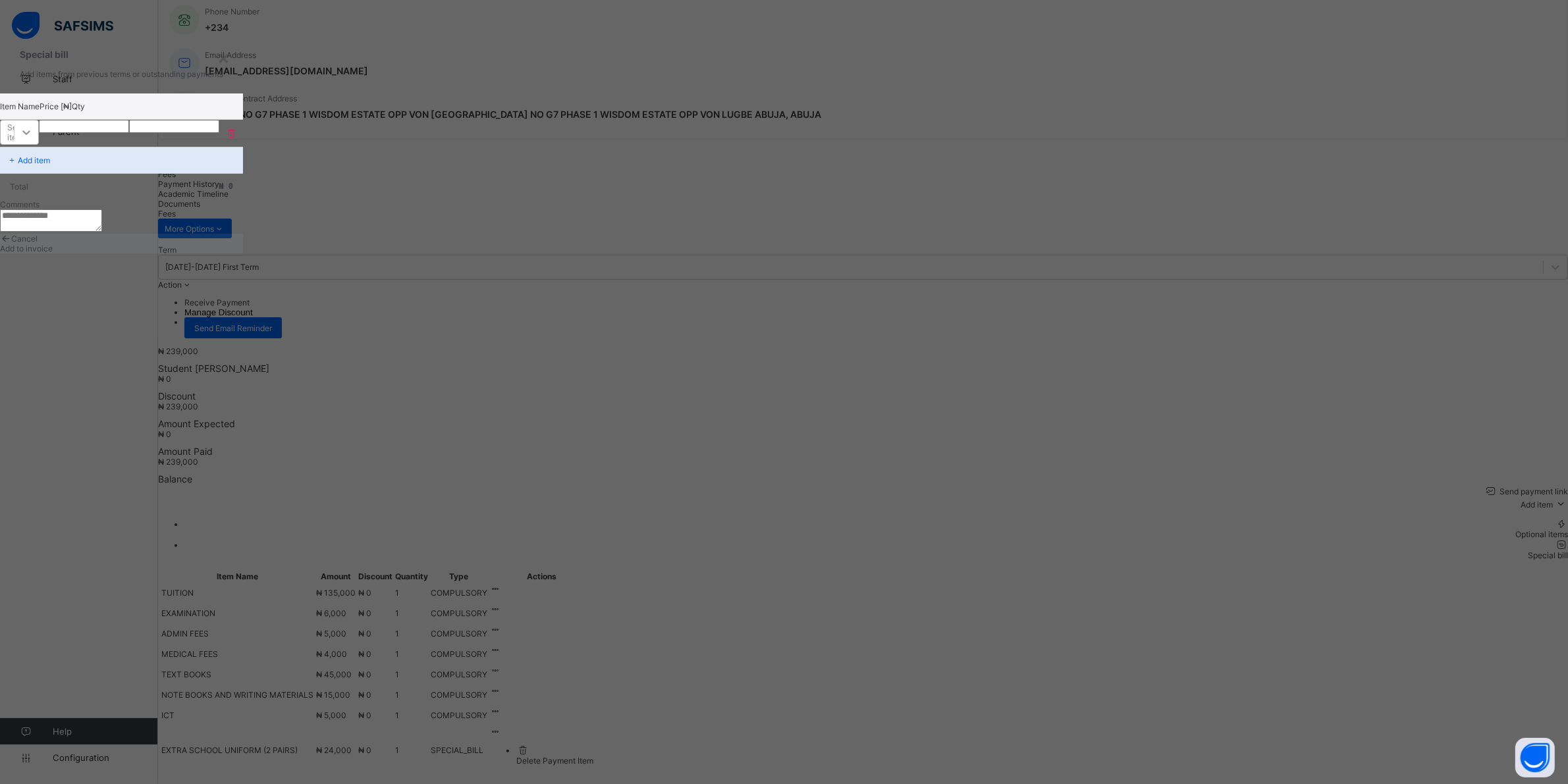
click at [38, 144] on div at bounding box center [26, 132] width 24 height 24
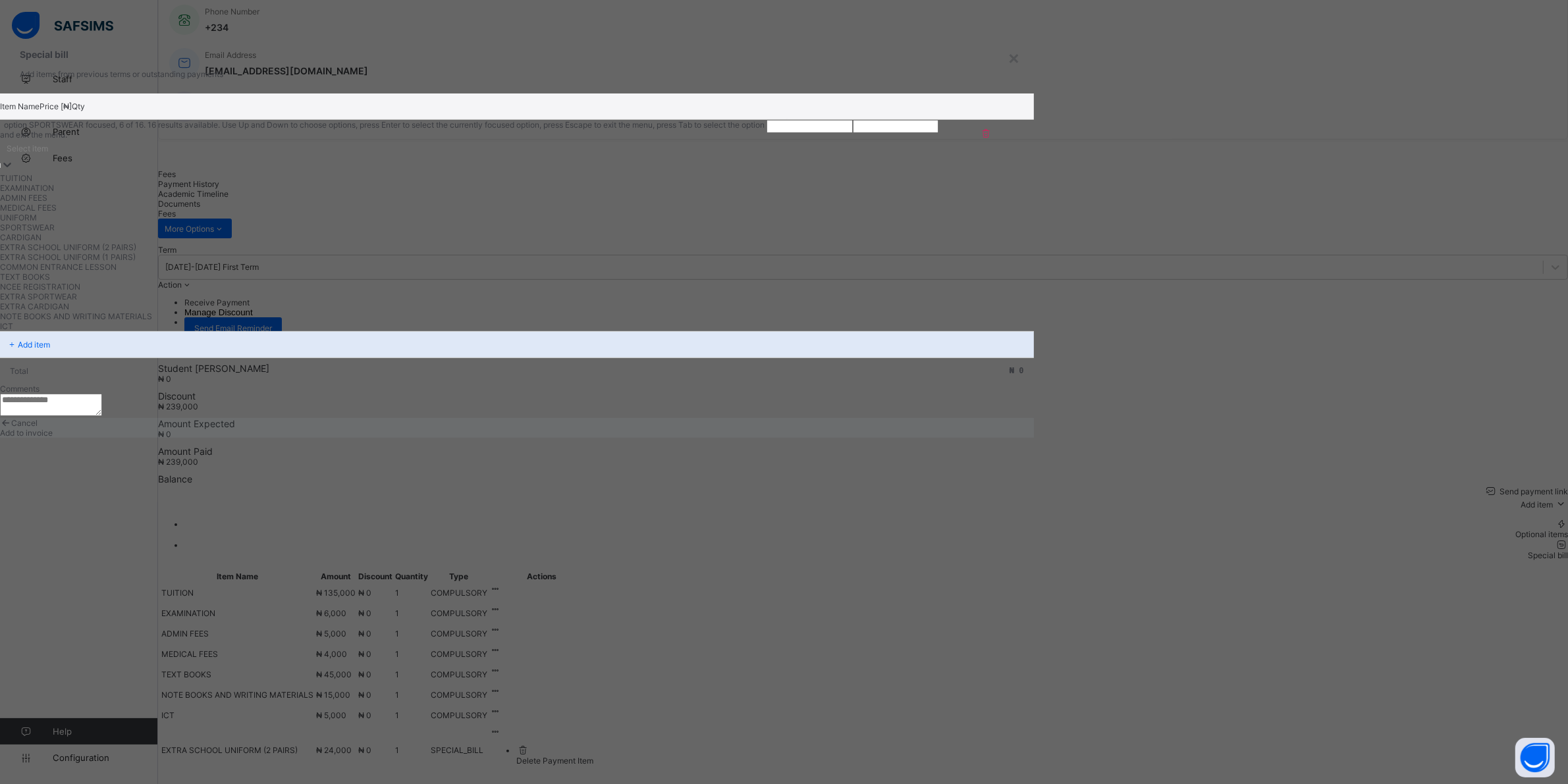
click at [547, 232] on div "SPORTSWEAR" at bounding box center [383, 227] width 766 height 10
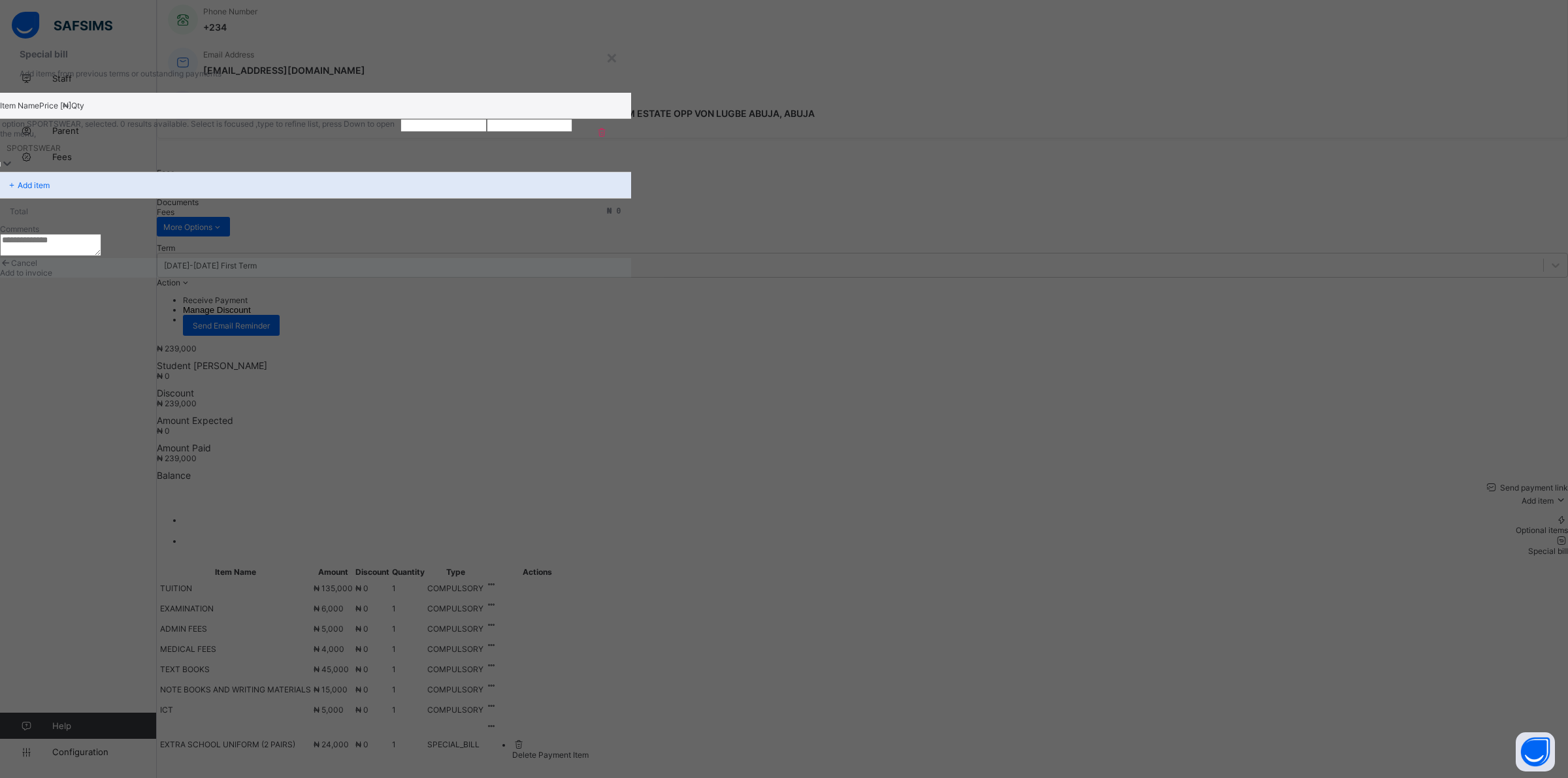
click at [487, 132] on input "number" at bounding box center [443, 125] width 86 height 13
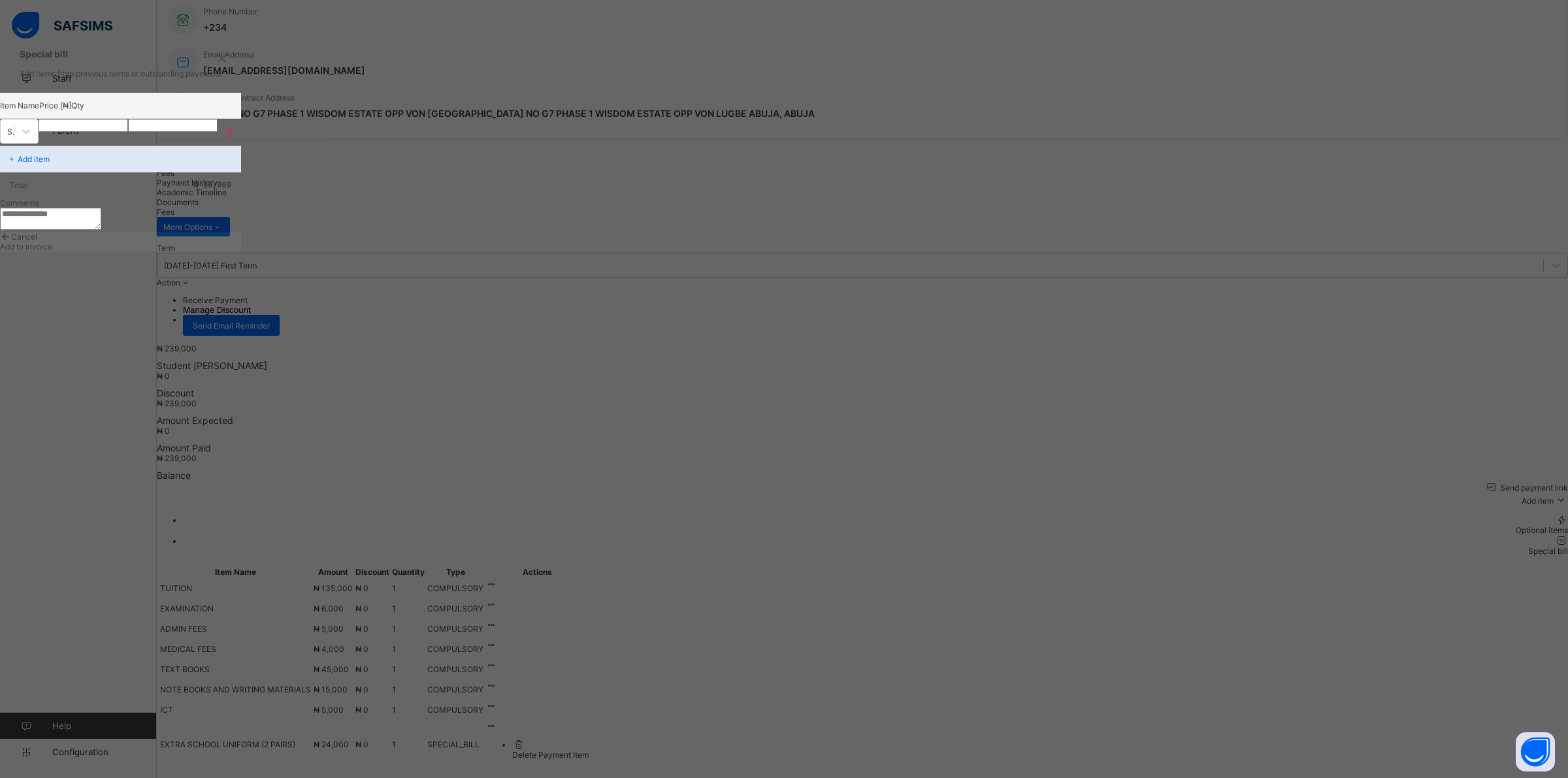
type input "*****"
click at [52, 252] on span "Add to invoice" at bounding box center [26, 246] width 52 height 9
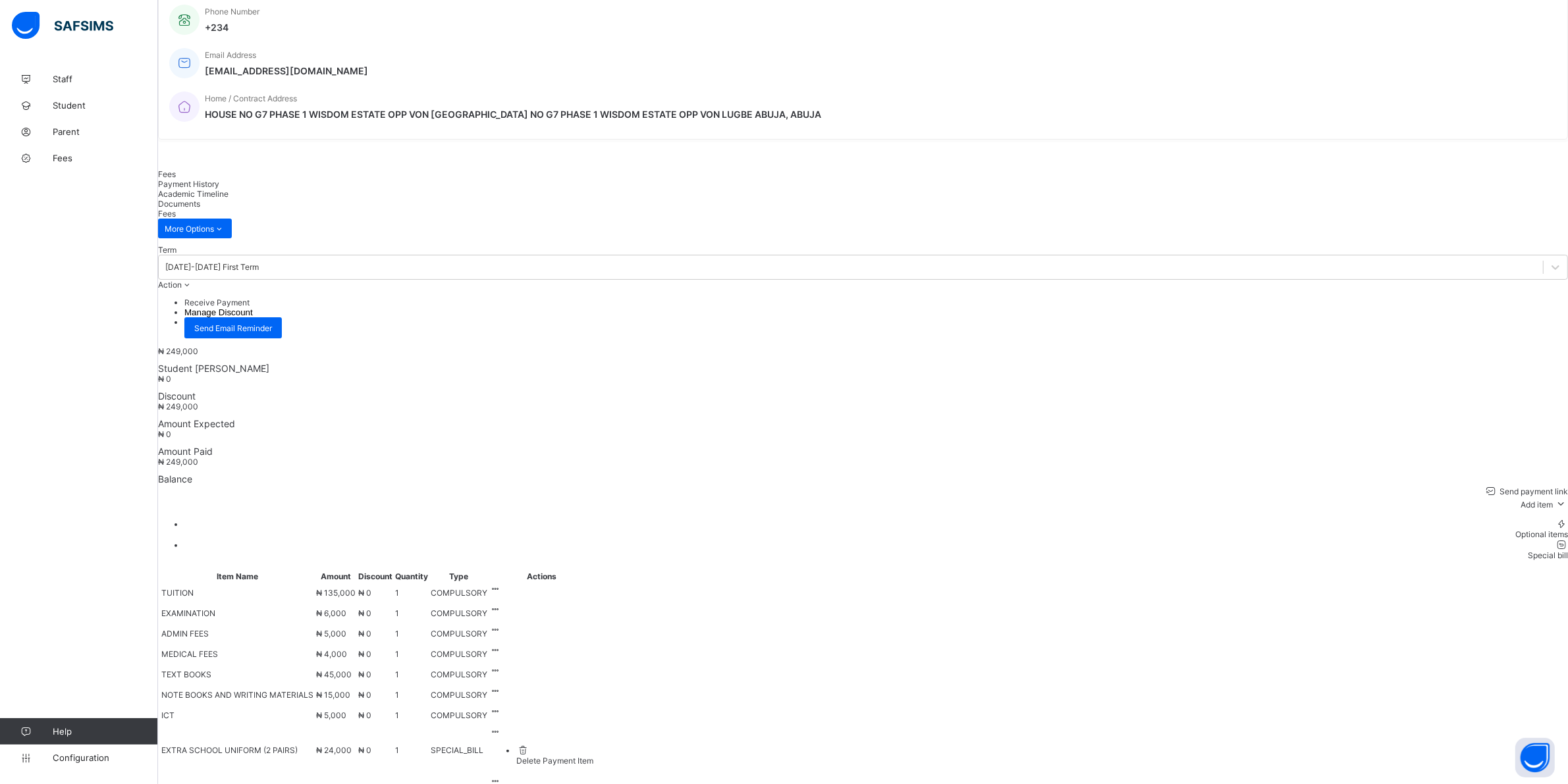
click at [1531, 550] on div "Special bill" at bounding box center [876, 555] width 1383 height 10
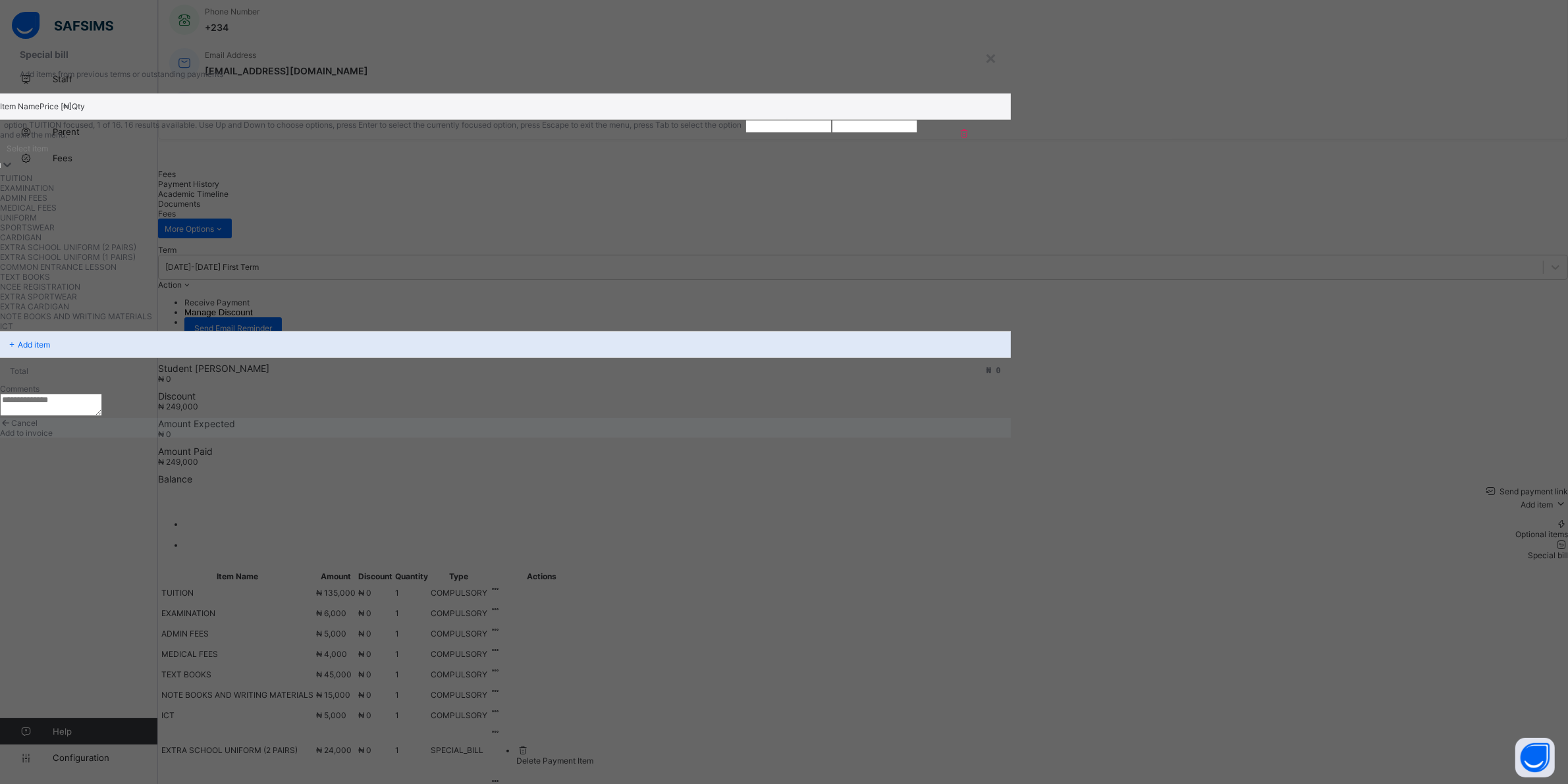
click at [732, 158] on div "Select item" at bounding box center [372, 148] width 745 height 18
click at [514, 243] on div "CARDIGAN" at bounding box center [387, 237] width 775 height 10
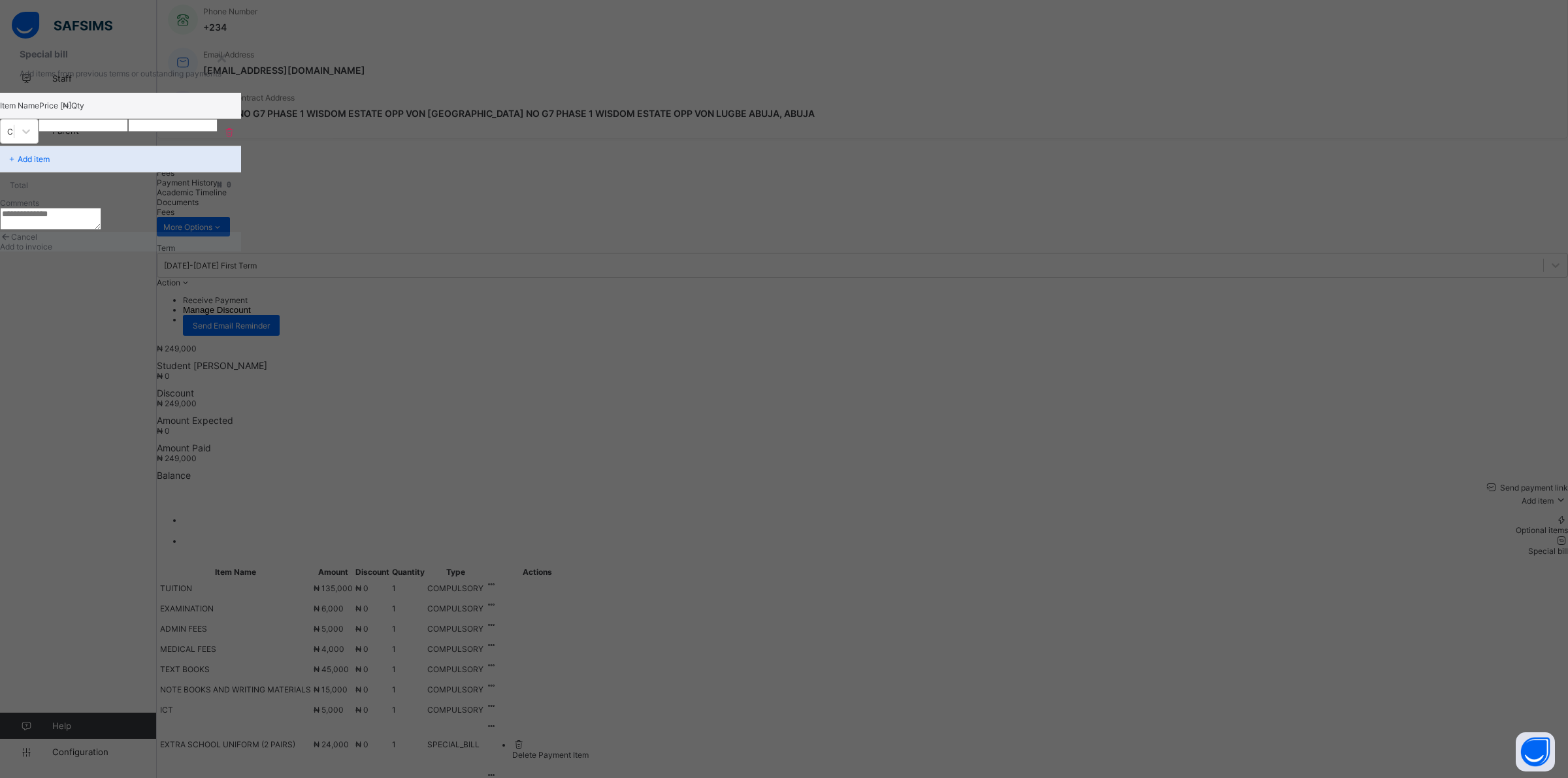
click at [128, 132] on input "number" at bounding box center [83, 125] width 89 height 13
type input "****"
click at [241, 252] on div "Add to invoice" at bounding box center [120, 246] width 241 height 9
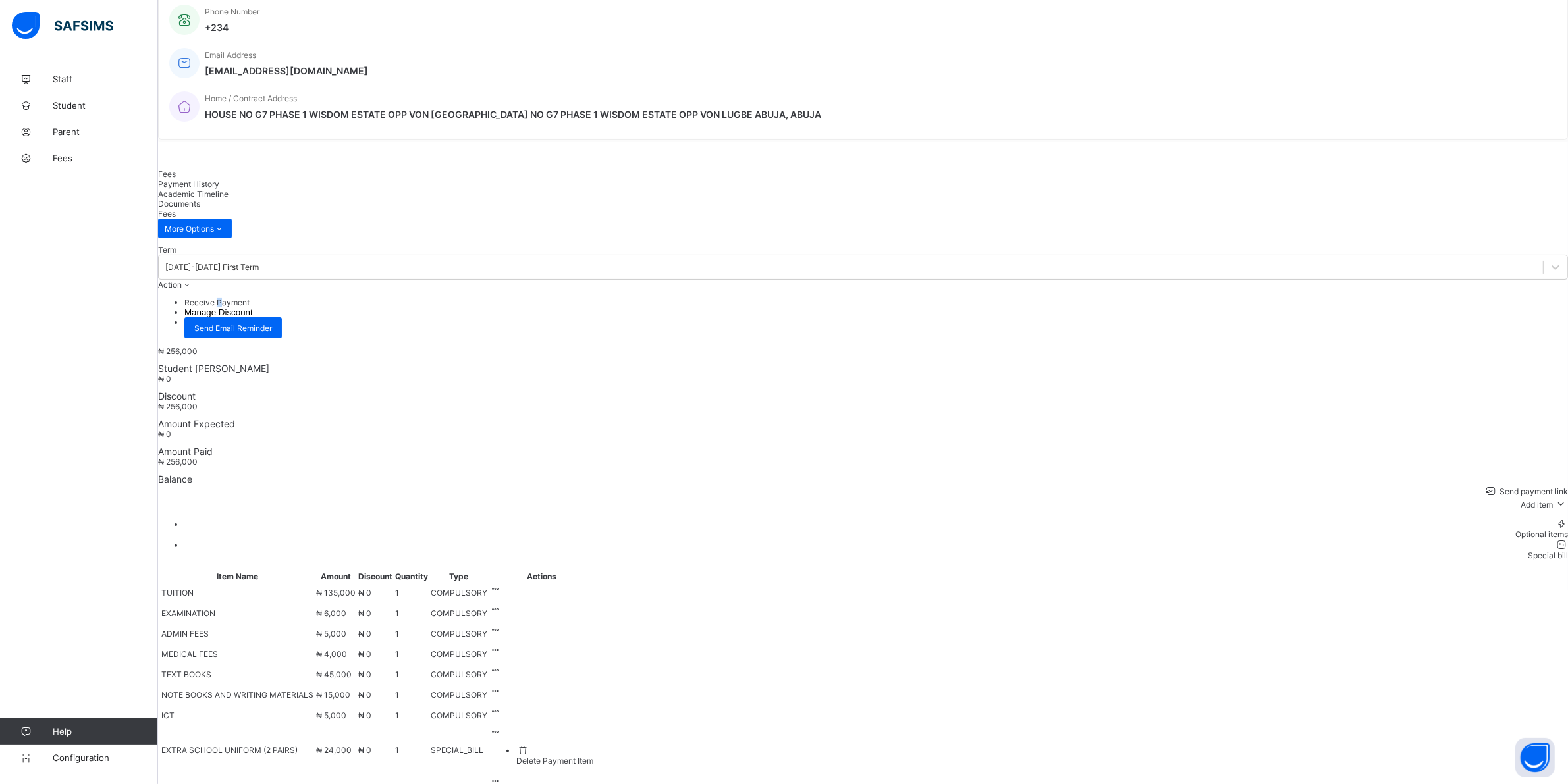
click at [1486, 297] on li "Receive Payment" at bounding box center [876, 302] width 1383 height 10
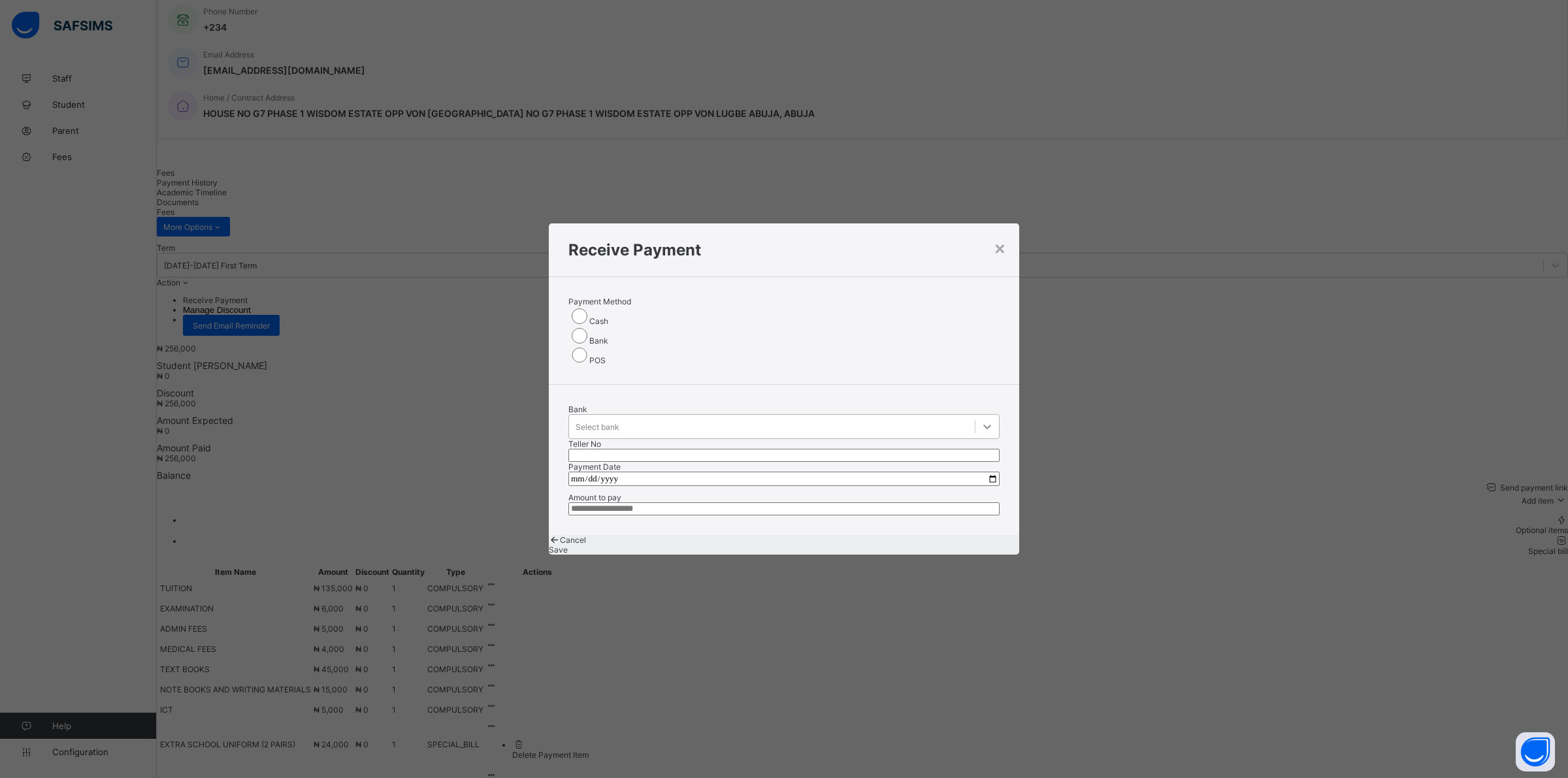
click at [981, 420] on icon at bounding box center [987, 426] width 13 height 13
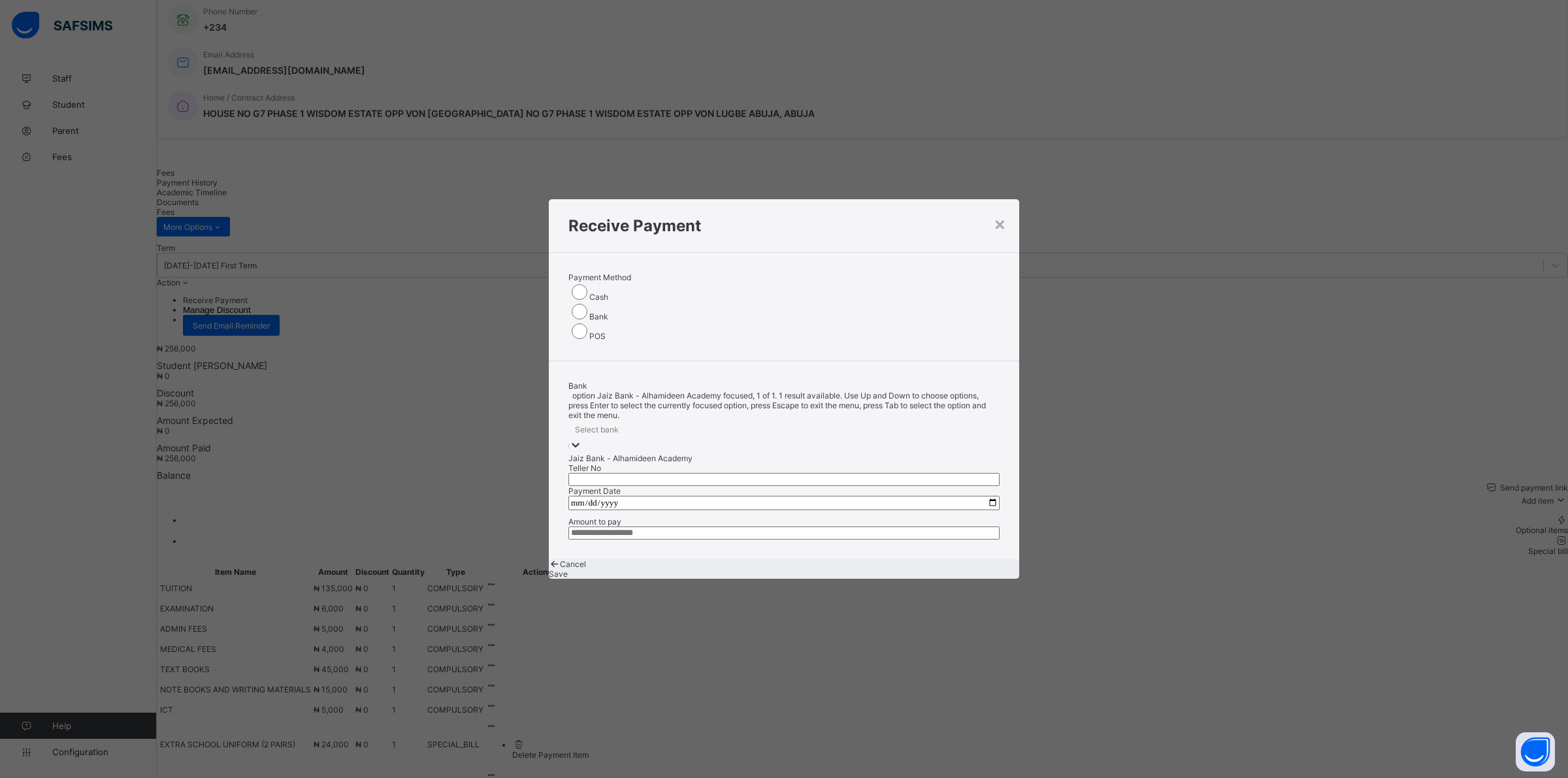
click at [680, 453] on div "Jaiz Bank - Alhamideen Academy" at bounding box center [784, 458] width 431 height 9
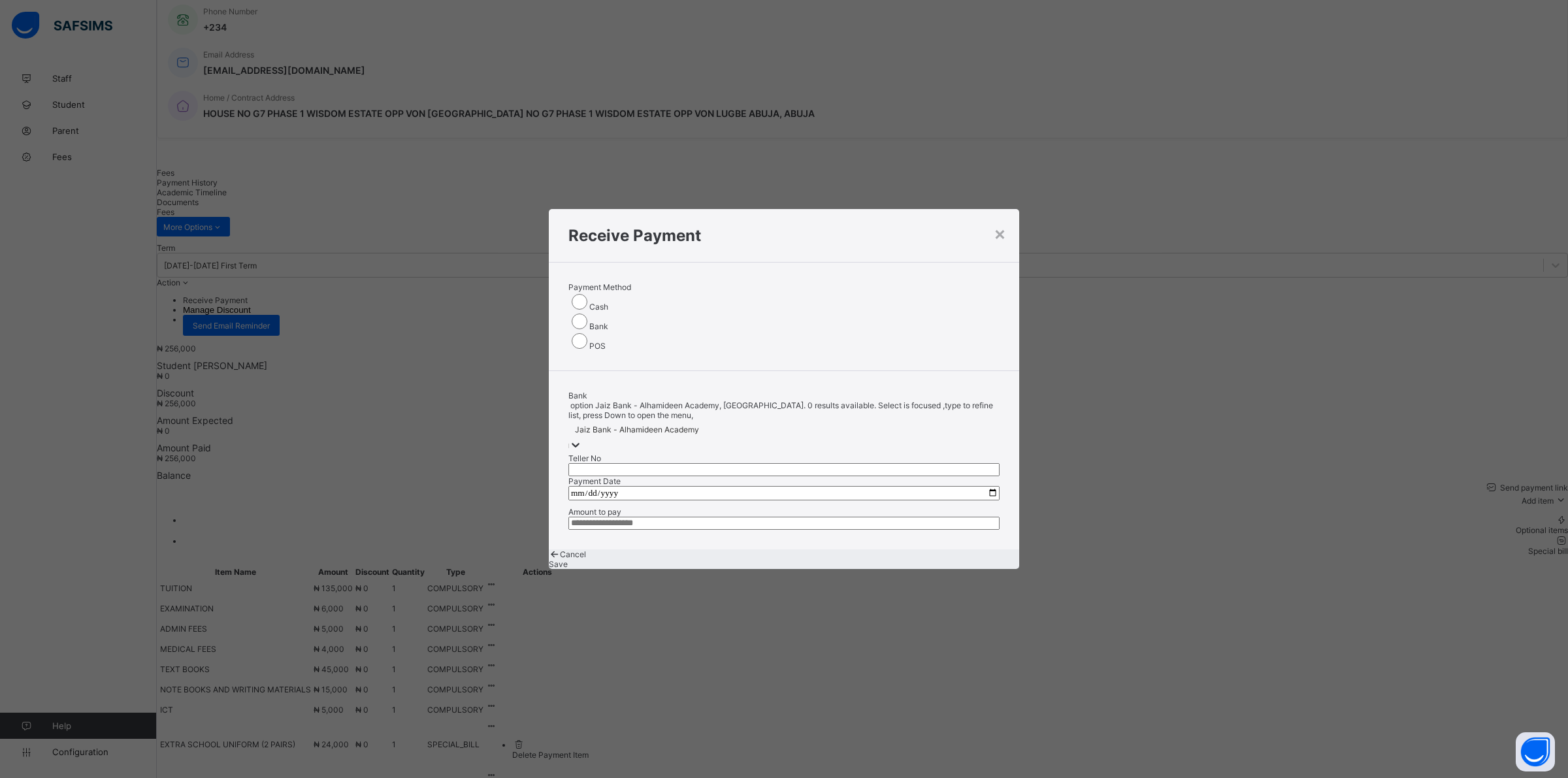
click at [866, 463] on input "text" at bounding box center [784, 469] width 431 height 13
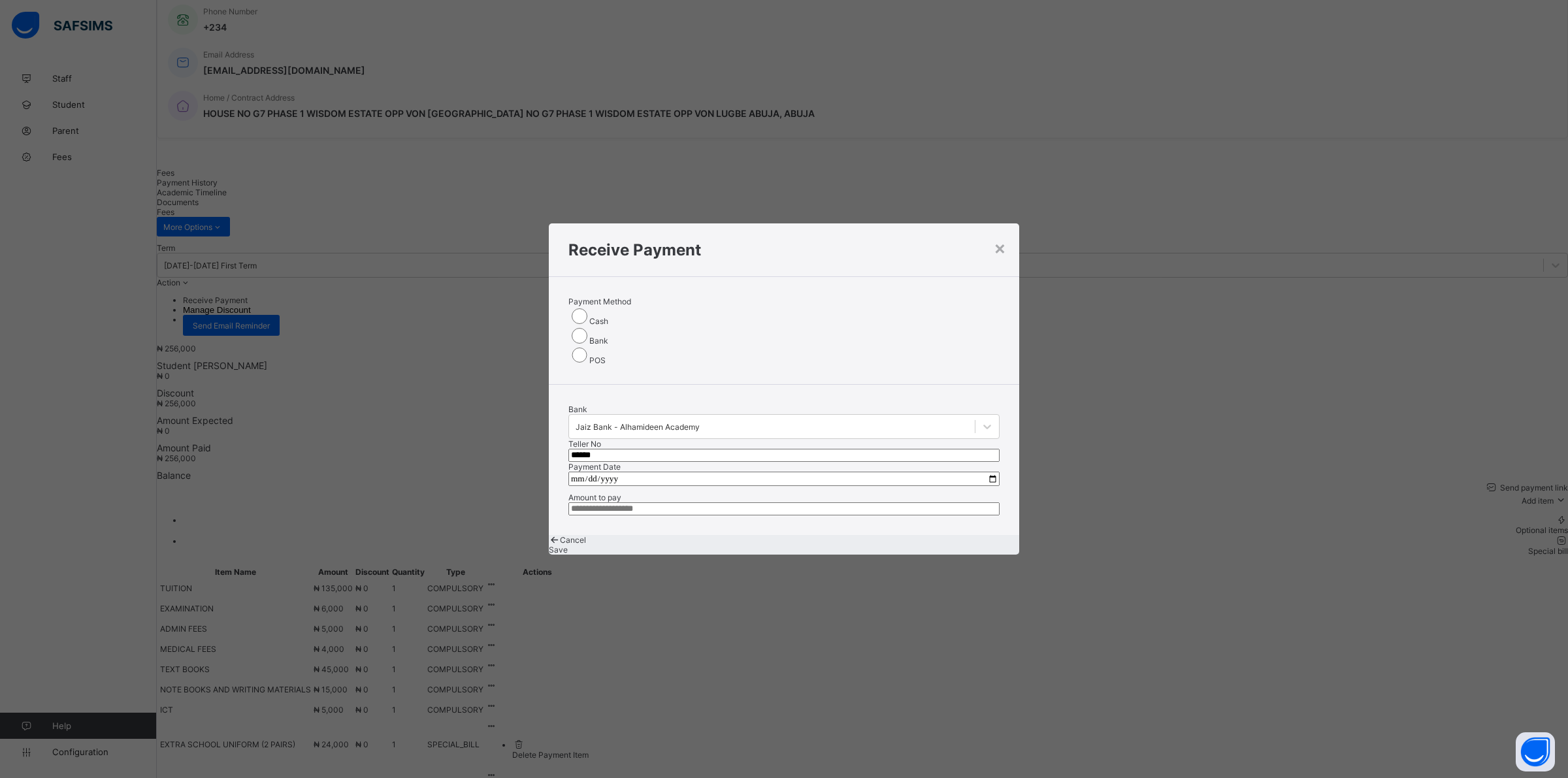
type input "******"
click at [577, 472] on input "date" at bounding box center [784, 479] width 431 height 14
type input "**********"
click at [851, 449] on input "******" at bounding box center [784, 455] width 431 height 13
type input "********"
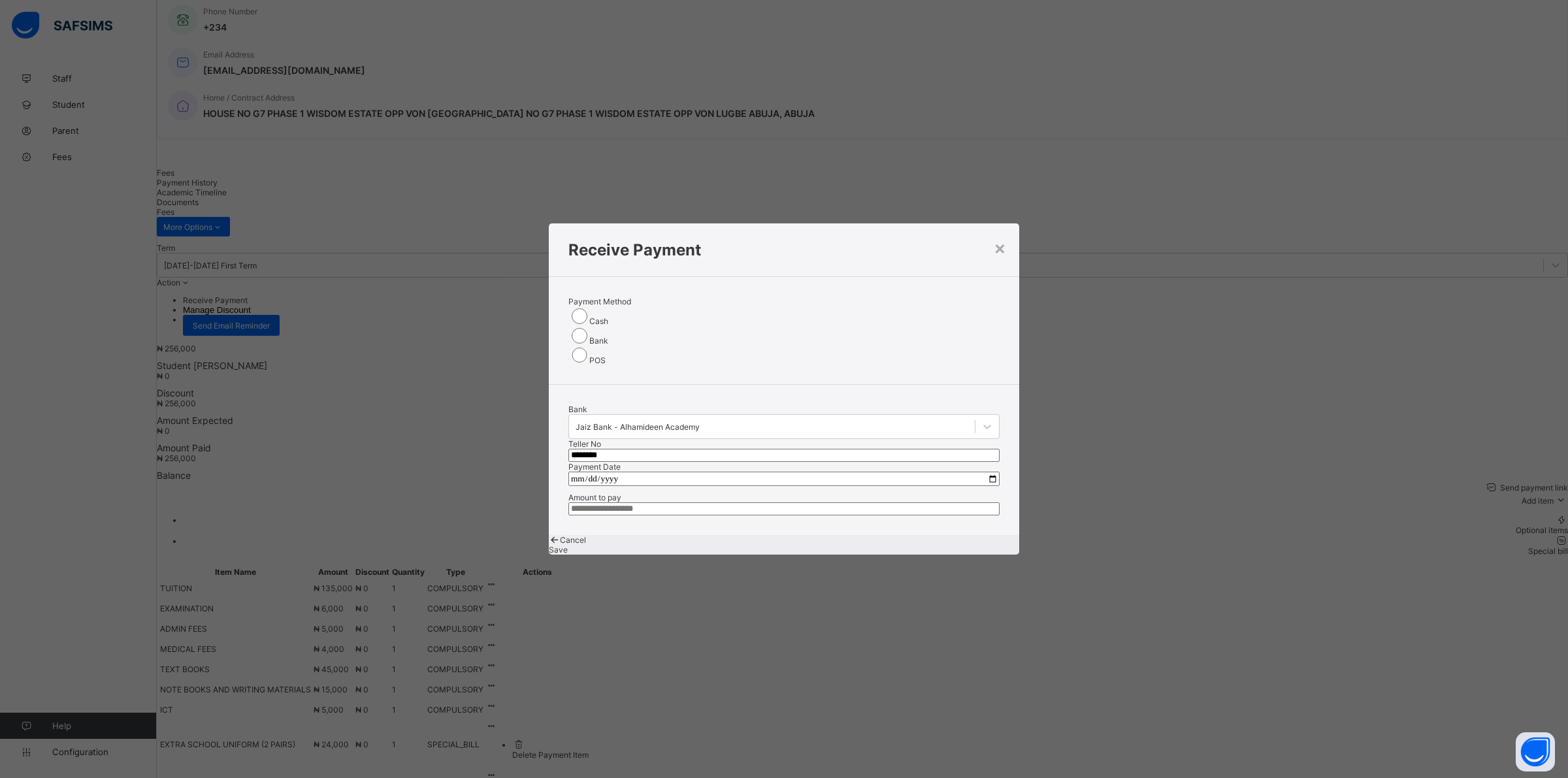
click at [573, 472] on input "**********" at bounding box center [784, 479] width 431 height 14
type input "**********"
click at [594, 472] on input "**********" at bounding box center [784, 479] width 431 height 14
drag, startPoint x: 576, startPoint y: 431, endPoint x: 582, endPoint y: 426, distance: 7.8
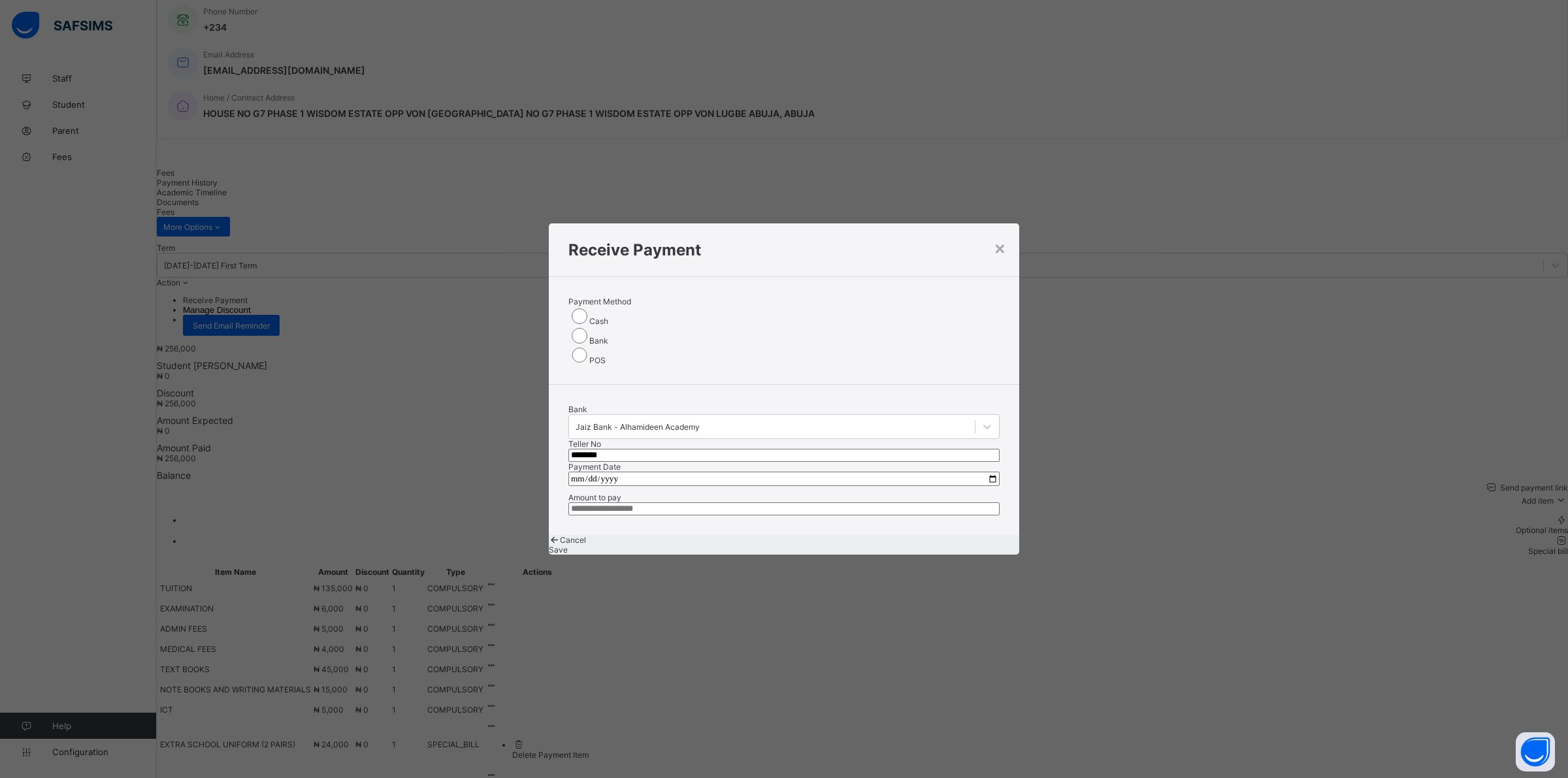
click at [579, 472] on input "**********" at bounding box center [784, 479] width 431 height 14
type input "**********"
click at [634, 502] on input "currency" at bounding box center [784, 508] width 431 height 13
type input "*********"
click at [568, 548] on span "Save" at bounding box center [558, 549] width 19 height 9
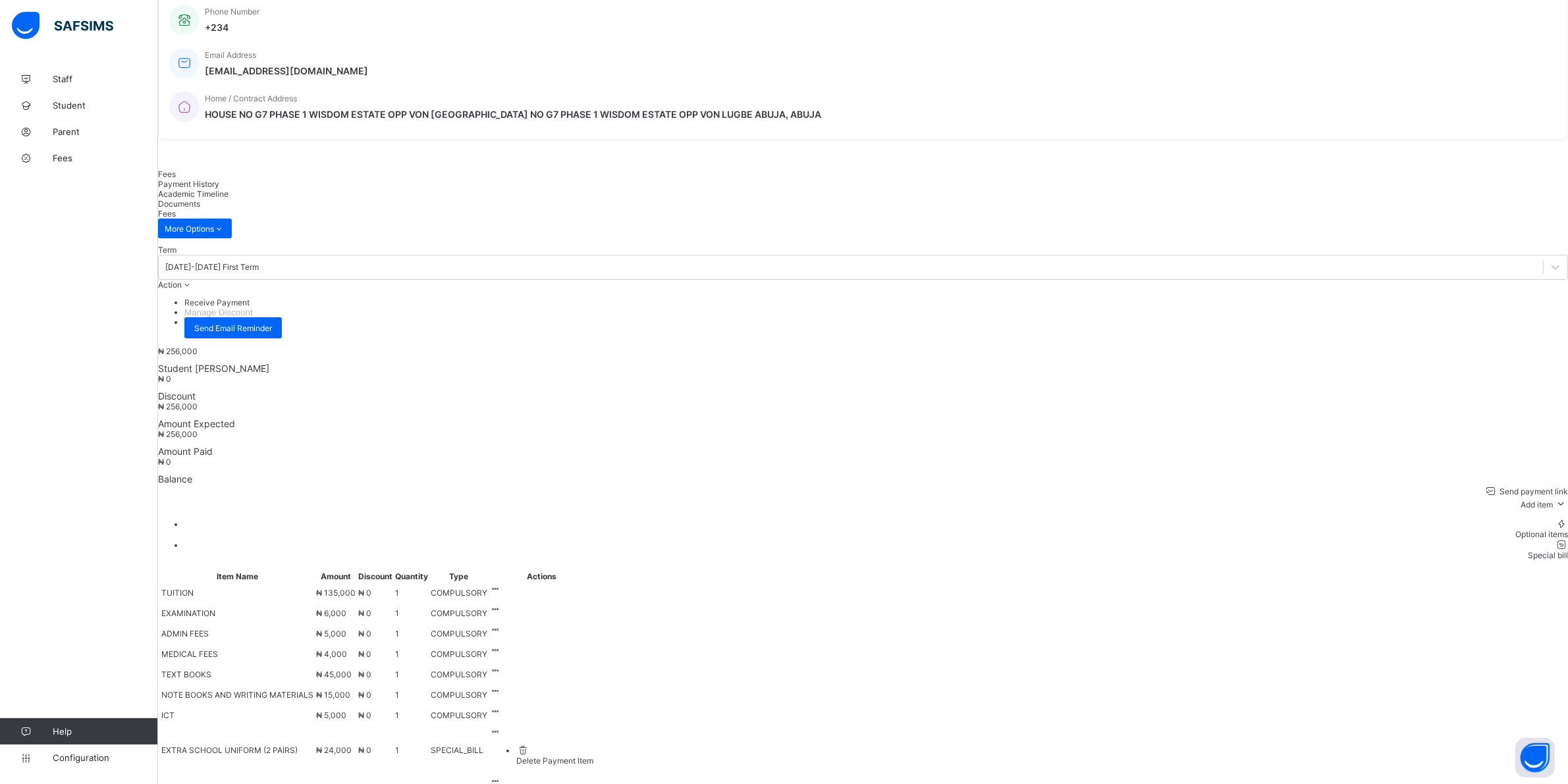
click at [220, 181] on span "Payment History" at bounding box center [189, 184] width 61 height 10
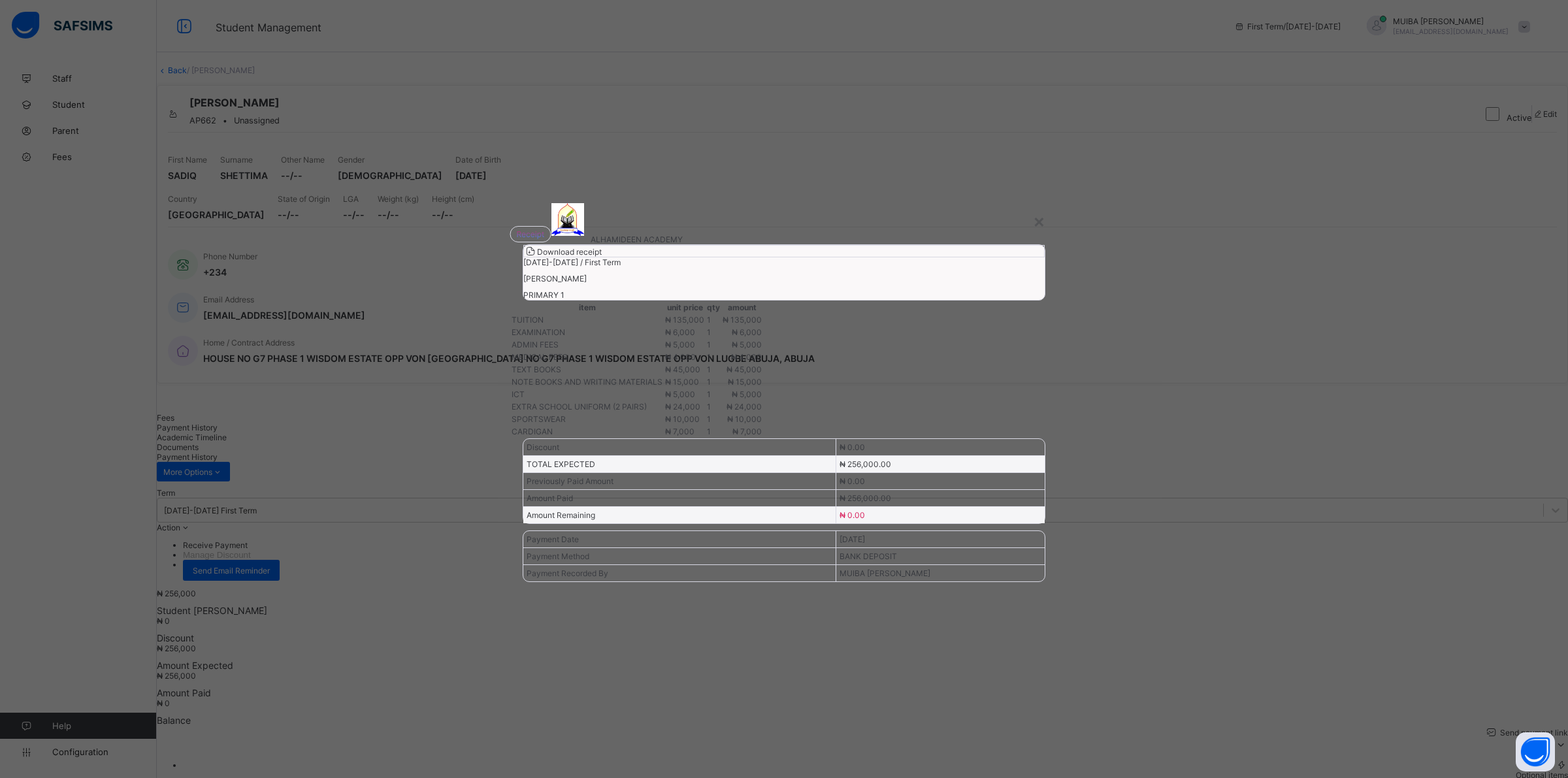
click at [602, 256] on span "Download receipt" at bounding box center [569, 252] width 65 height 9
click at [1040, 210] on div "×" at bounding box center [1040, 221] width 13 height 22
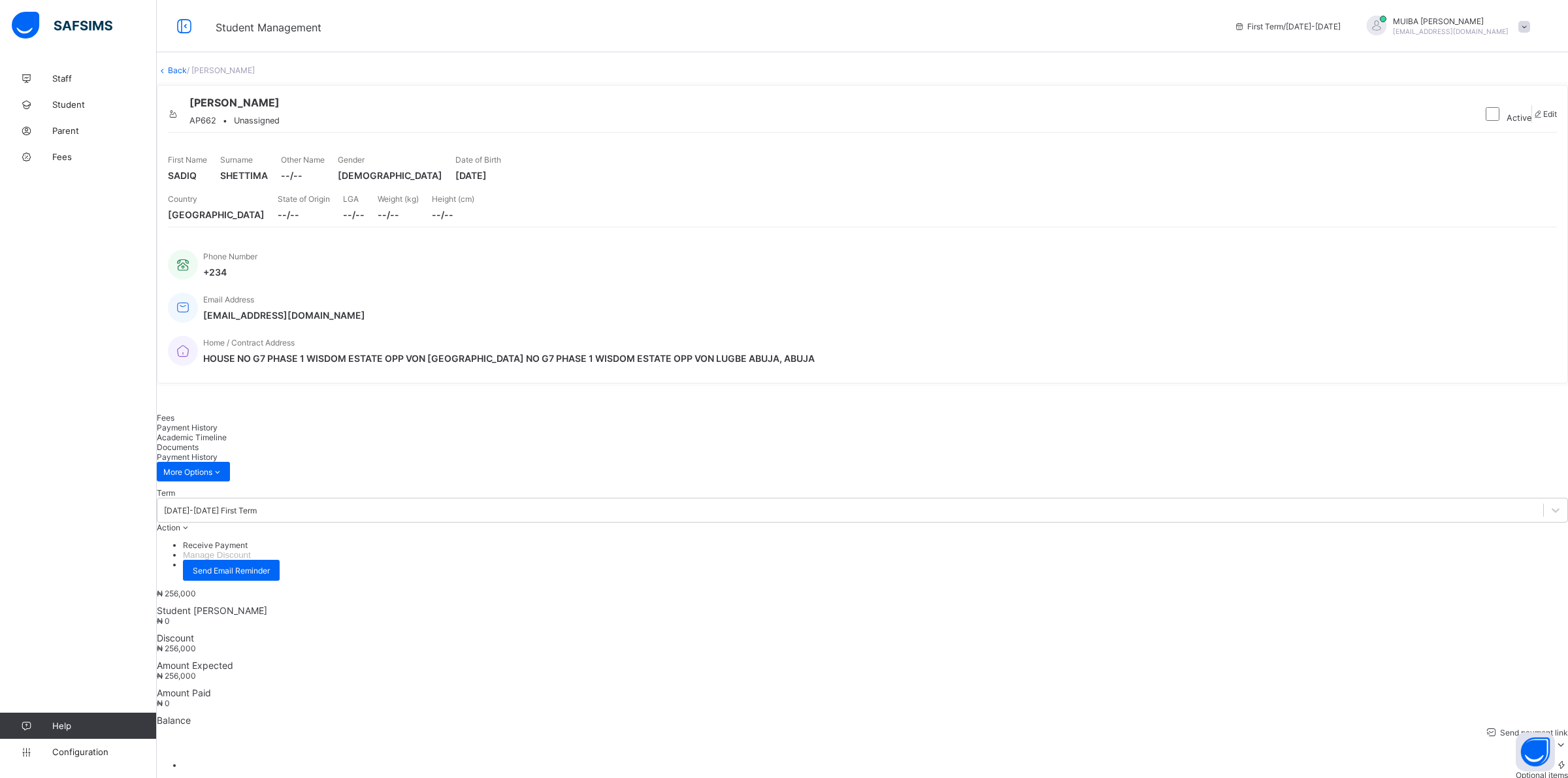
click at [187, 75] on link "Back" at bounding box center [178, 70] width 19 height 9
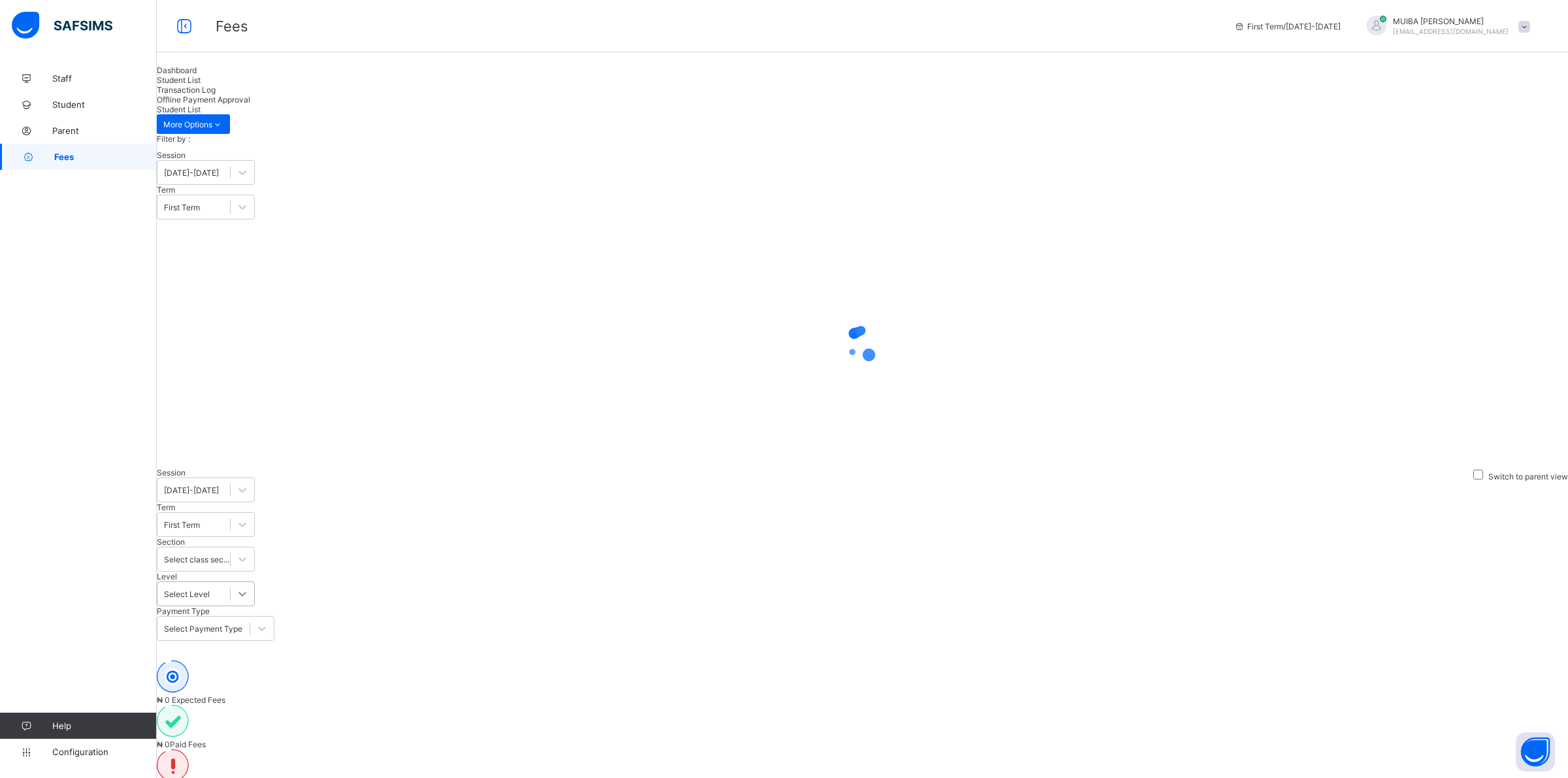
click at [249, 587] on icon at bounding box center [242, 593] width 13 height 13
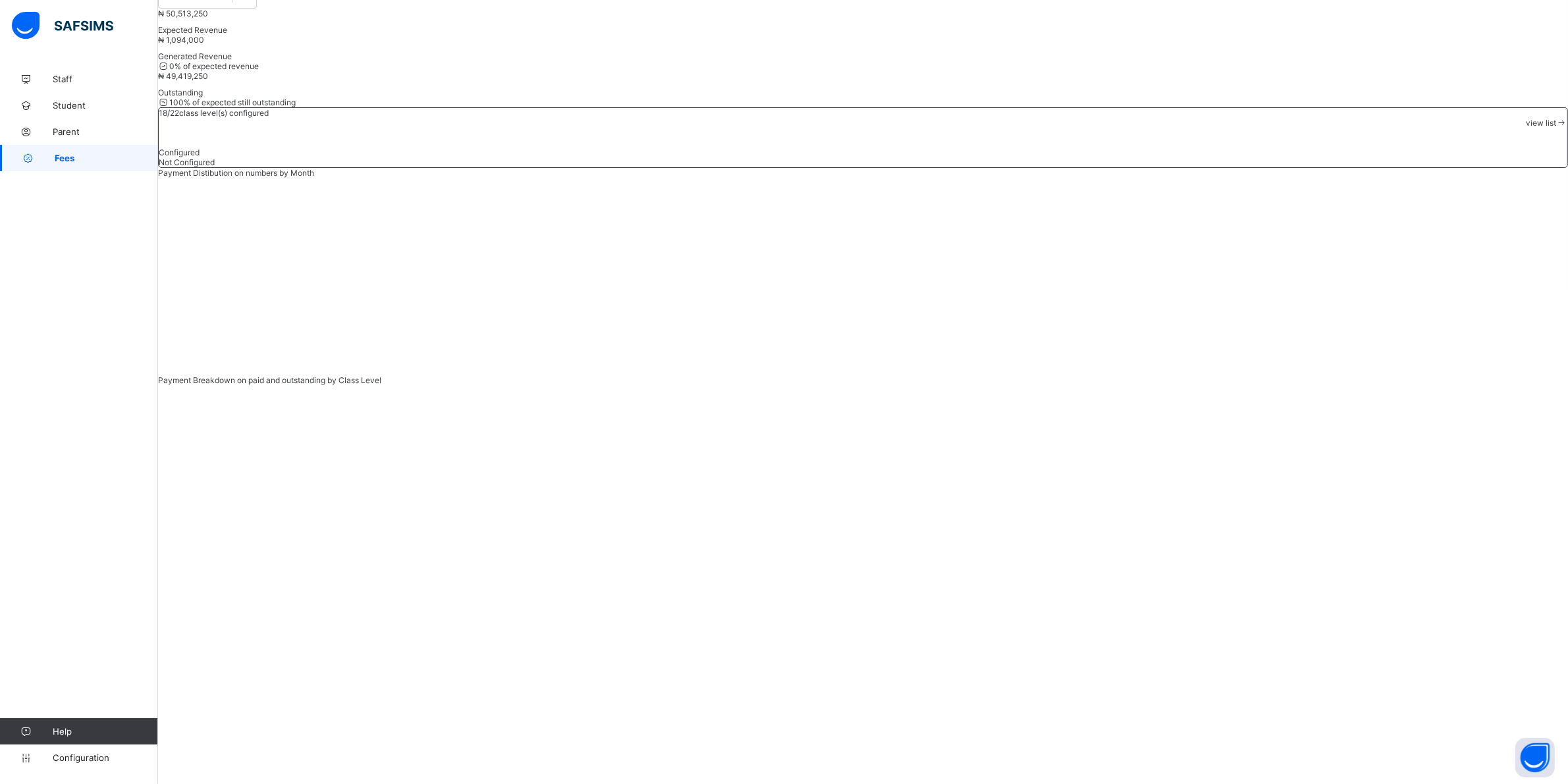
scroll to position [234, 0]
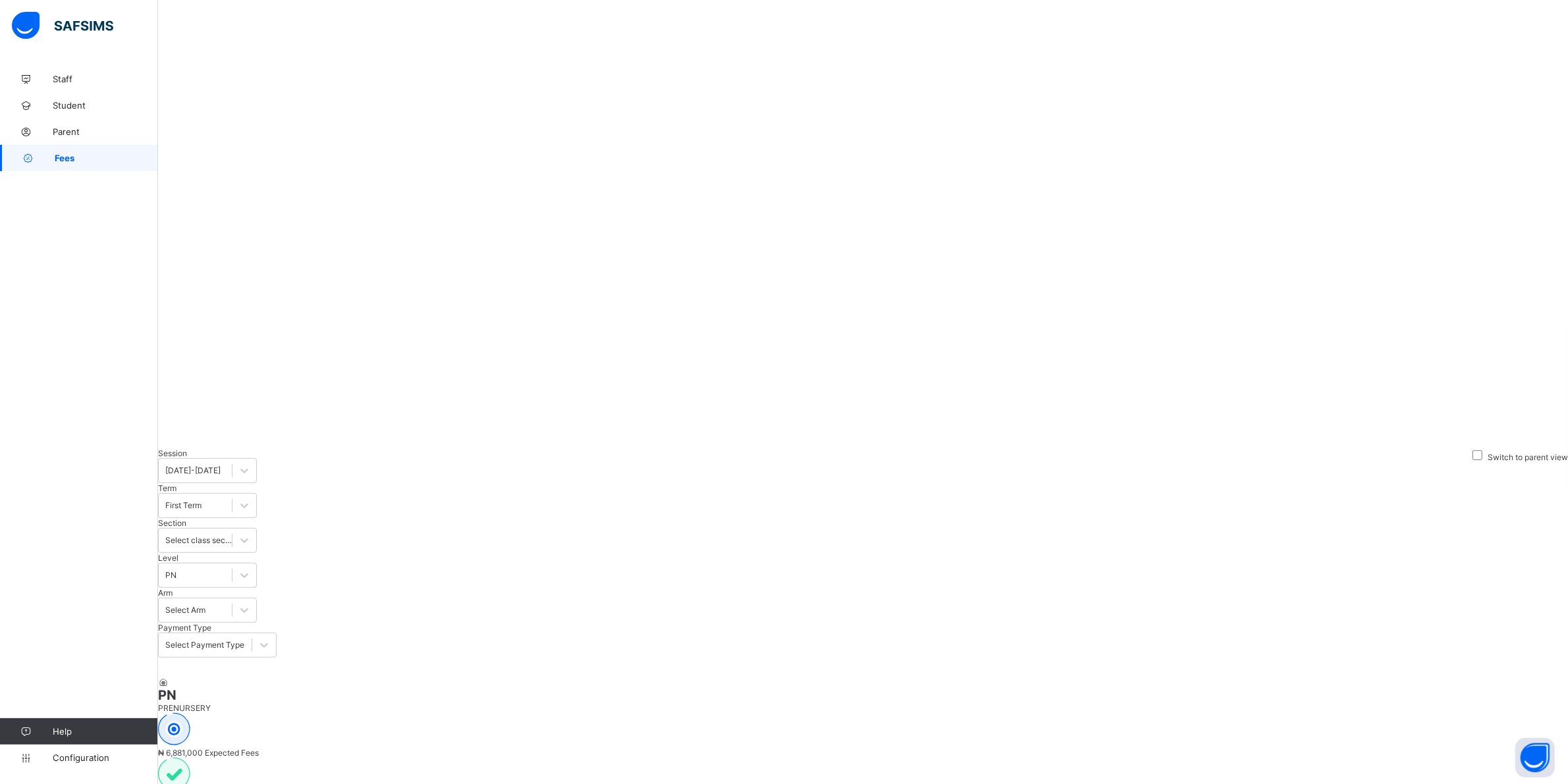
scroll to position [708, 0]
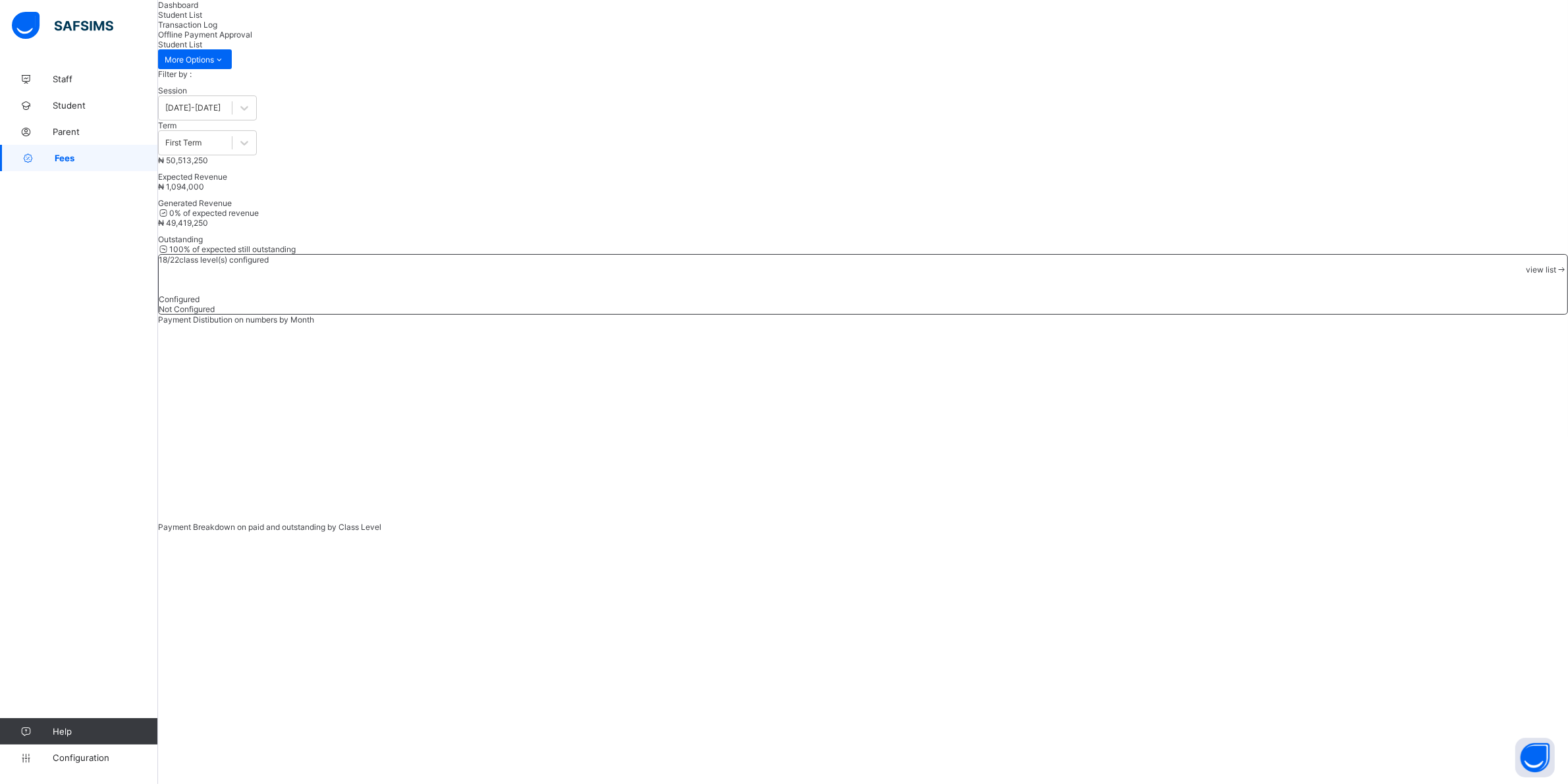
scroll to position [0, 0]
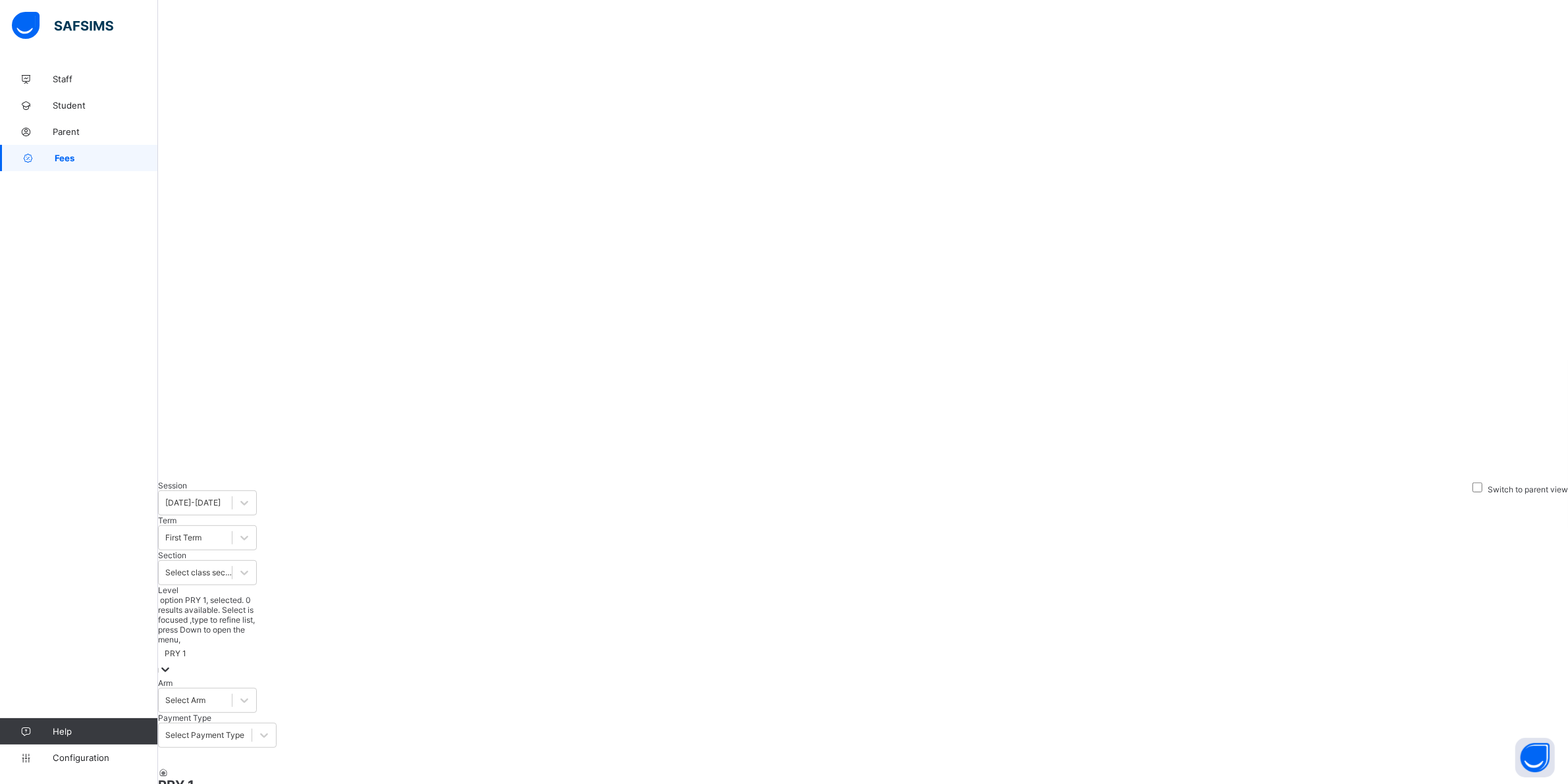
scroll to position [853, 0]
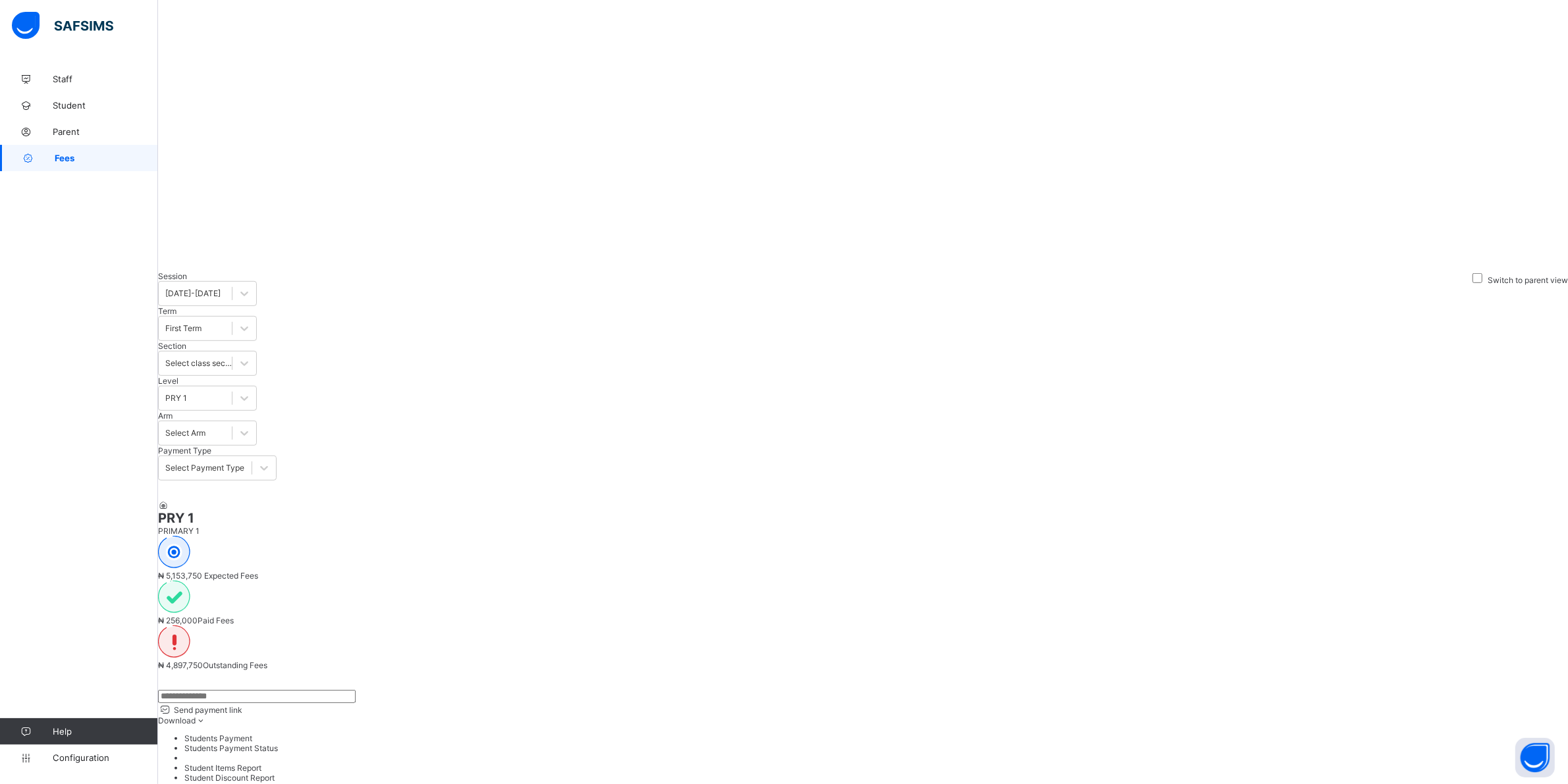
scroll to position [885, 0]
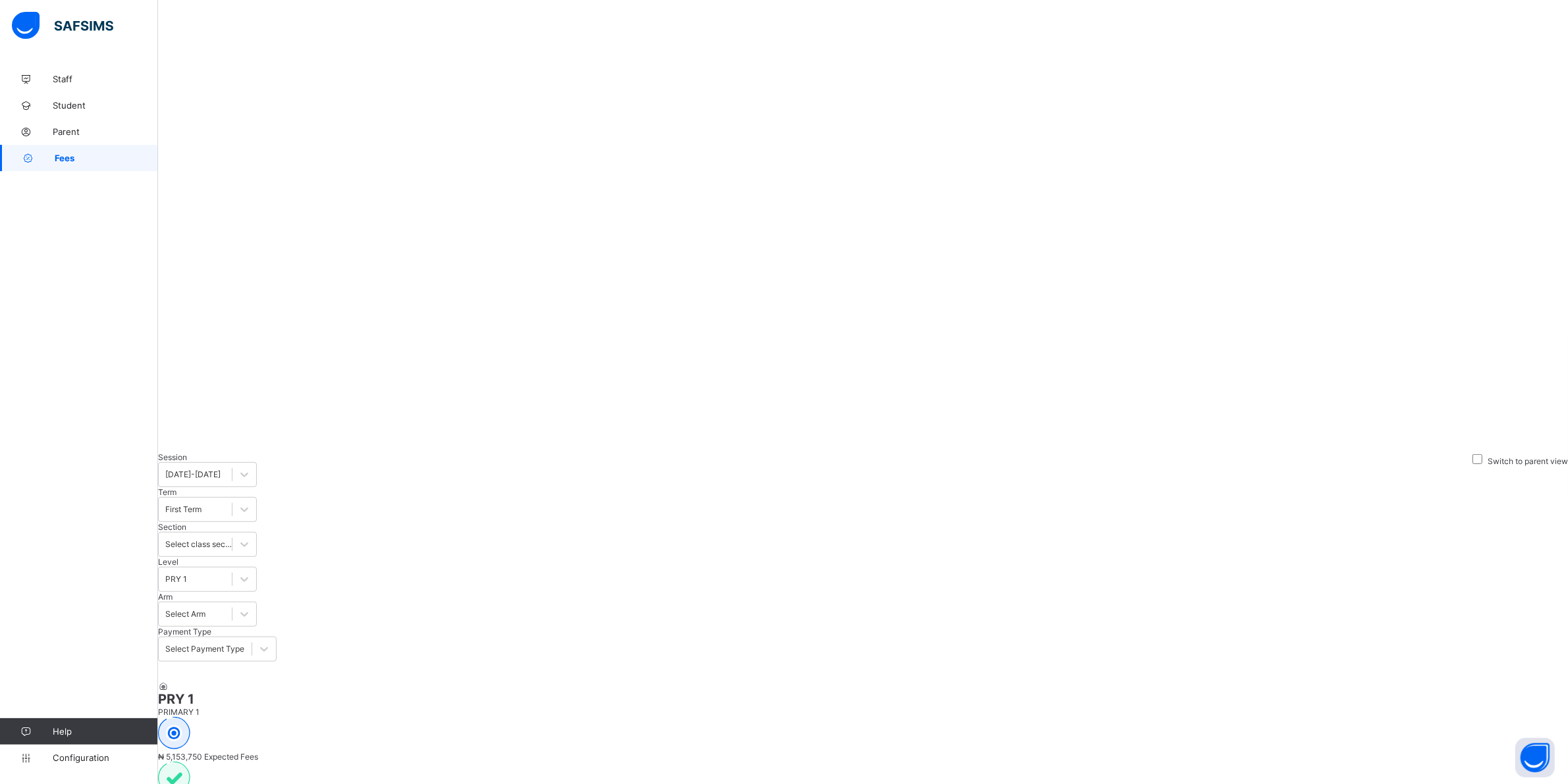
scroll to position [676, 0]
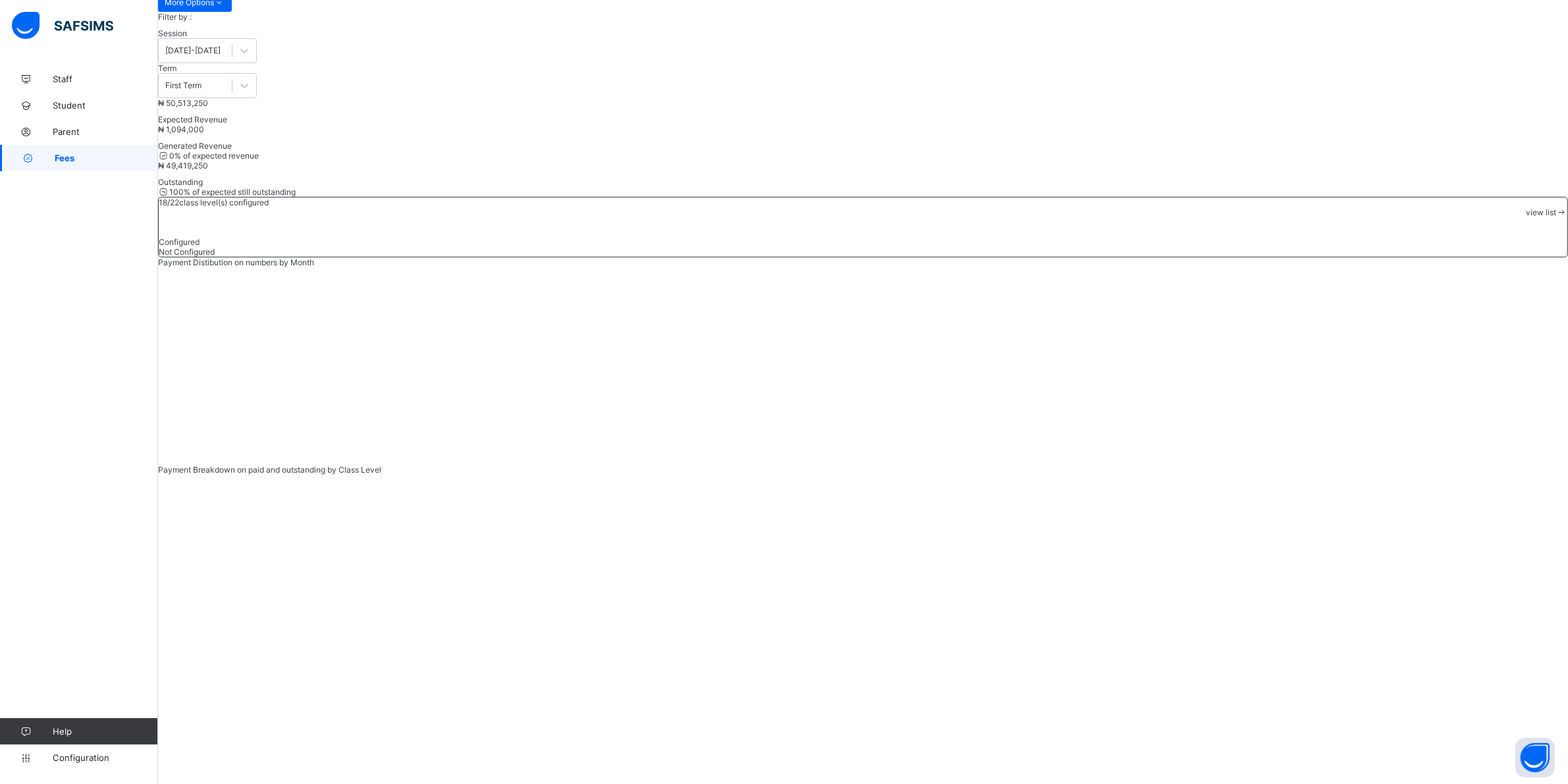
scroll to position [0, 0]
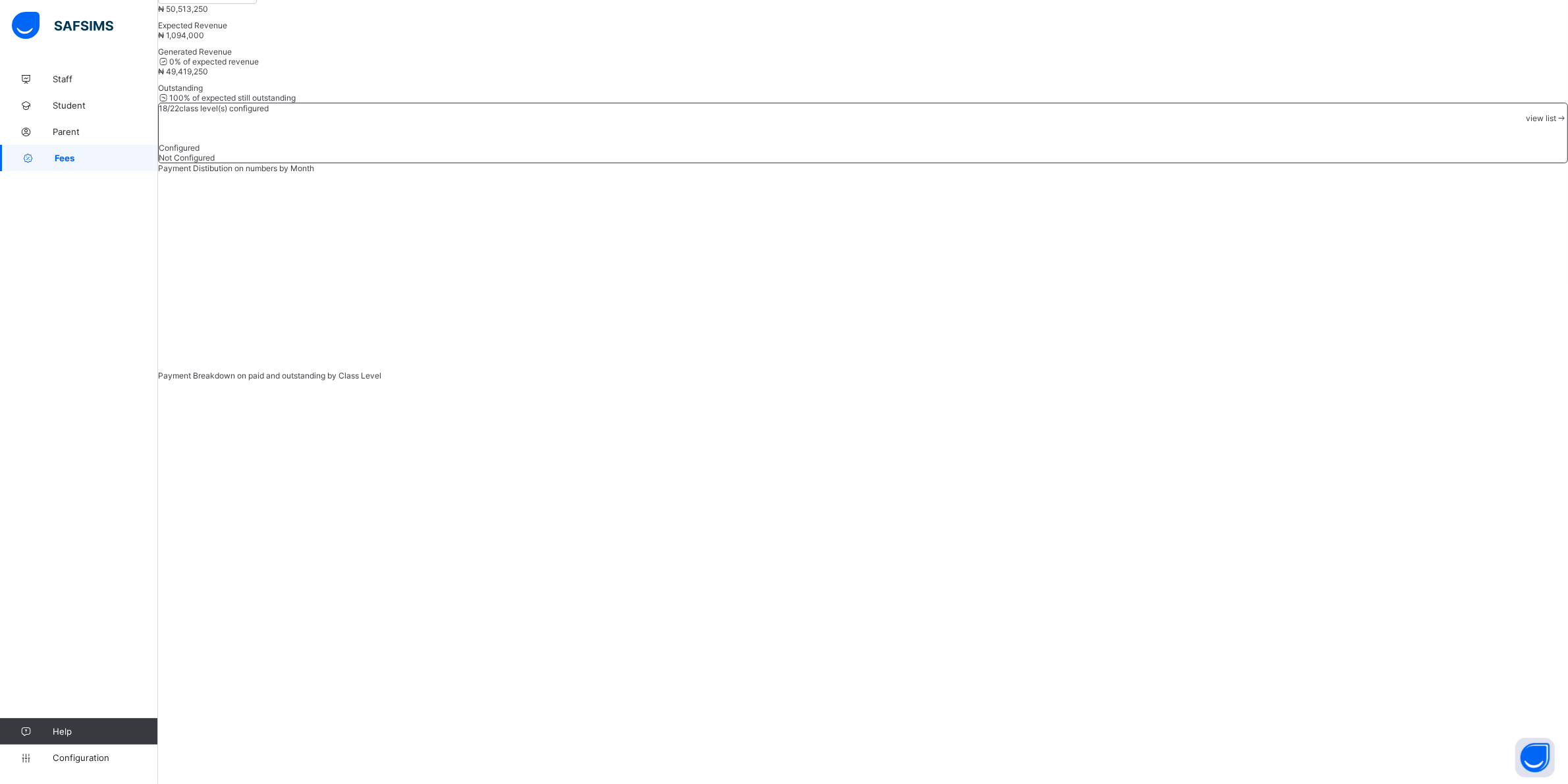
scroll to position [234, 0]
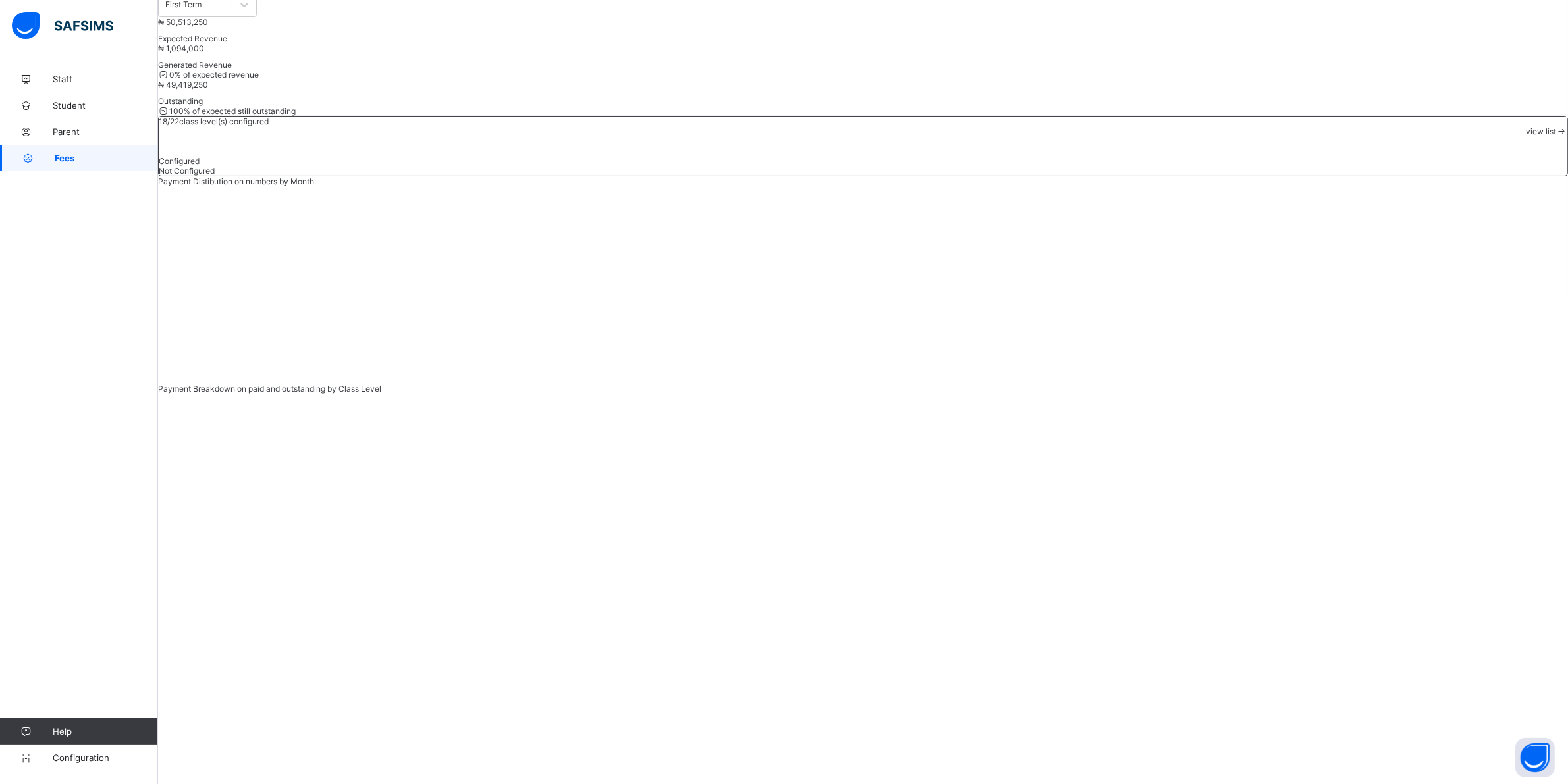
scroll to position [246, 0]
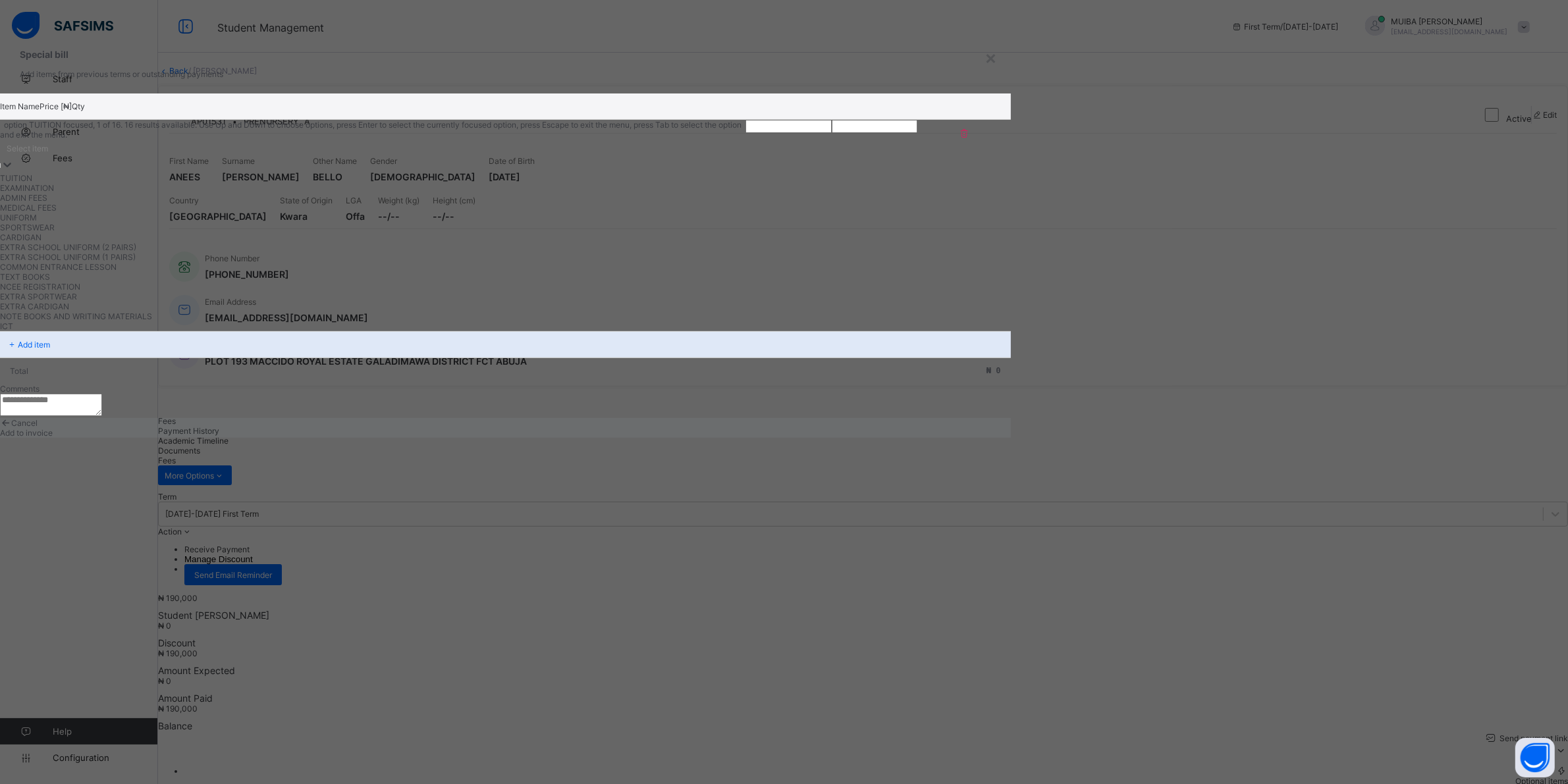
click at [14, 171] on icon at bounding box center [7, 165] width 14 height 14
click at [532, 223] on div "UNIFORM" at bounding box center [375, 217] width 751 height 10
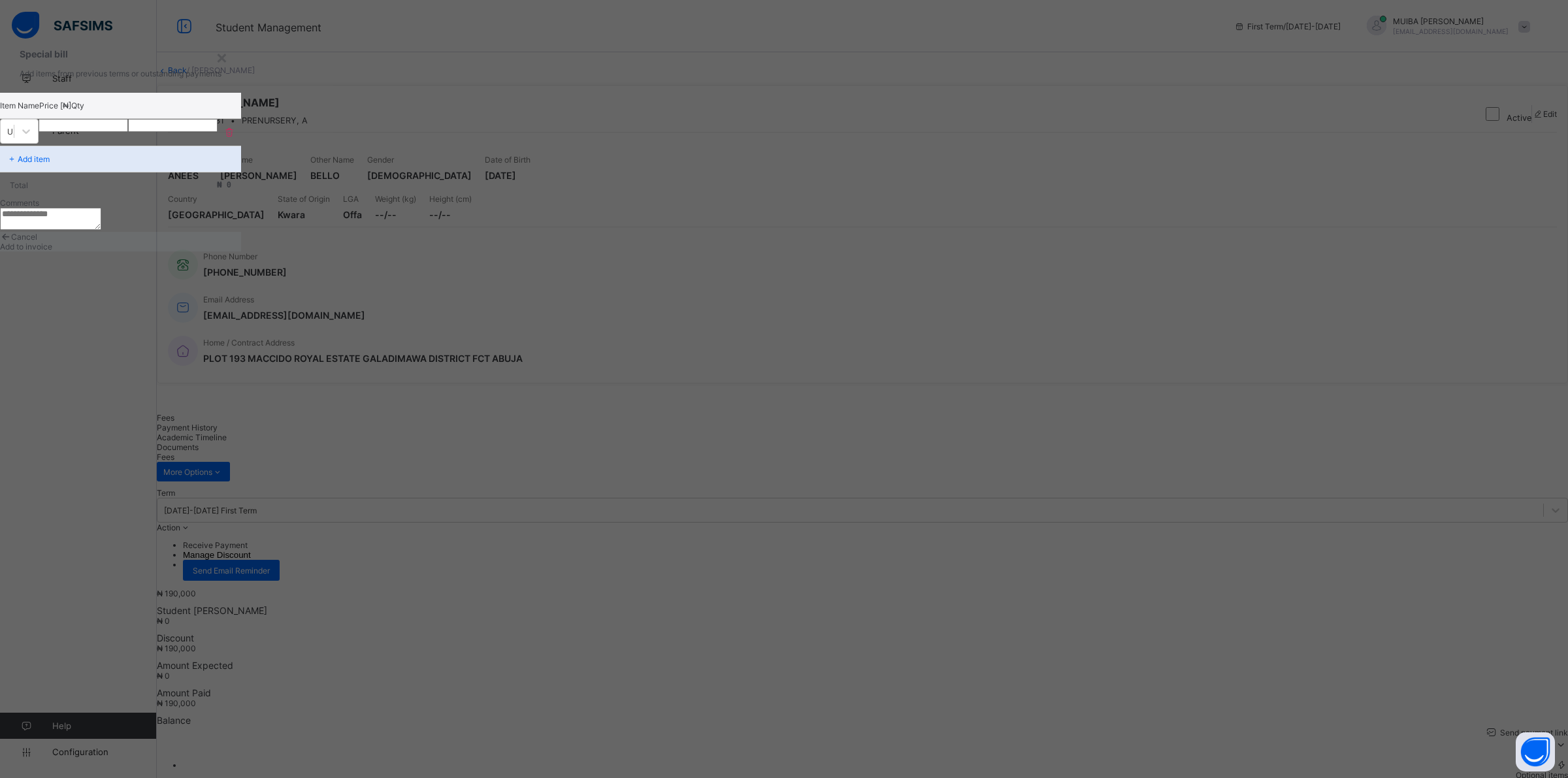
click at [128, 132] on input "number" at bounding box center [83, 125] width 89 height 13
type input "*****"
click at [52, 252] on span "Add to invoice" at bounding box center [26, 246] width 52 height 9
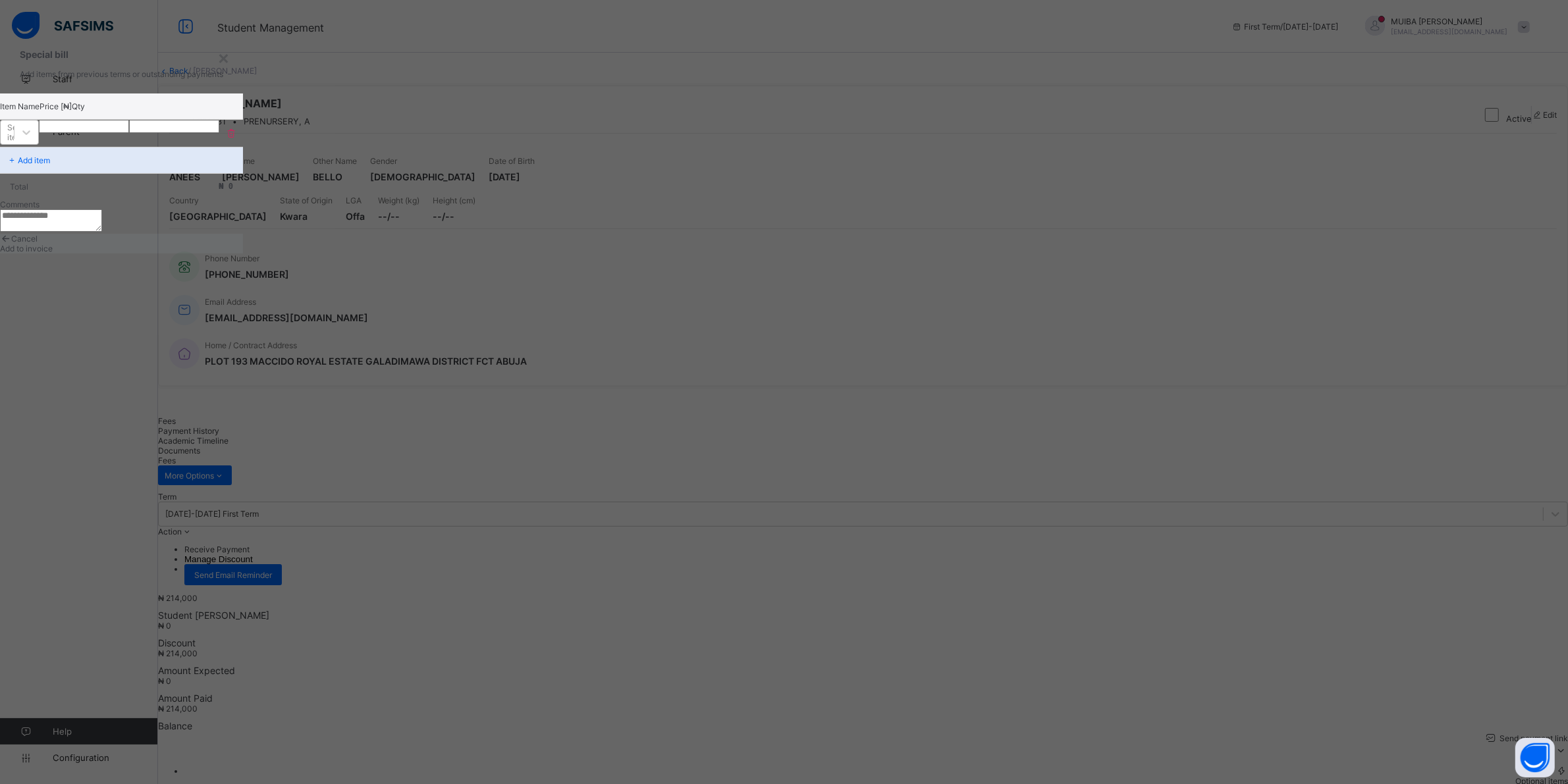
click at [14, 142] on div "Select item" at bounding box center [7, 132] width 14 height 18
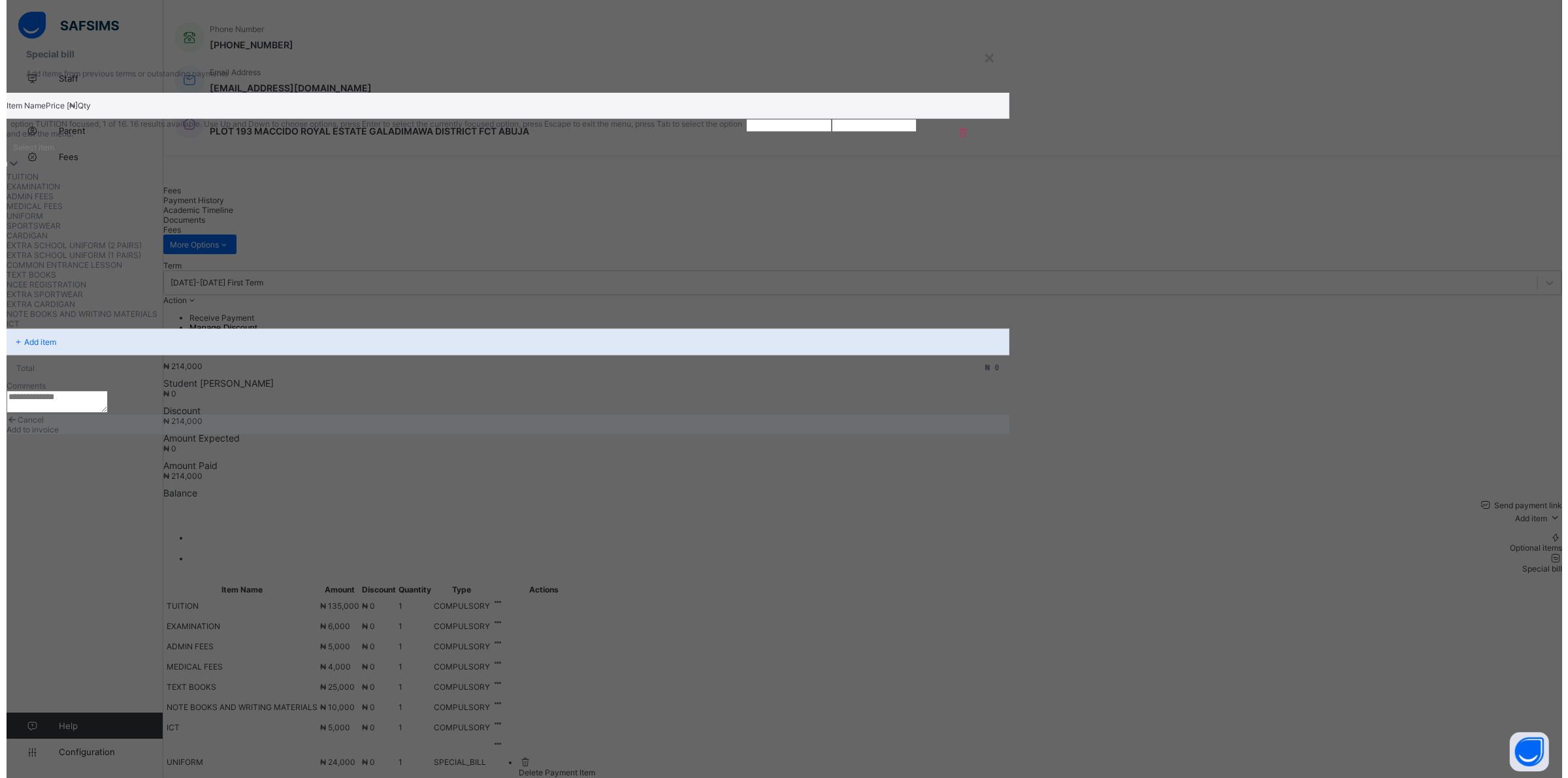
scroll to position [245, 0]
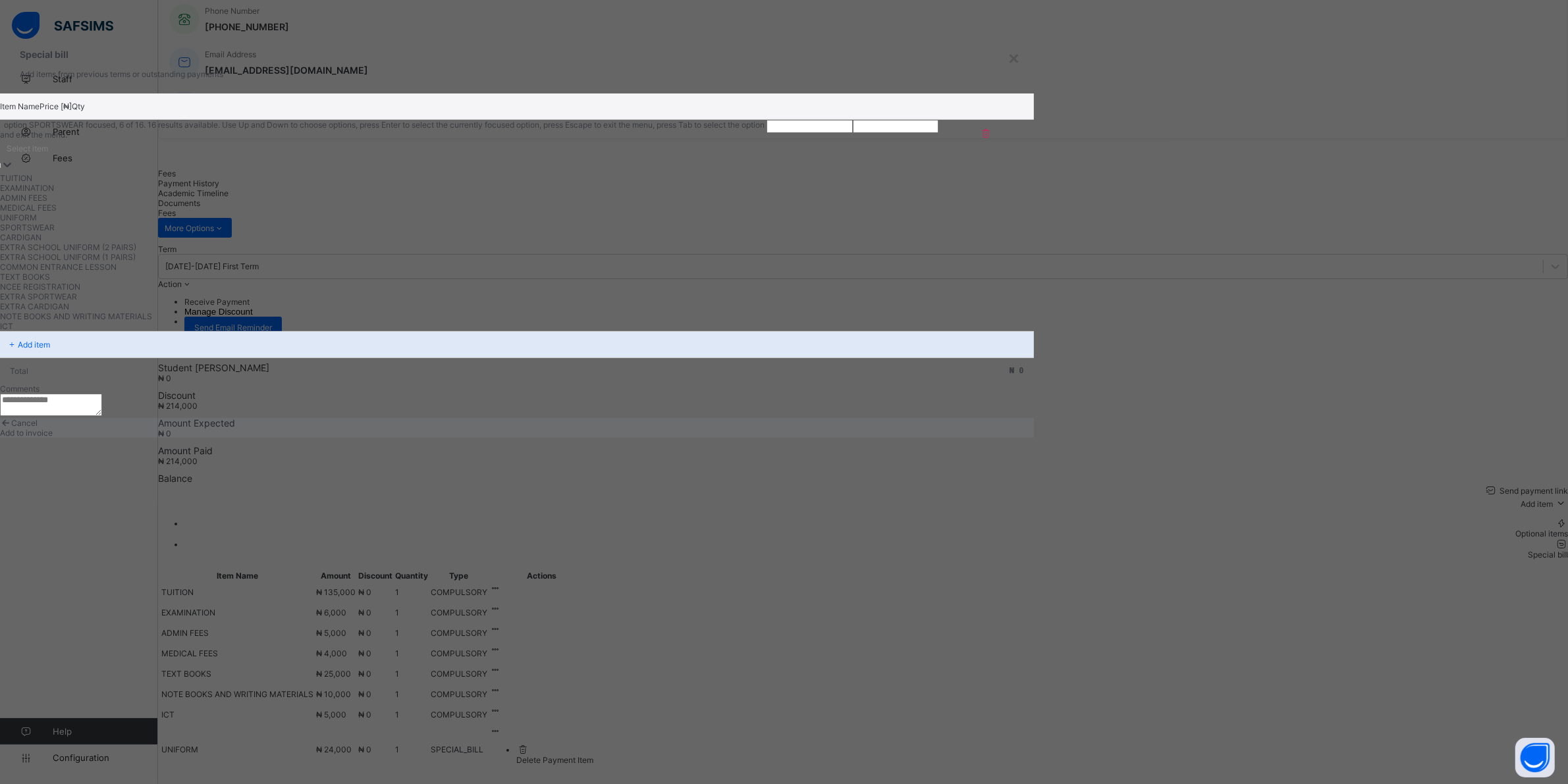
click at [555, 232] on div "SPORTSWEAR" at bounding box center [383, 227] width 766 height 10
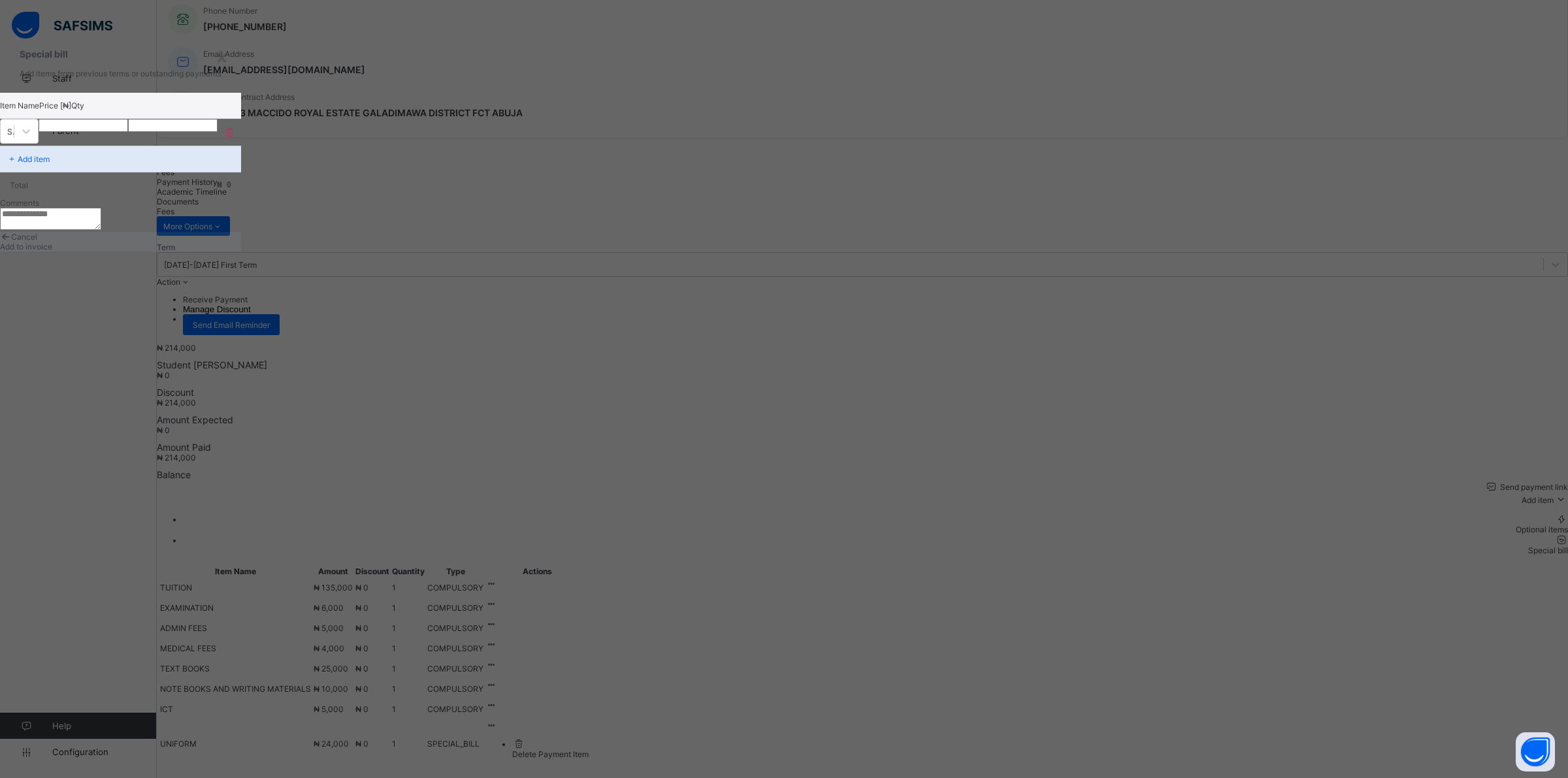
click at [128, 132] on input "number" at bounding box center [83, 125] width 89 height 13
type input "*****"
click at [52, 252] on span "Add to invoice" at bounding box center [26, 246] width 52 height 9
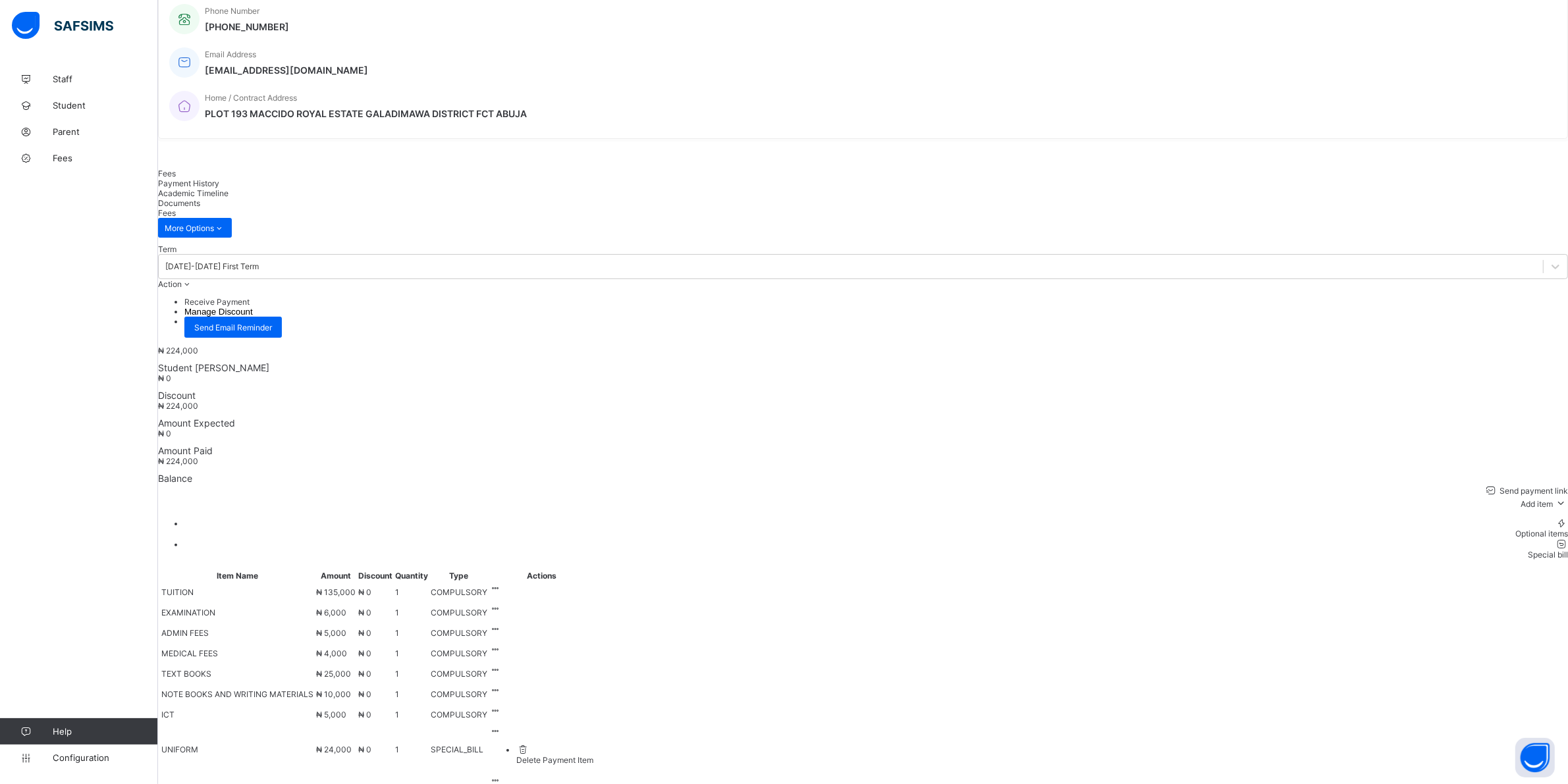
click at [1531, 549] on div "Special bill" at bounding box center [876, 554] width 1383 height 10
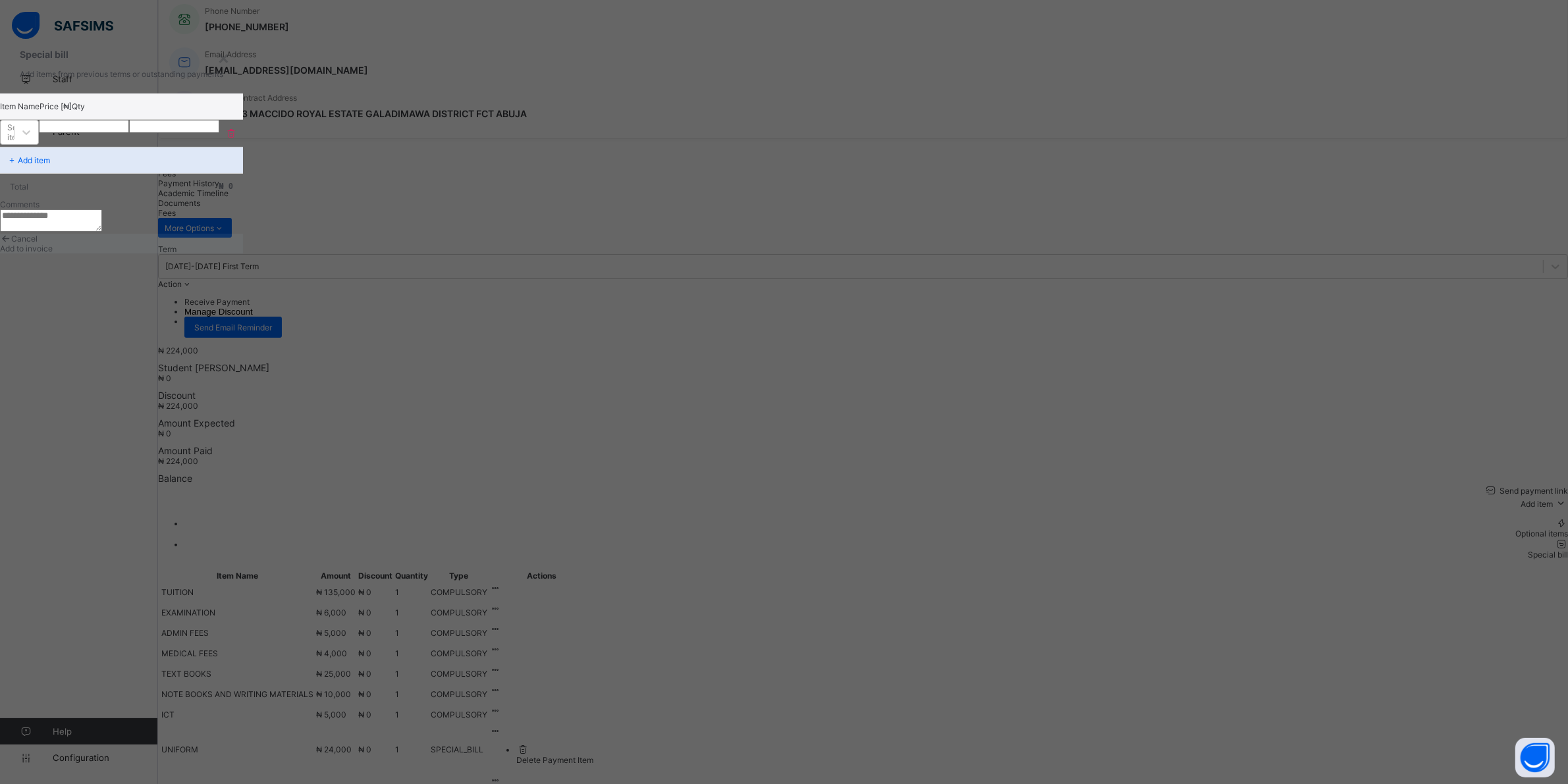
click at [14, 142] on div "Select item" at bounding box center [7, 132] width 14 height 18
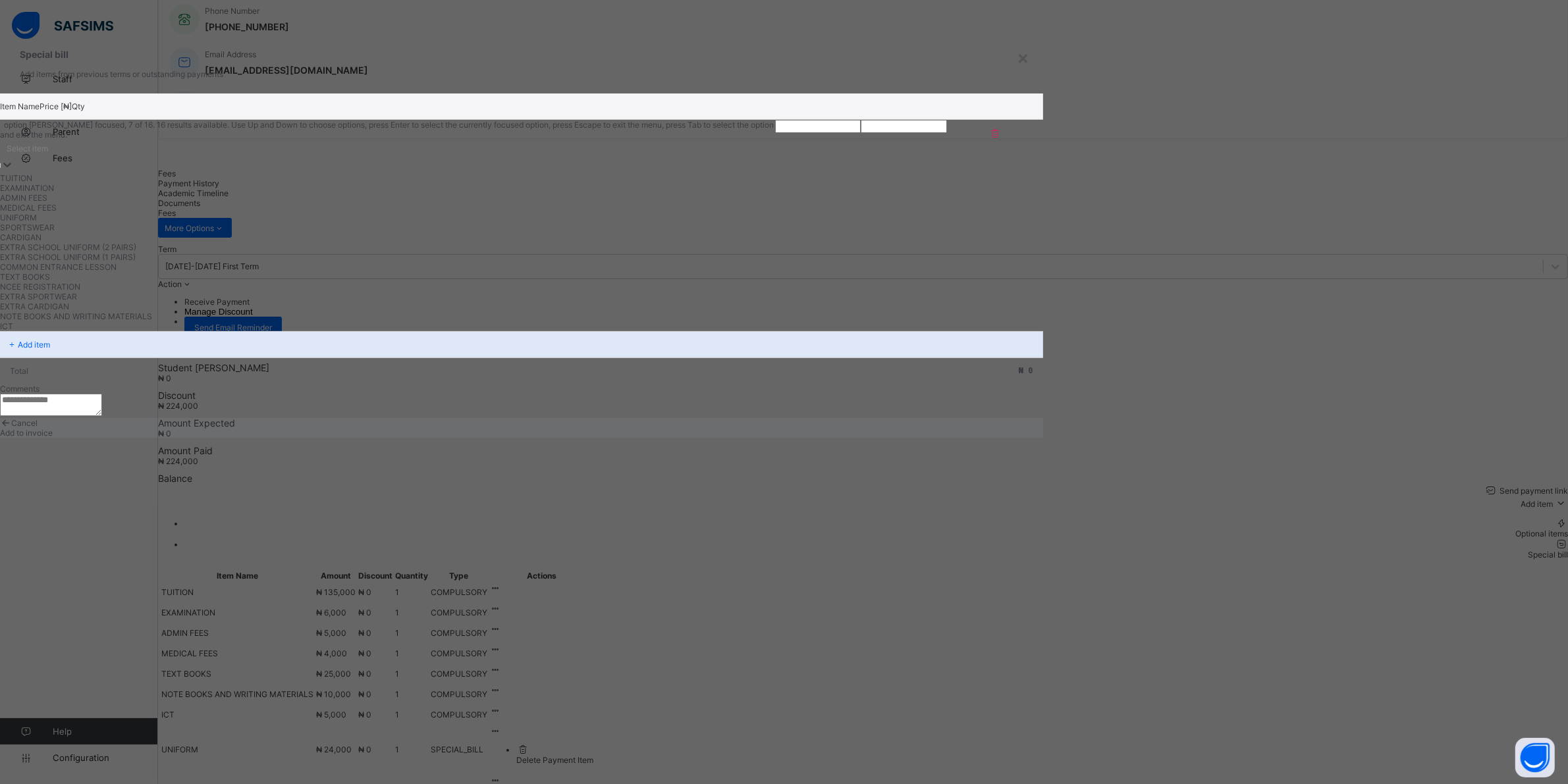
click at [525, 243] on div "CARDIGAN" at bounding box center [387, 237] width 775 height 10
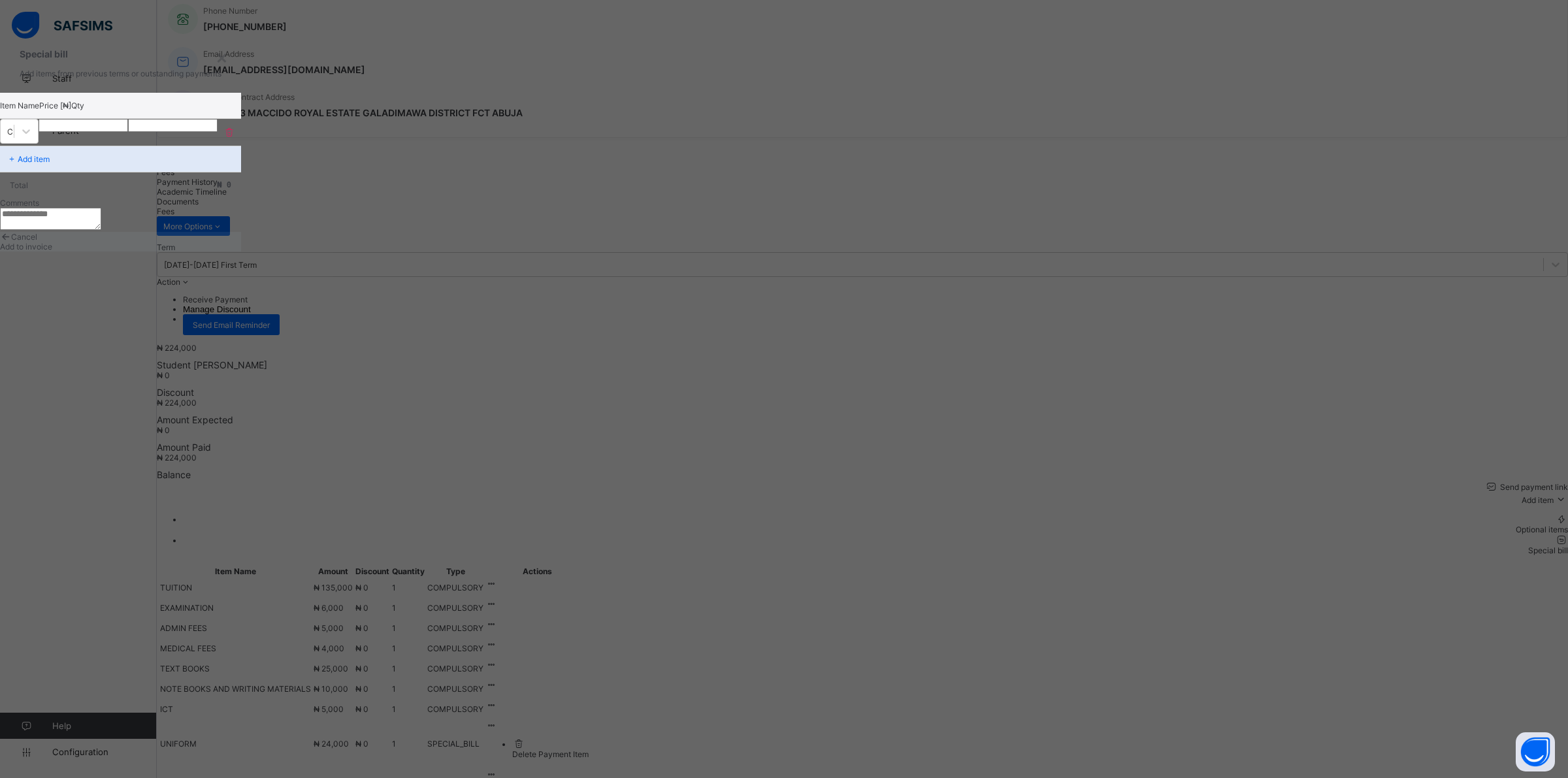
drag, startPoint x: 843, startPoint y: 318, endPoint x: 866, endPoint y: 324, distance: 23.8
click at [128, 132] on input "number" at bounding box center [83, 125] width 89 height 13
type input "****"
click at [241, 252] on div "Add to invoice" at bounding box center [120, 246] width 241 height 9
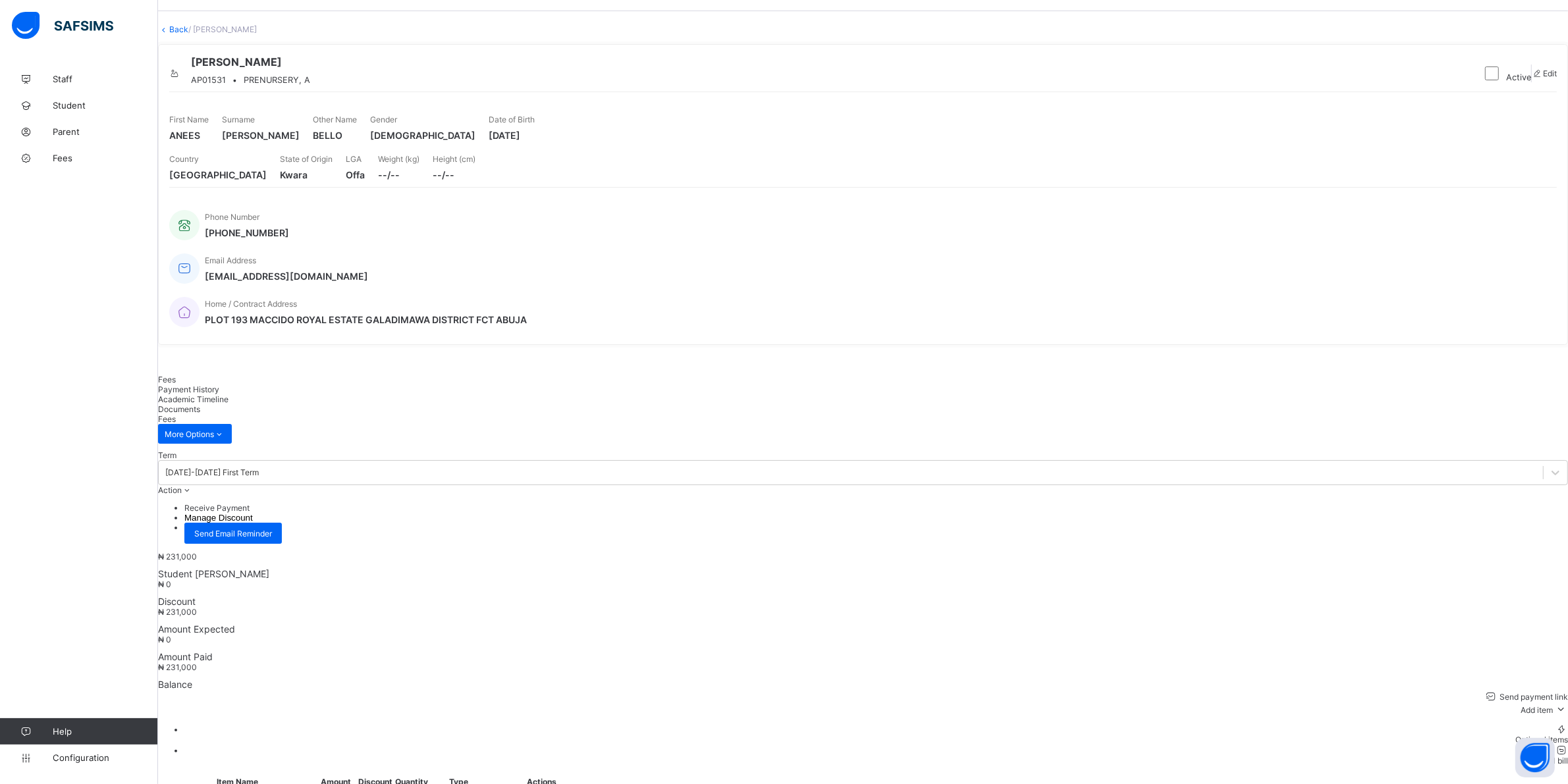
scroll to position [1, 0]
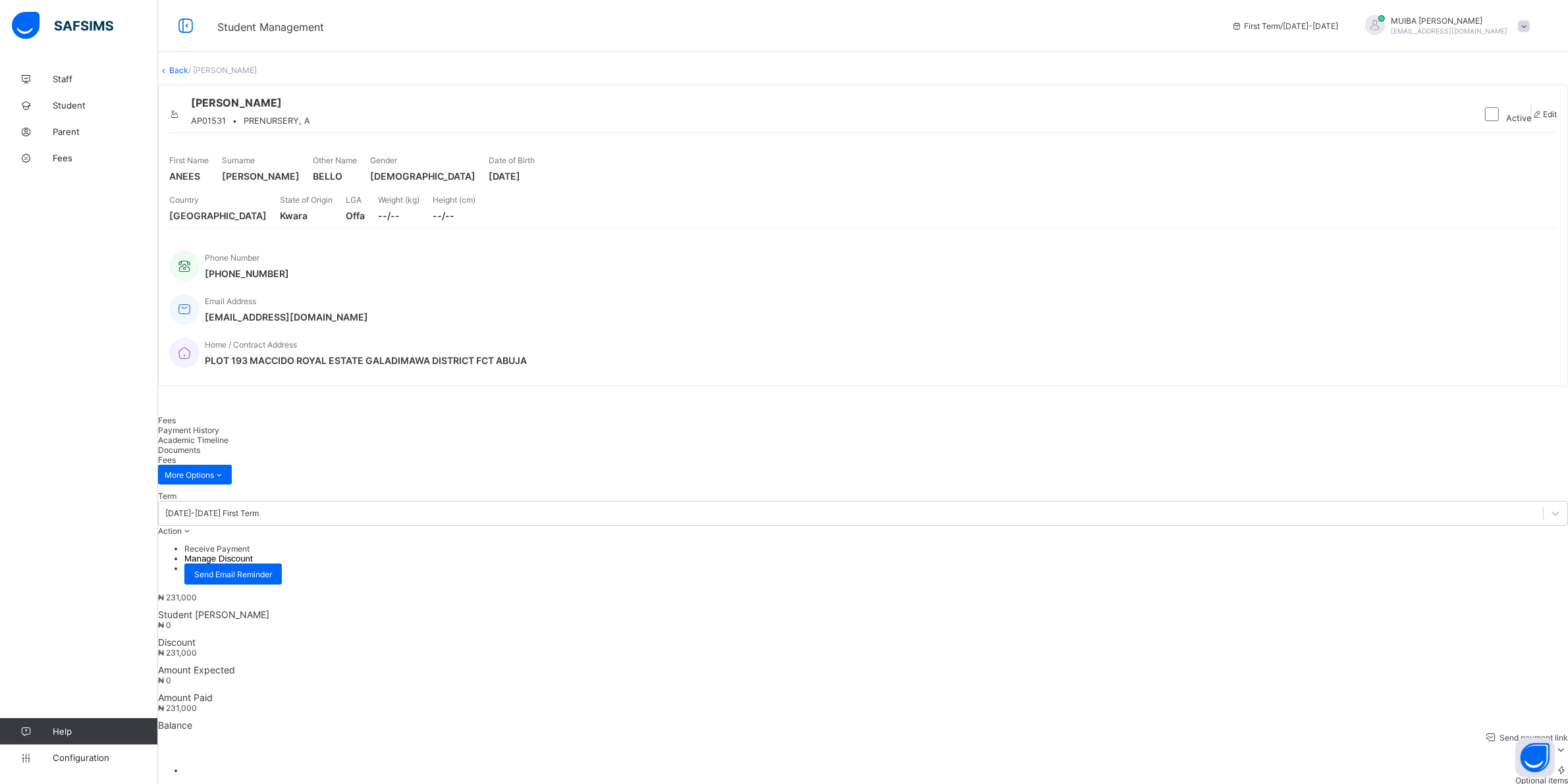
click at [1488, 544] on li "Receive Payment" at bounding box center [876, 549] width 1383 height 10
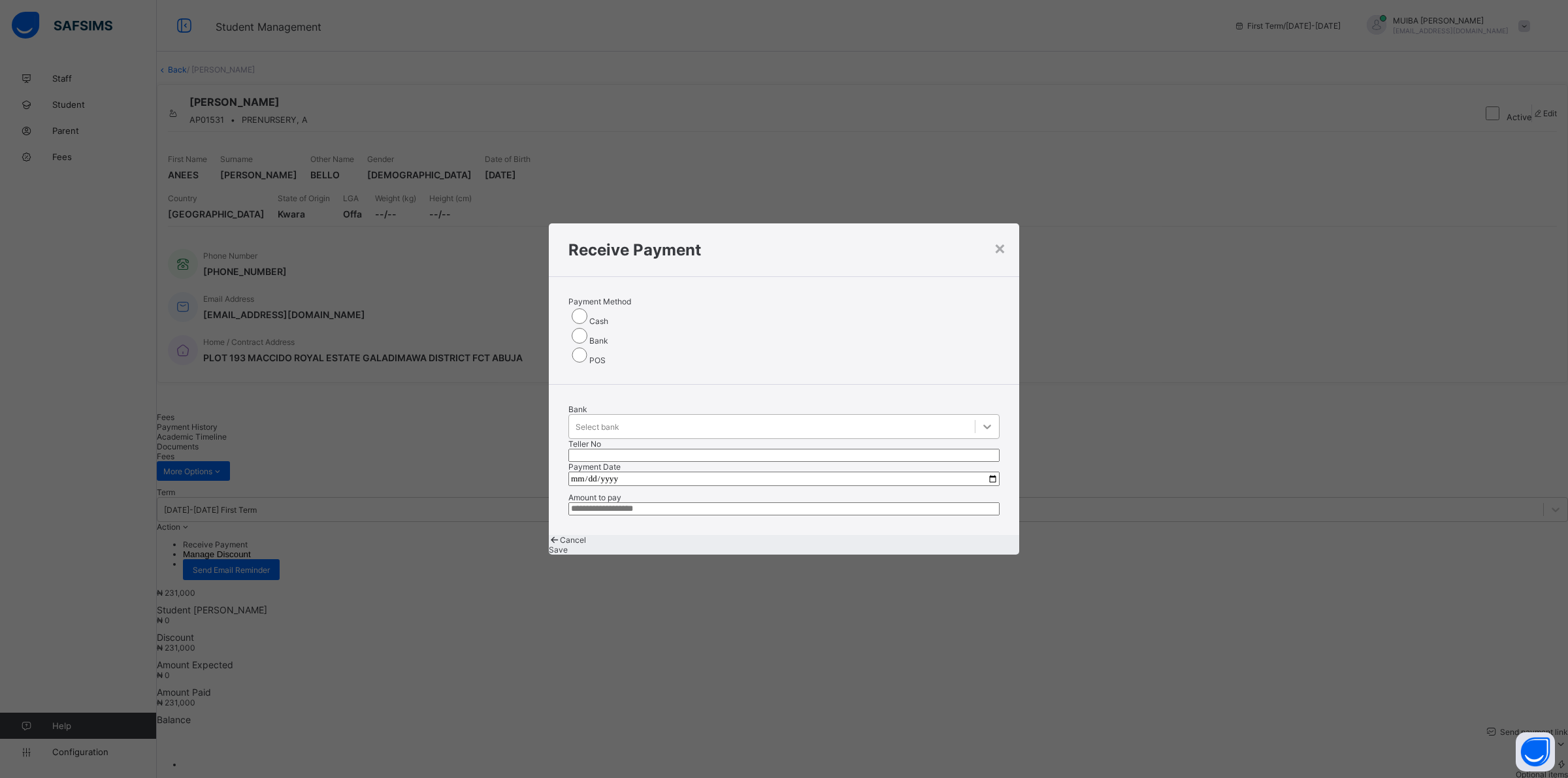
click at [976, 415] on div at bounding box center [988, 427] width 24 height 24
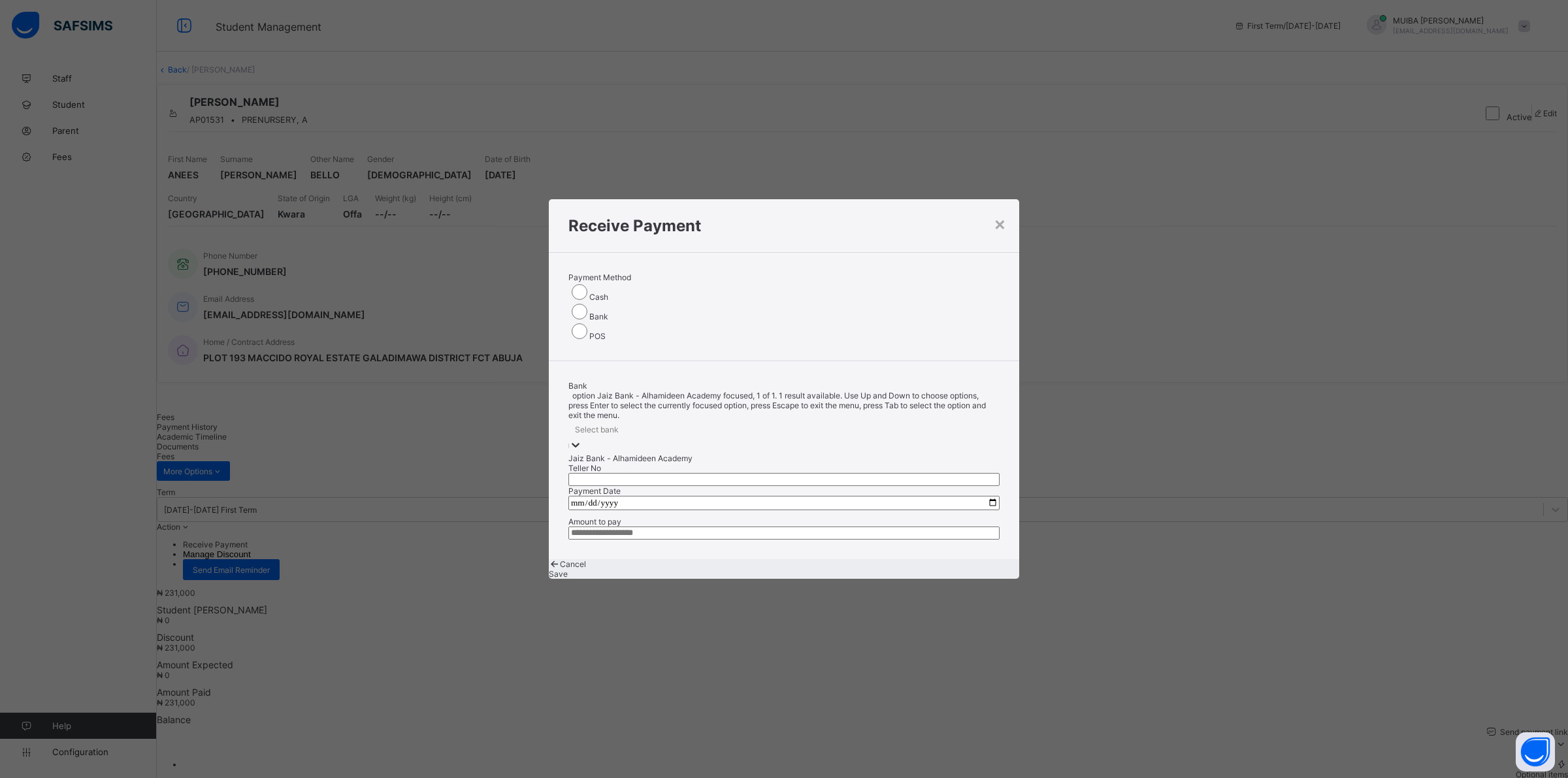
drag, startPoint x: 703, startPoint y: 403, endPoint x: 790, endPoint y: 406, distance: 87.1
click at [709, 453] on div "Jaiz Bank - Alhamideen Academy" at bounding box center [784, 458] width 431 height 9
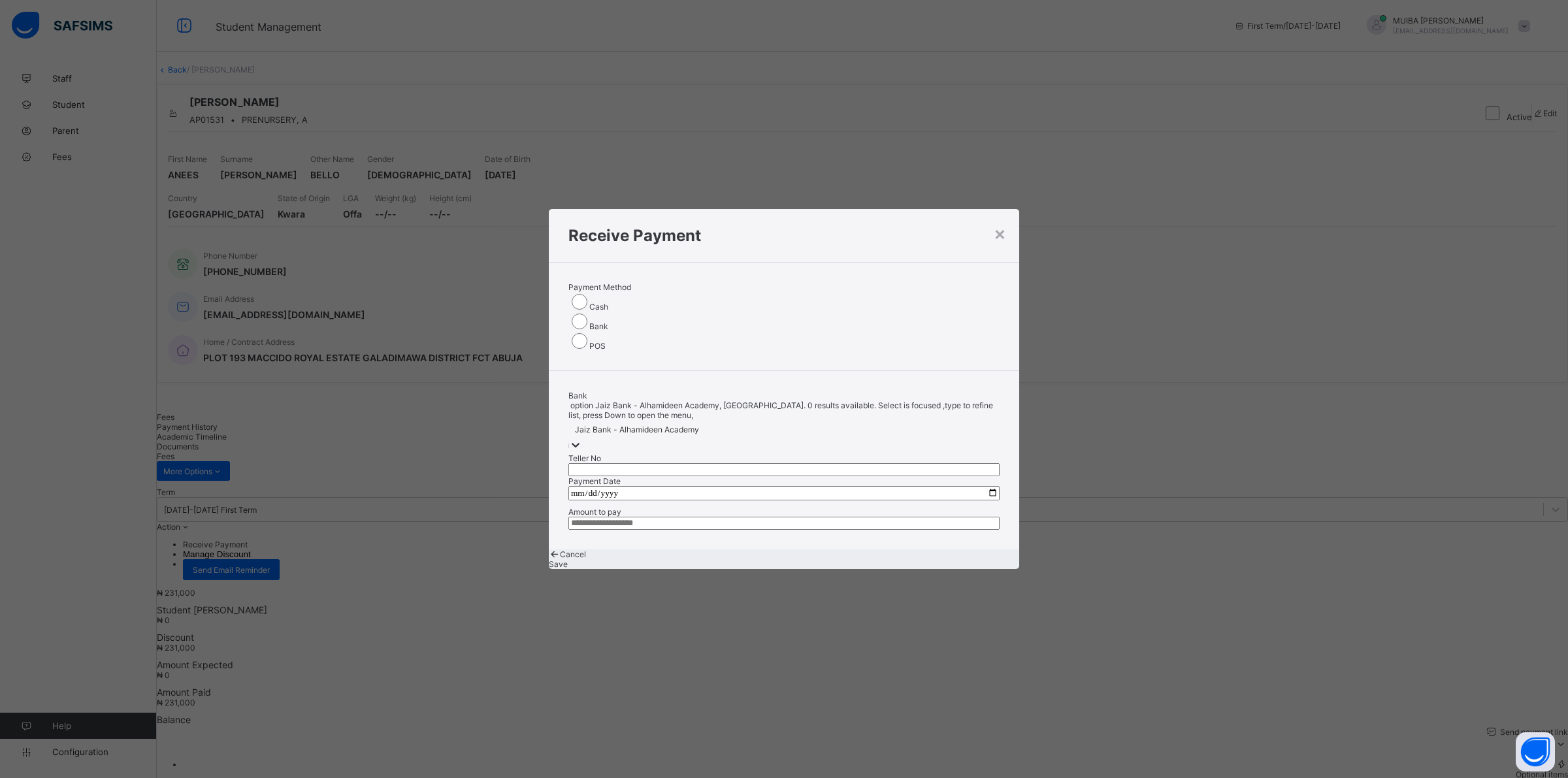
drag, startPoint x: 871, startPoint y: 365, endPoint x: 878, endPoint y: 361, distance: 8.1
click at [876, 463] on input "text" at bounding box center [784, 469] width 431 height 13
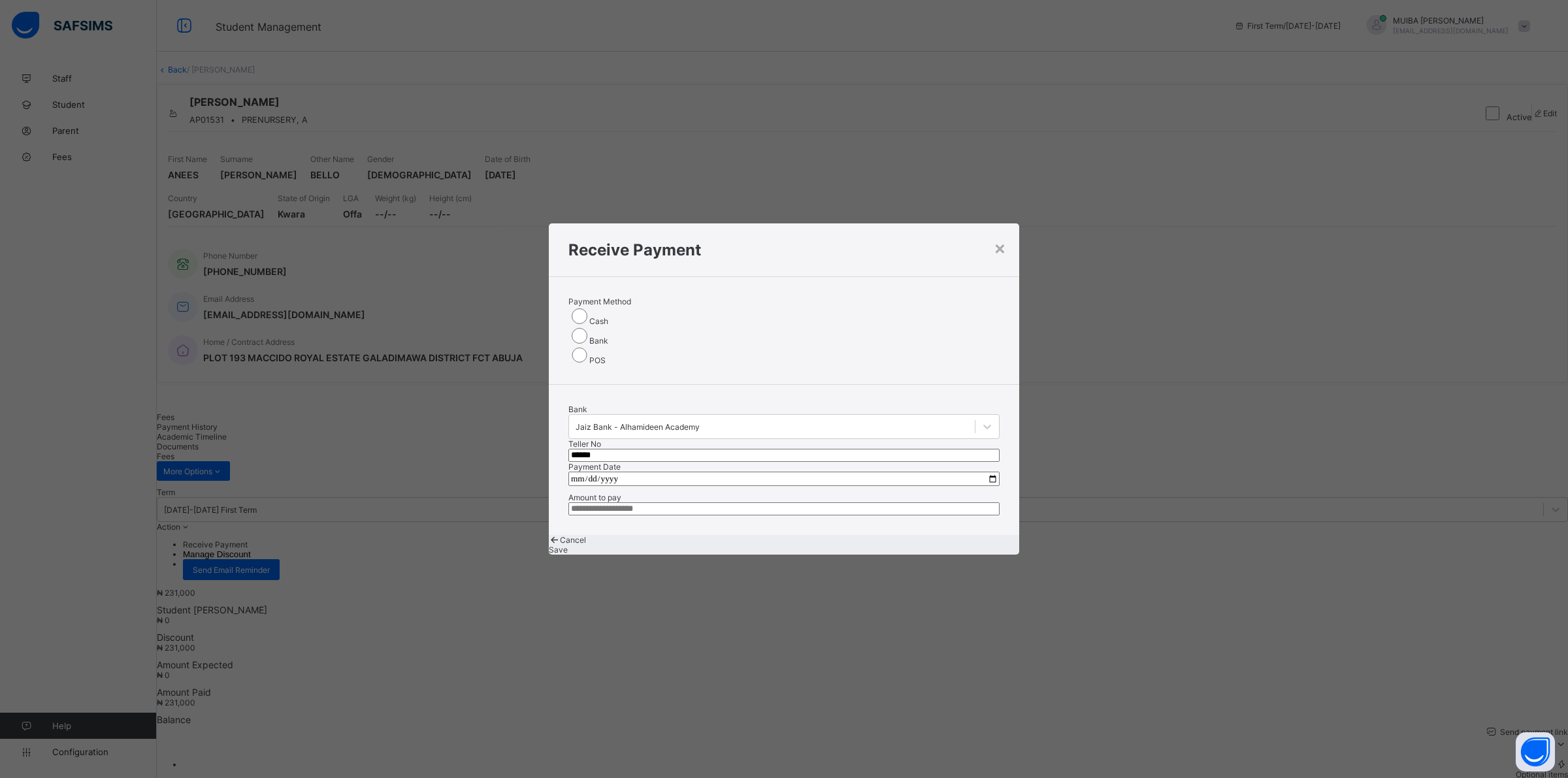
type input "******"
click at [590, 472] on input "date" at bounding box center [784, 479] width 431 height 14
type input "**********"
drag, startPoint x: 598, startPoint y: 422, endPoint x: 609, endPoint y: 429, distance: 13.0
click at [598, 472] on input "**********" at bounding box center [784, 479] width 431 height 14
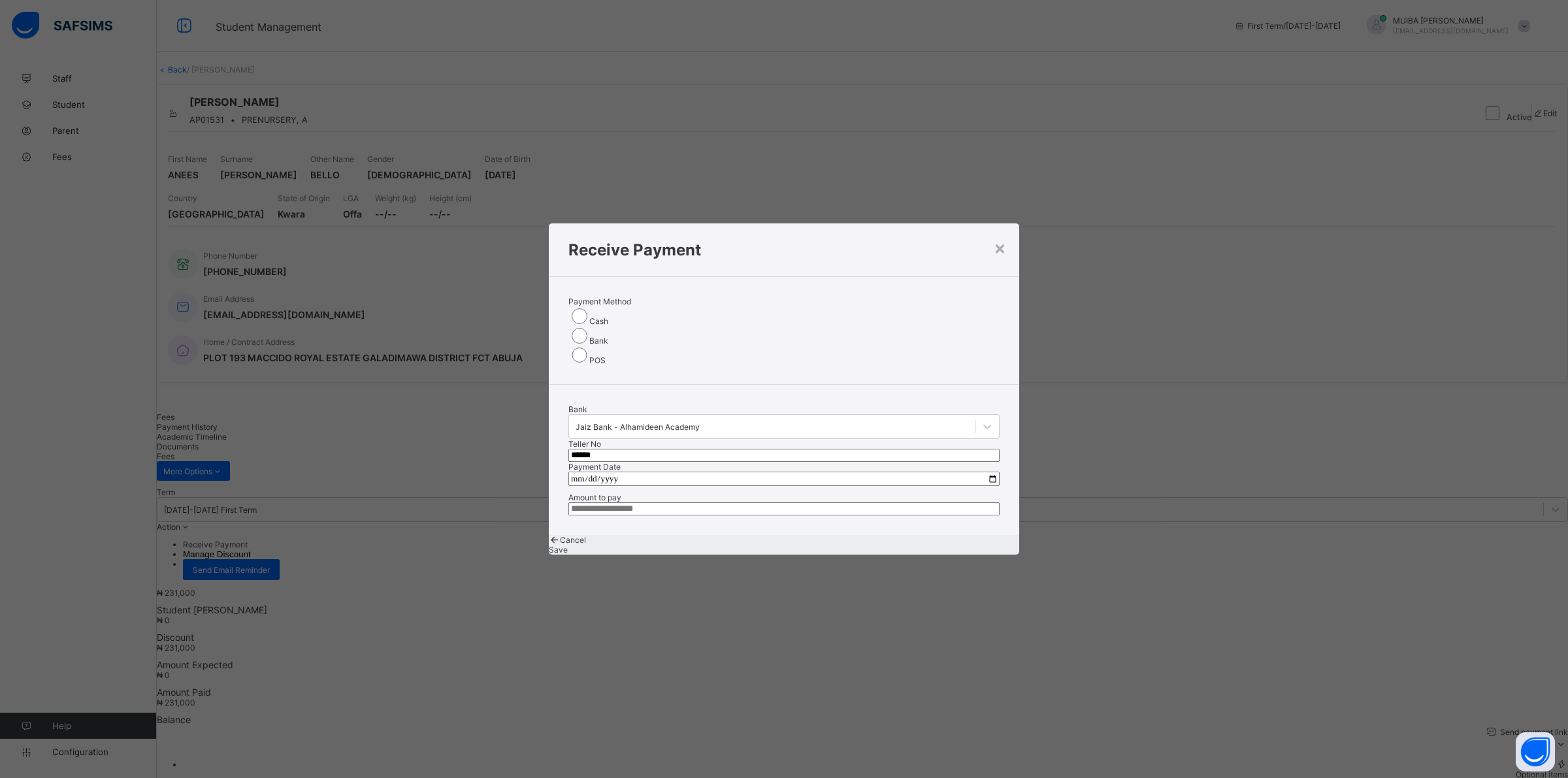
click at [579, 472] on input "**********" at bounding box center [784, 479] width 431 height 14
type input "**********"
click at [775, 502] on input "currency" at bounding box center [784, 508] width 431 height 13
type input "*********"
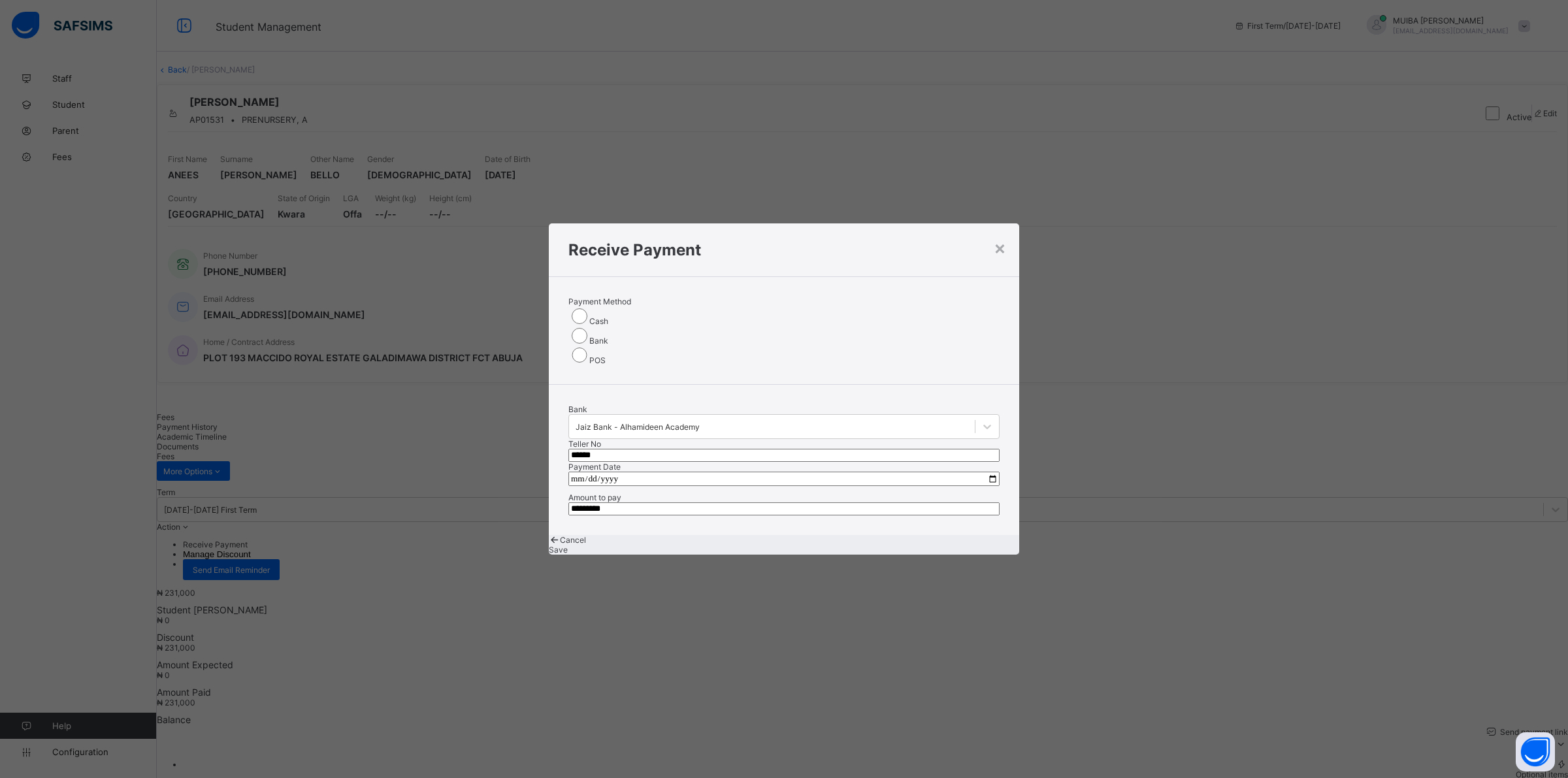
click at [568, 544] on span "Save" at bounding box center [558, 549] width 19 height 9
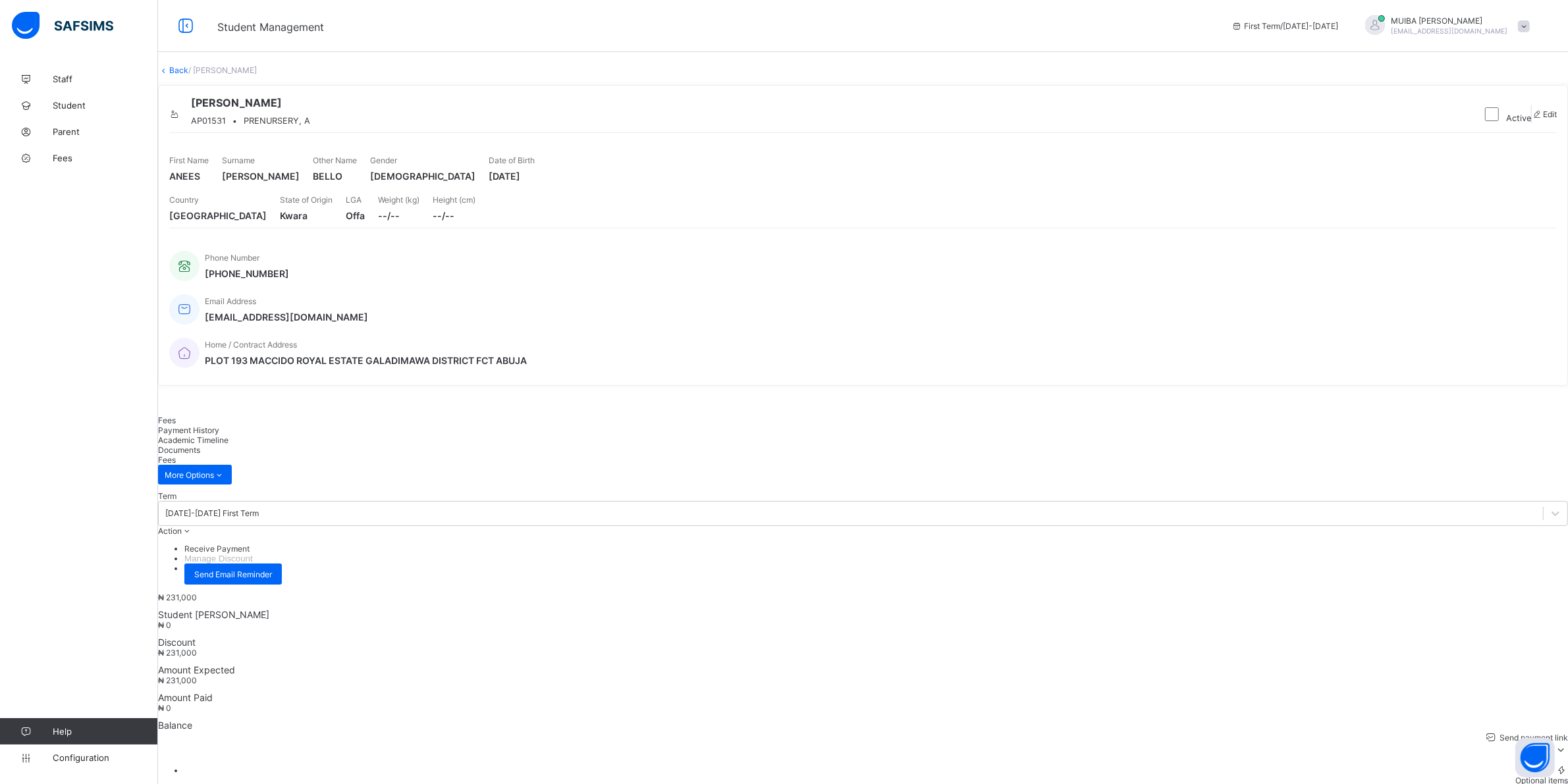
click at [220, 431] on span "Payment History" at bounding box center [189, 430] width 61 height 10
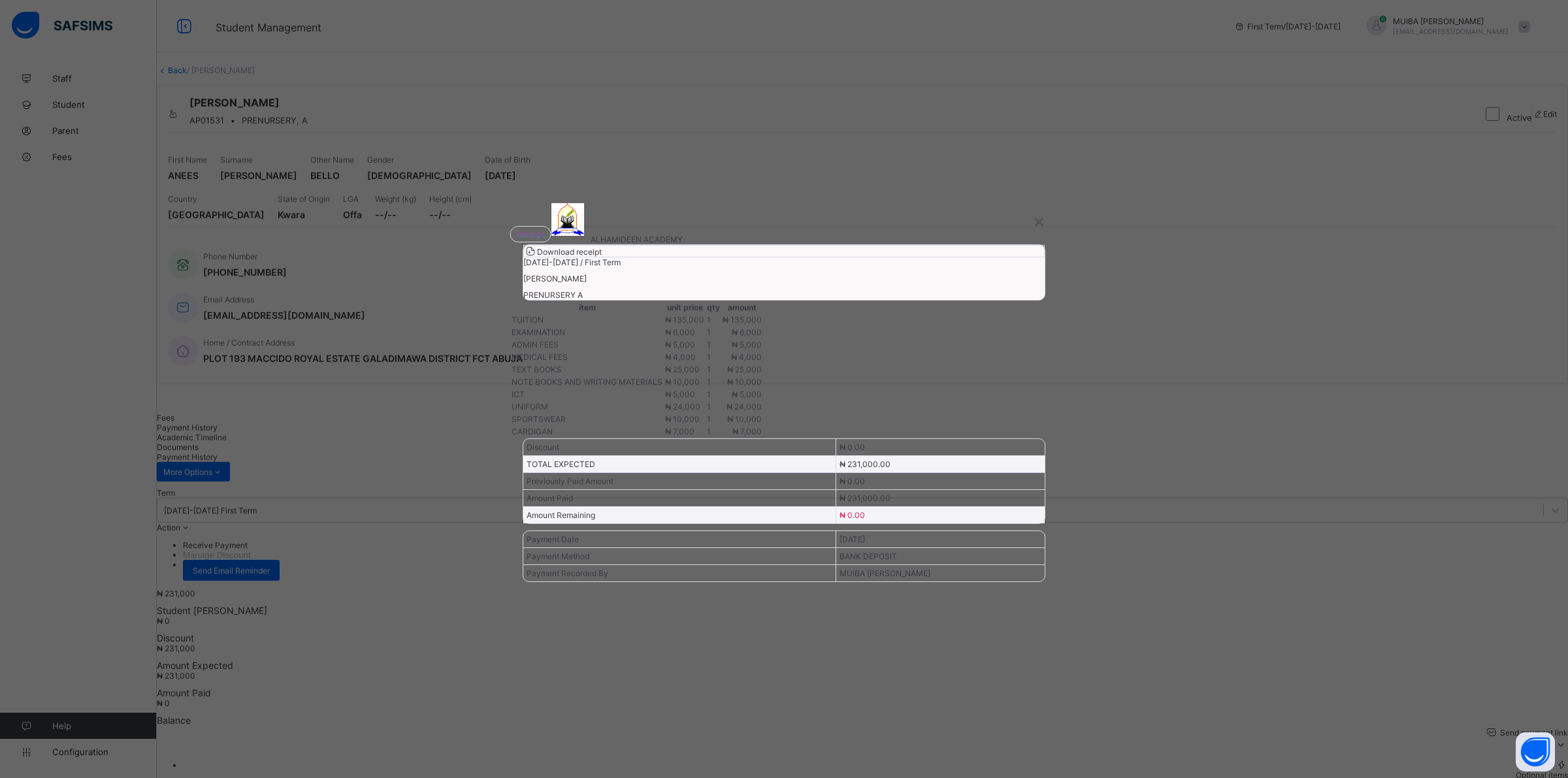
click at [602, 256] on span "Download receipt" at bounding box center [569, 252] width 65 height 9
click at [1037, 210] on div "×" at bounding box center [1040, 221] width 13 height 22
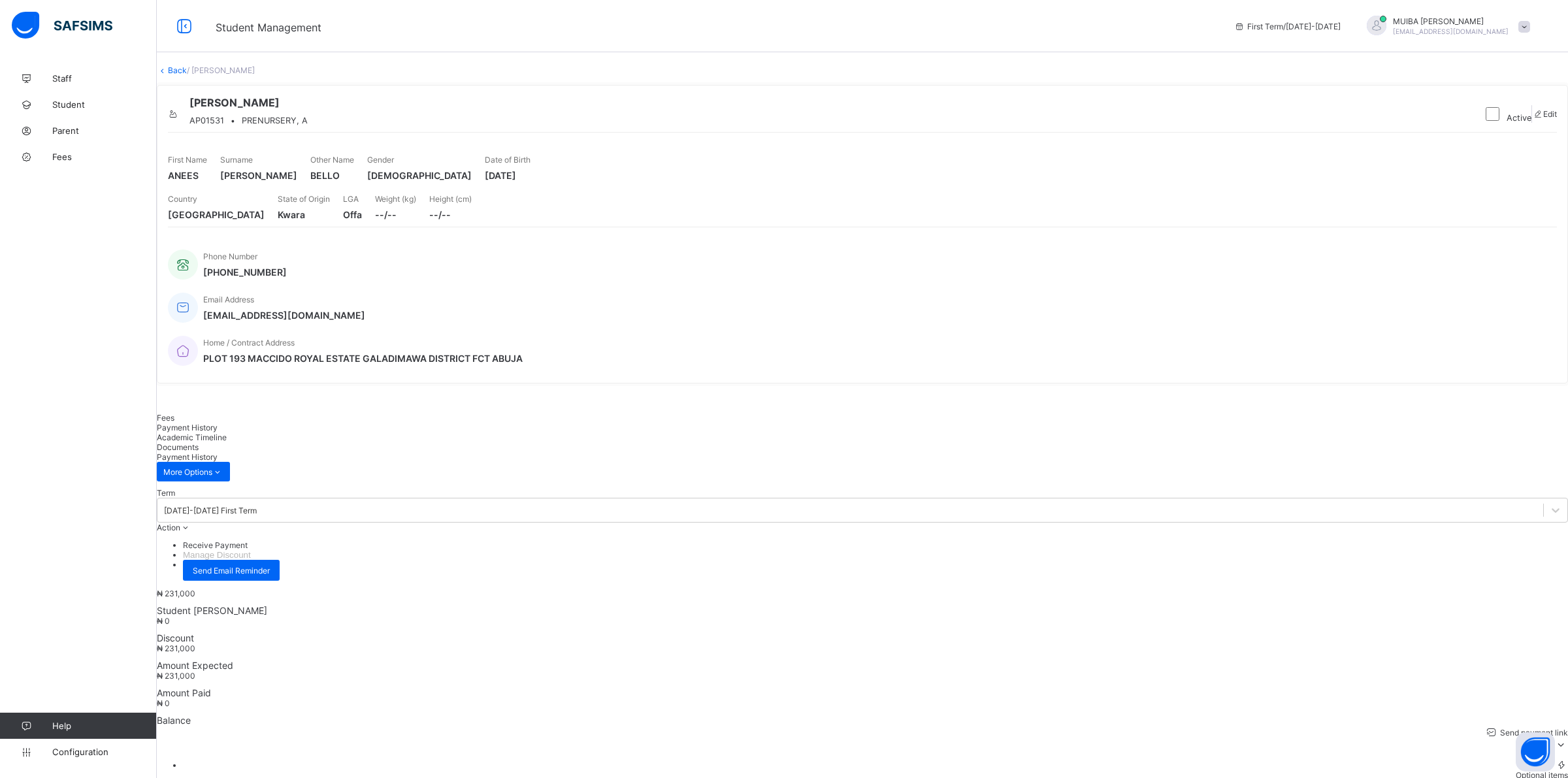
click at [187, 75] on link "Back" at bounding box center [178, 70] width 19 height 9
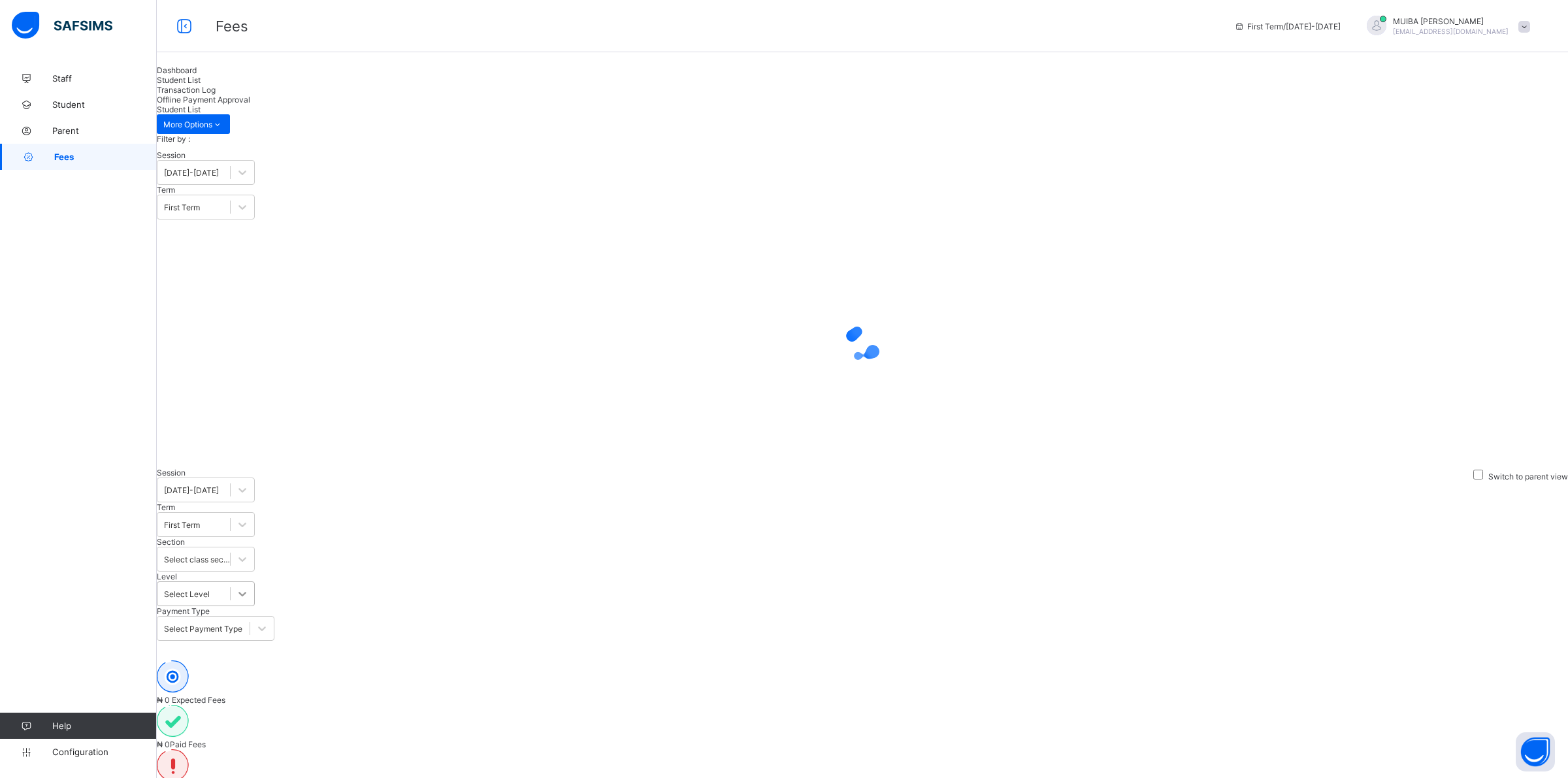
click at [249, 587] on icon at bounding box center [242, 593] width 13 height 13
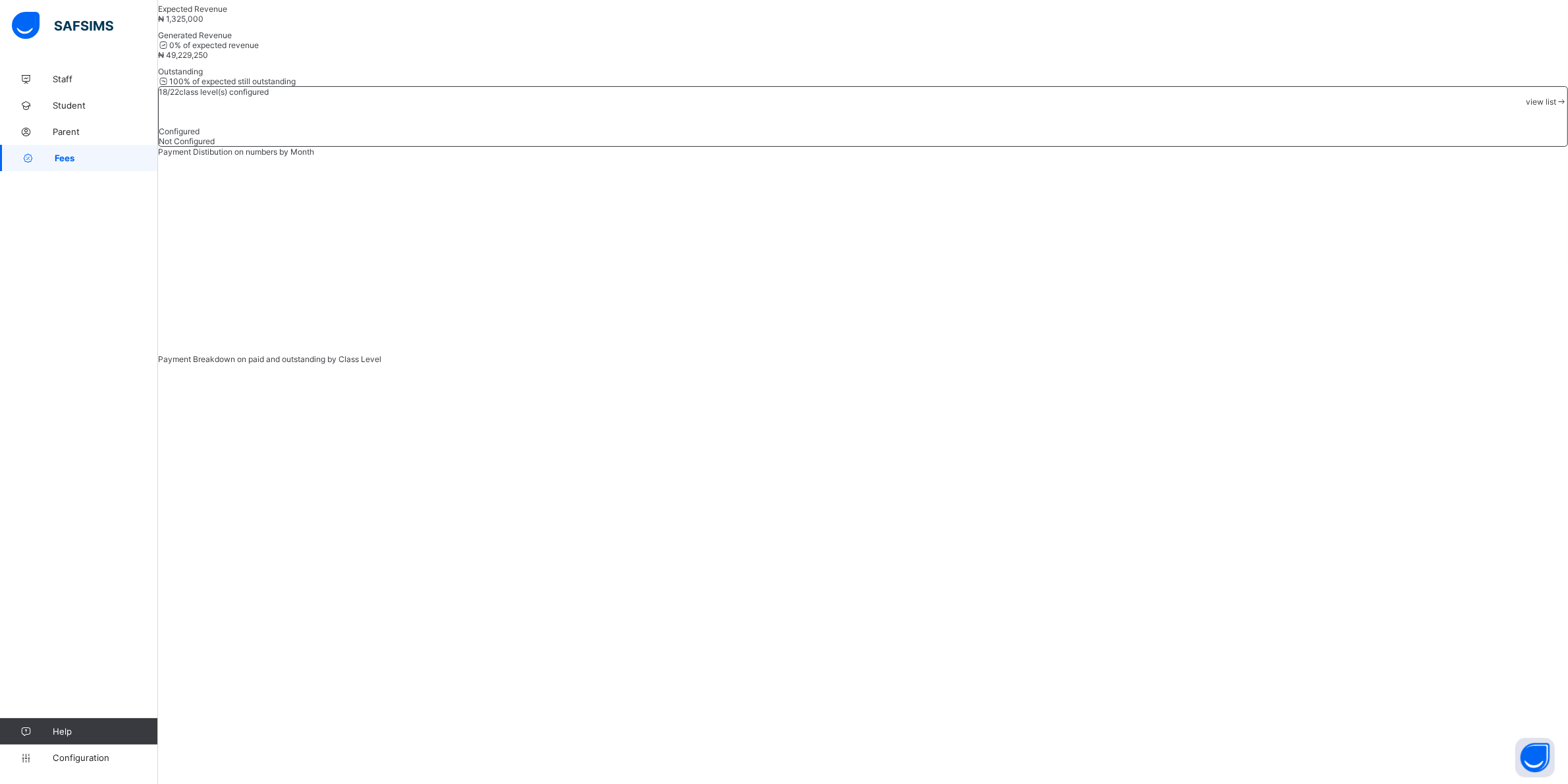
scroll to position [266, 0]
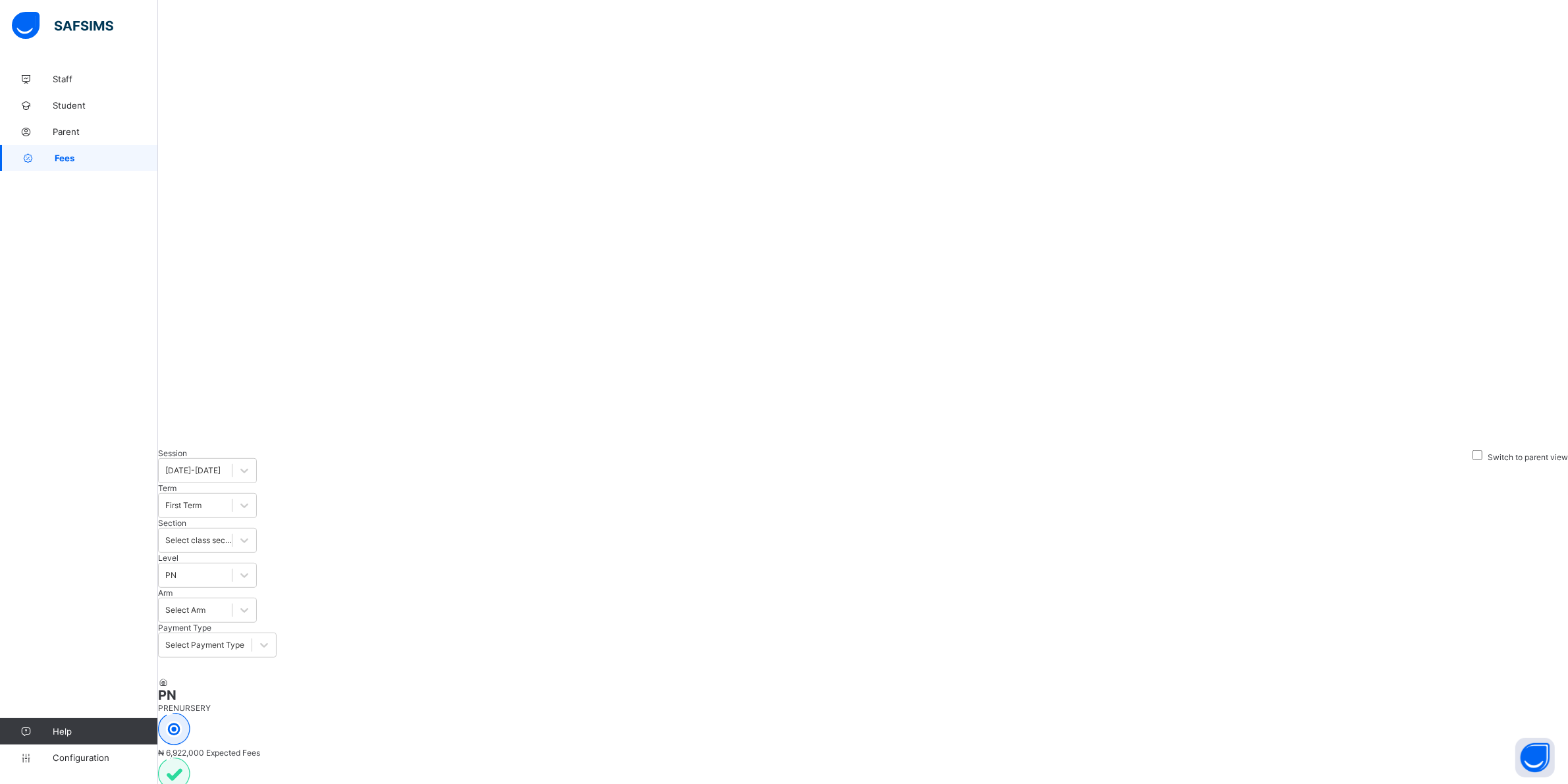
scroll to position [708, 0]
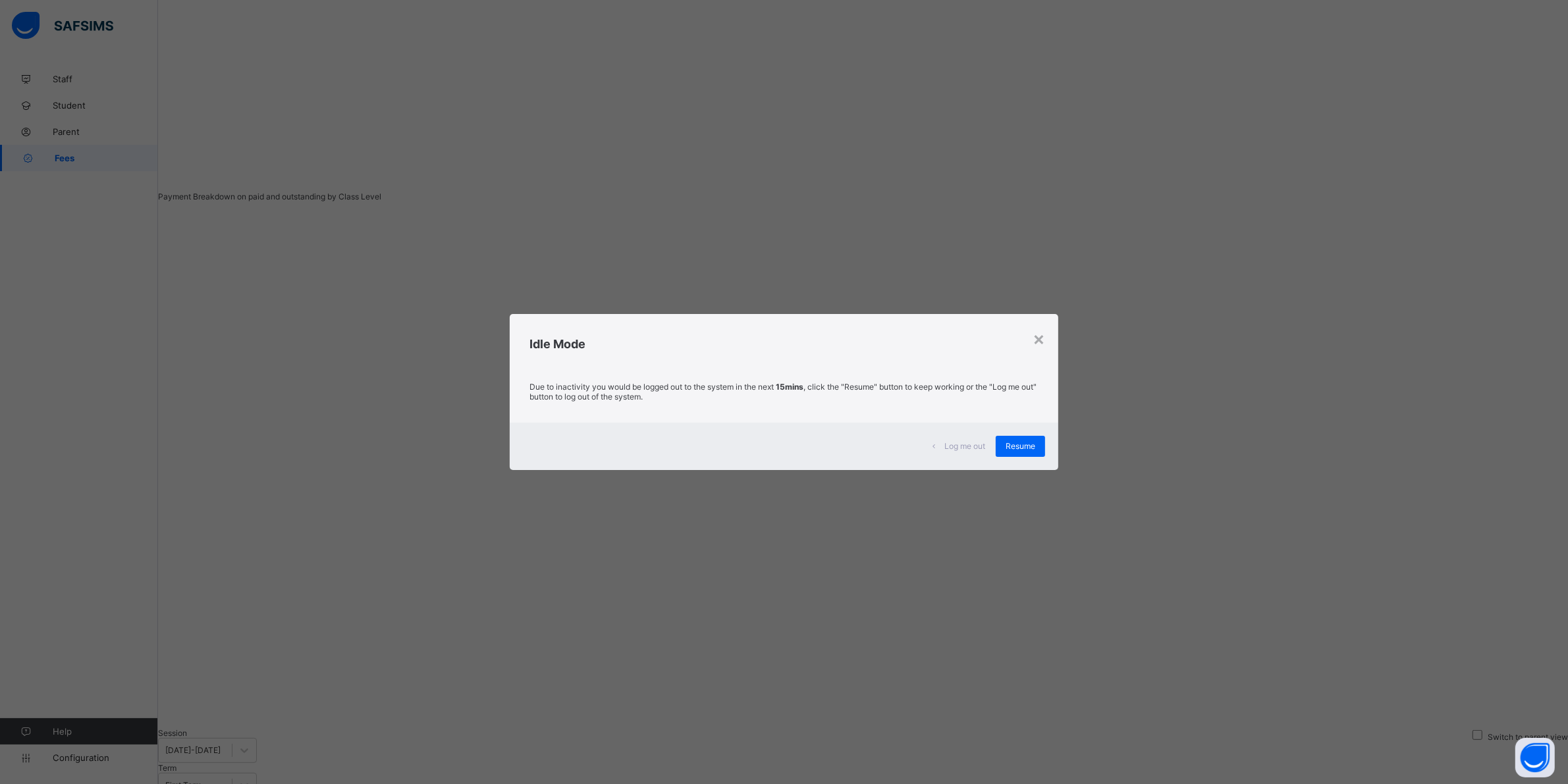
scroll to position [0, 0]
click at [1021, 444] on span "Resume" at bounding box center [1020, 446] width 29 height 10
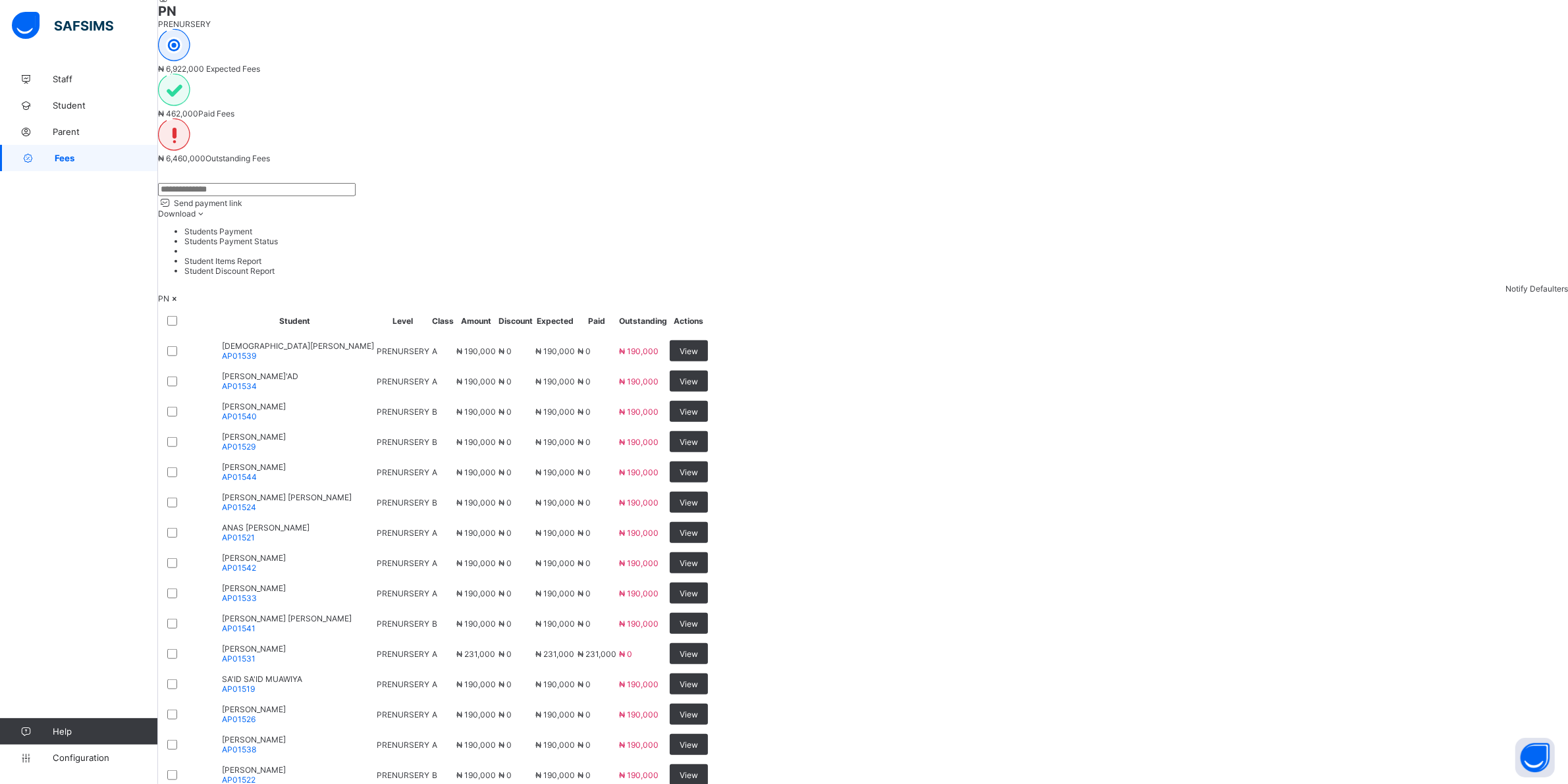
scroll to position [1384, 0]
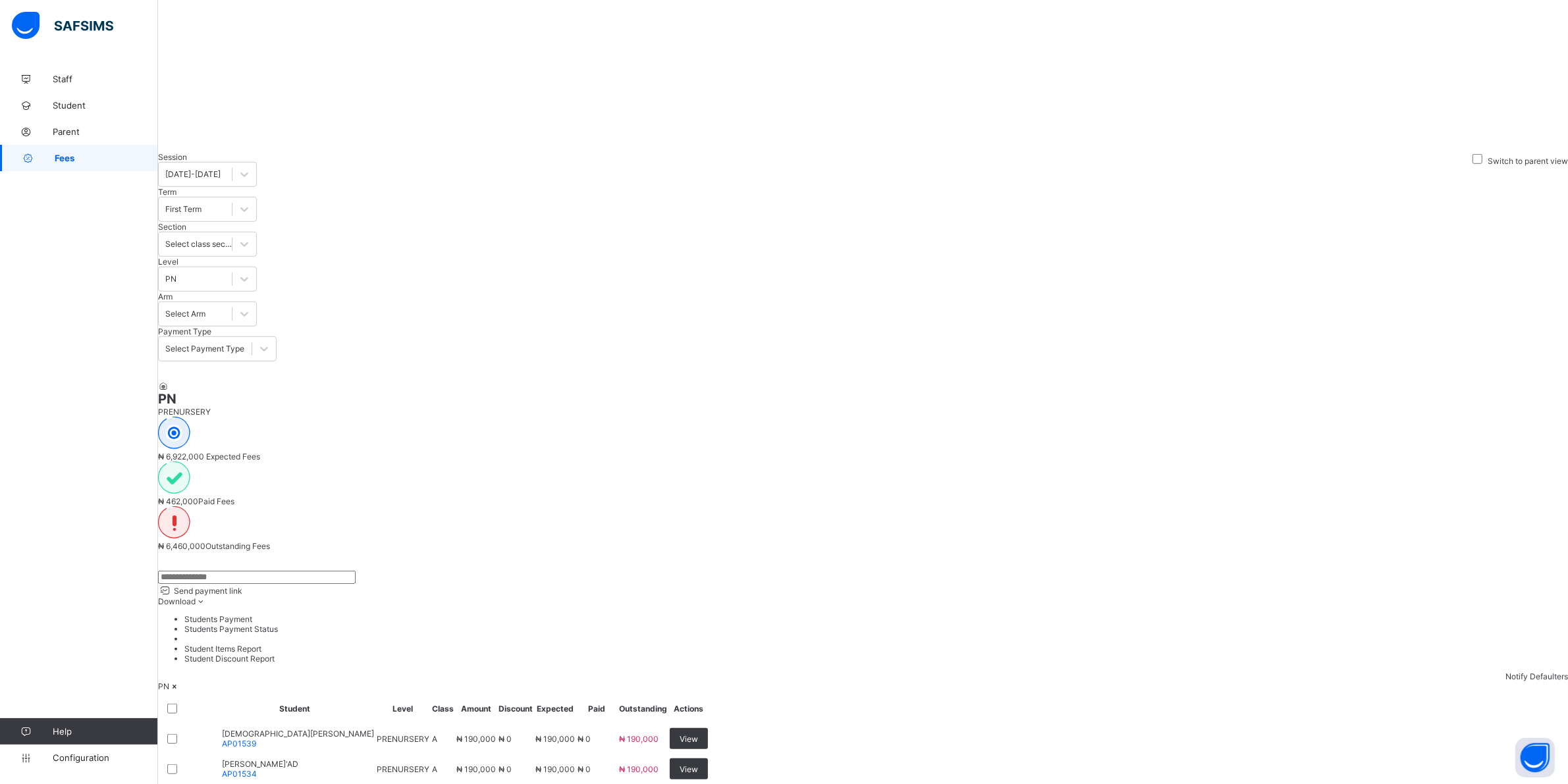
scroll to position [396, 0]
